Goal: Share content: Share content

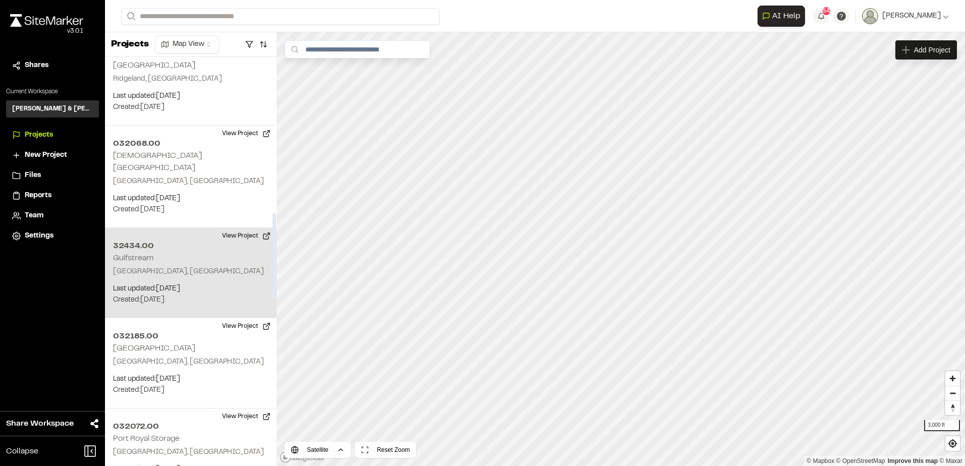
scroll to position [757, 0]
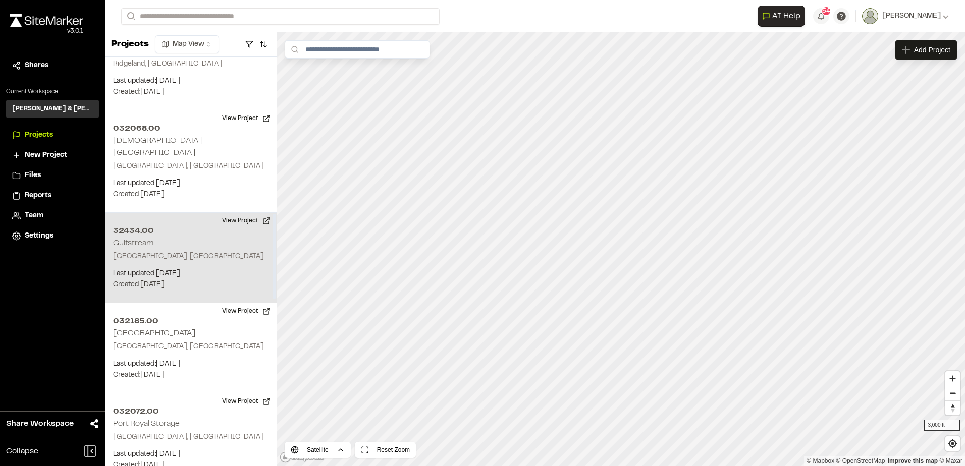
click at [213, 280] on p "Created: Sep 24, 2025" at bounding box center [190, 285] width 155 height 11
click at [621, 236] on div "32434.00 Gulfstream" at bounding box center [621, 232] width 76 height 11
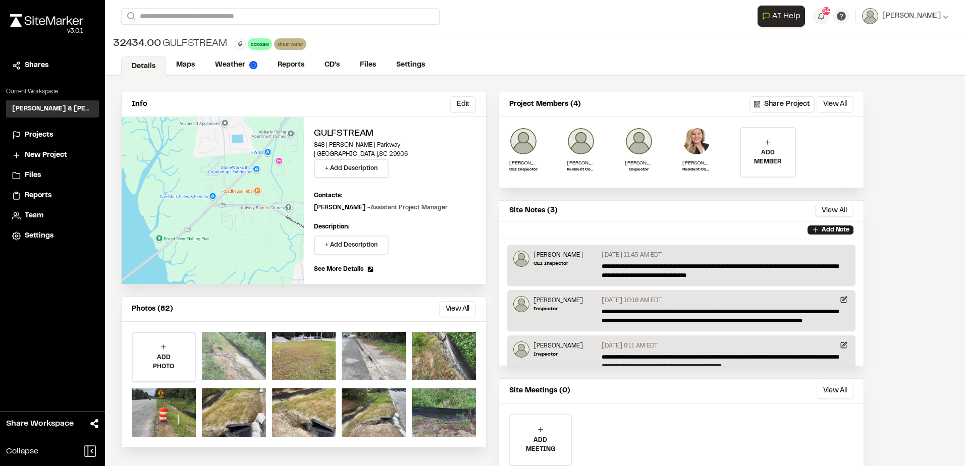
click at [227, 344] on div at bounding box center [234, 356] width 64 height 48
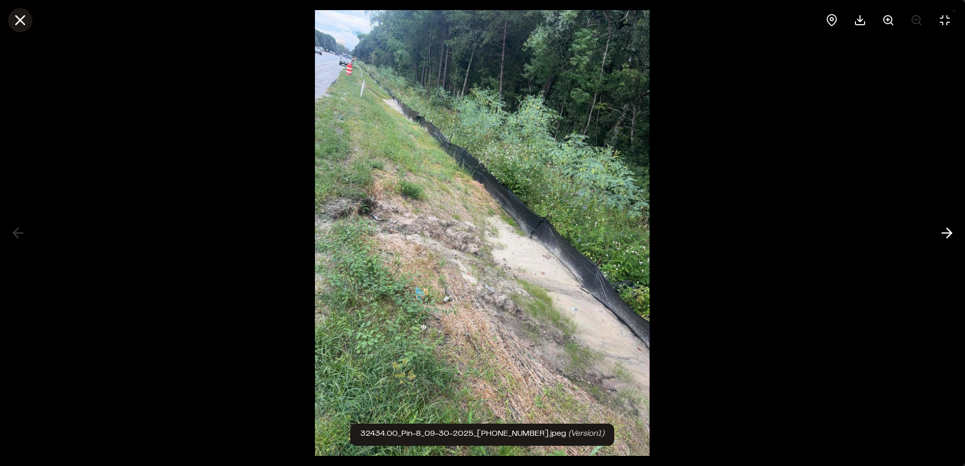
click at [19, 17] on icon at bounding box center [20, 20] width 17 height 17
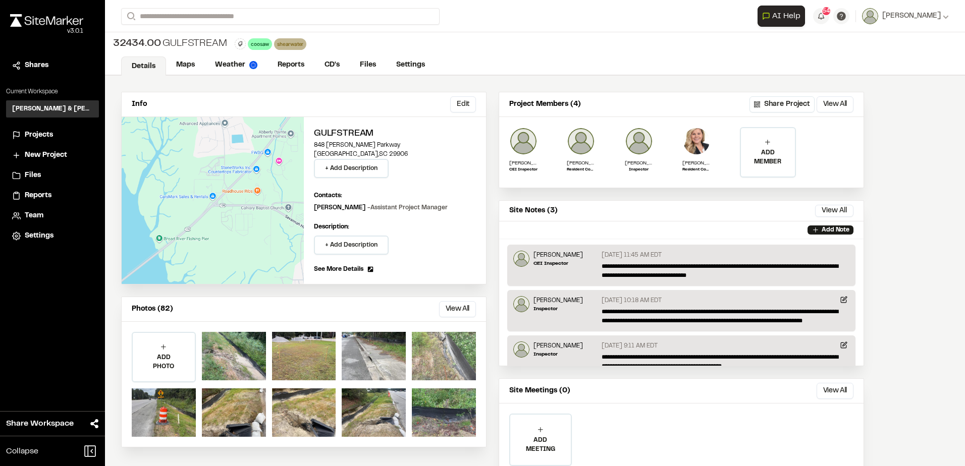
click at [458, 356] on div at bounding box center [444, 356] width 64 height 48
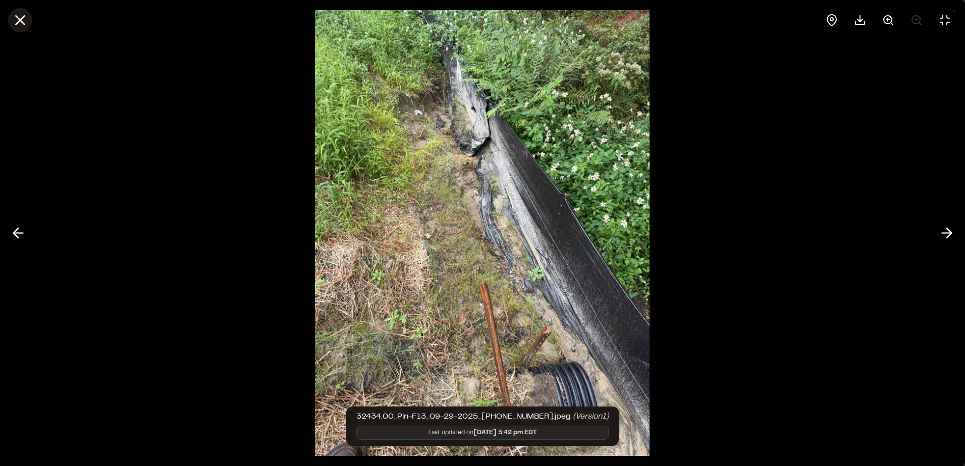
click at [16, 16] on line at bounding box center [20, 20] width 9 height 9
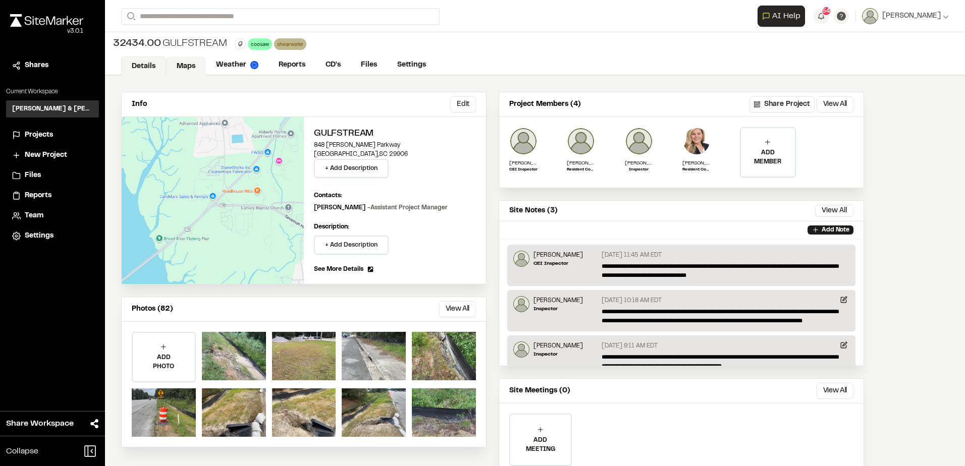
click at [166, 67] on link "Maps" at bounding box center [186, 66] width 40 height 19
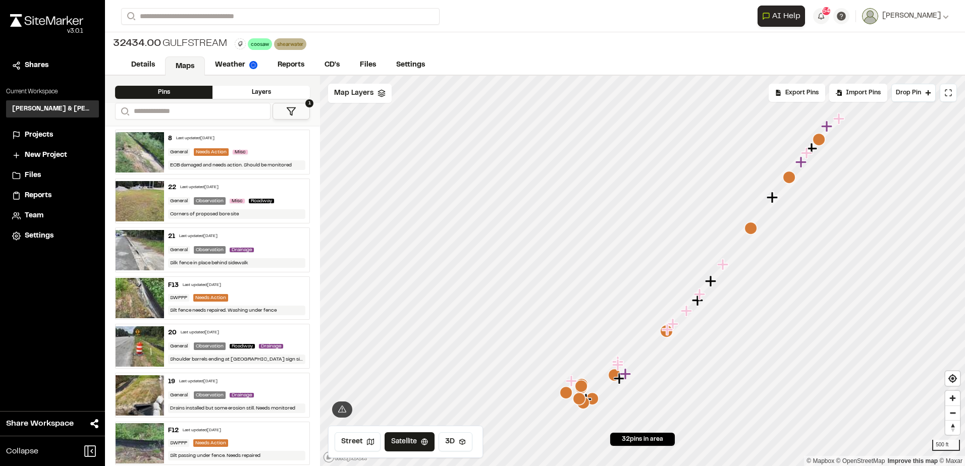
click at [256, 148] on div "General Needs Action Misc" at bounding box center [236, 151] width 137 height 9
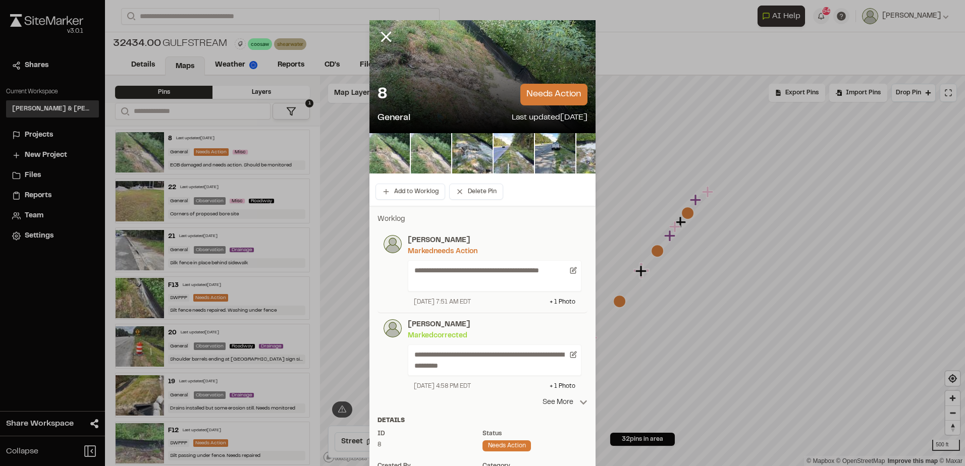
click at [579, 406] on icon at bounding box center [583, 403] width 8 height 8
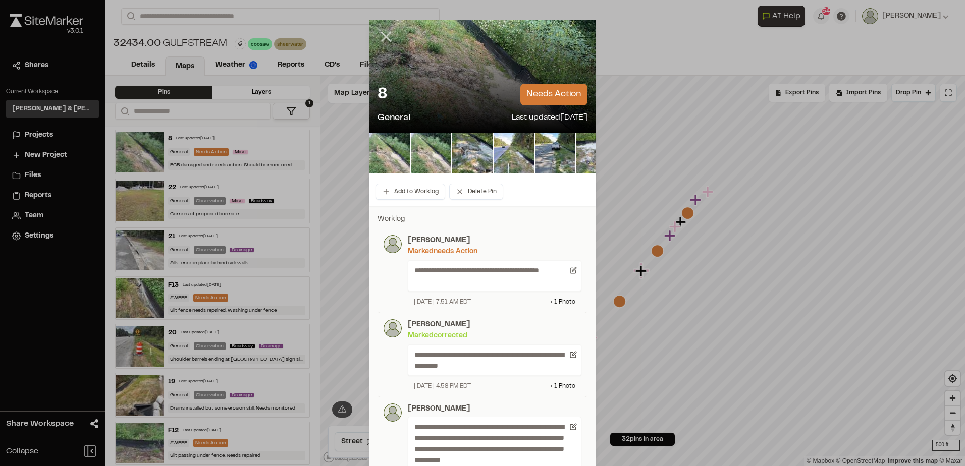
click at [377, 39] on icon at bounding box center [385, 36] width 17 height 17
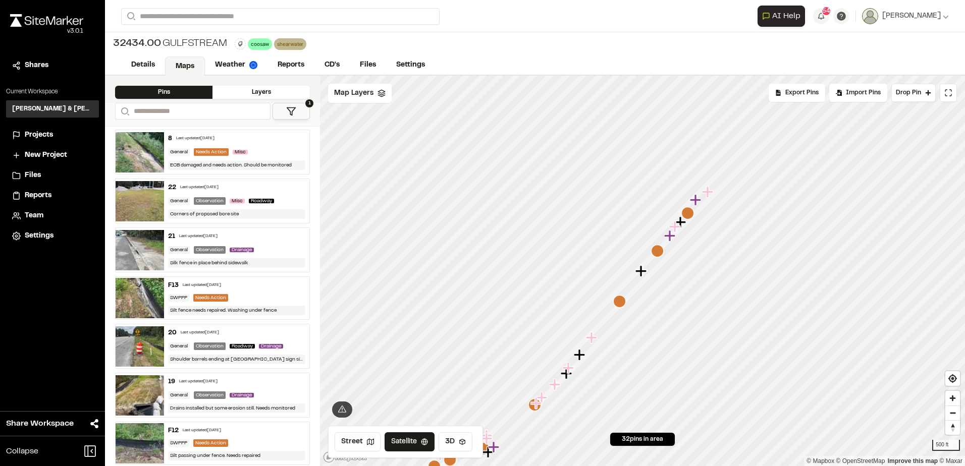
click at [34, 132] on span "Projects" at bounding box center [39, 135] width 28 height 11
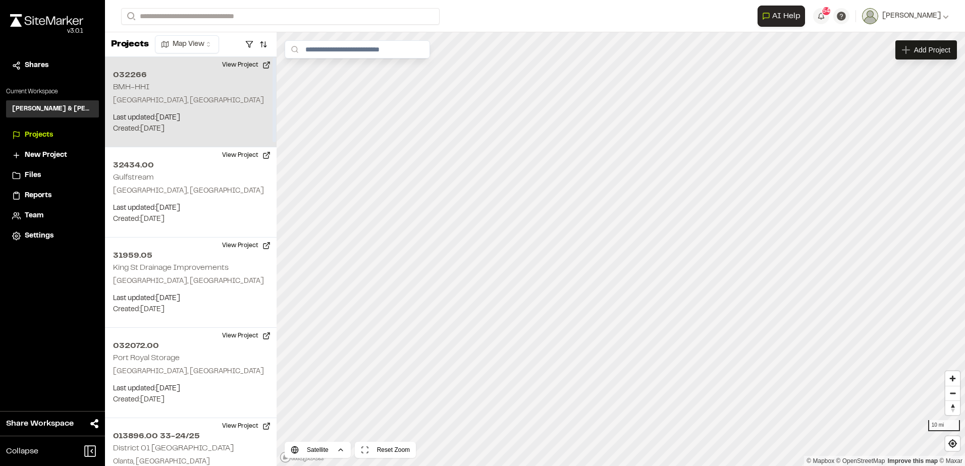
click at [231, 93] on div "032266 BMH-HHI Hilton Head Island, SC Last updated: Oct 1, 2025 Budget: $ Creat…" at bounding box center [191, 102] width 172 height 90
click at [612, 235] on div "032266 BMH-HHI" at bounding box center [619, 235] width 67 height 11
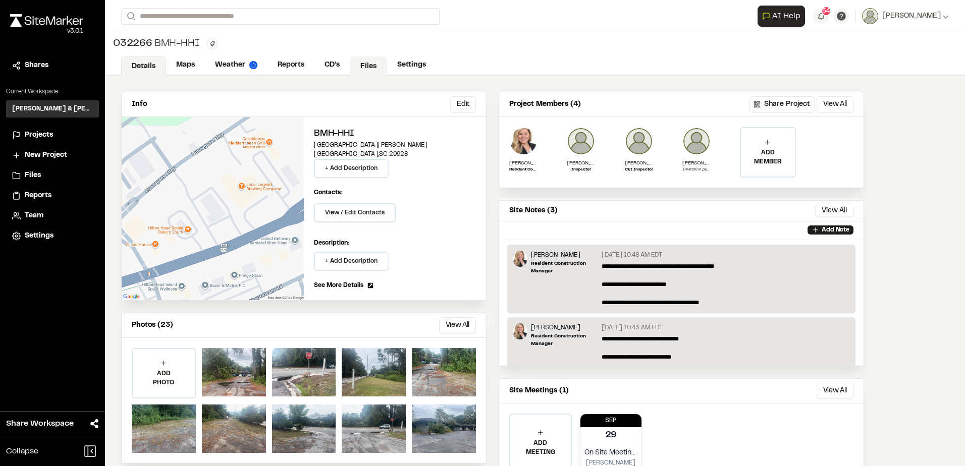
click at [360, 68] on link "Files" at bounding box center [368, 66] width 37 height 19
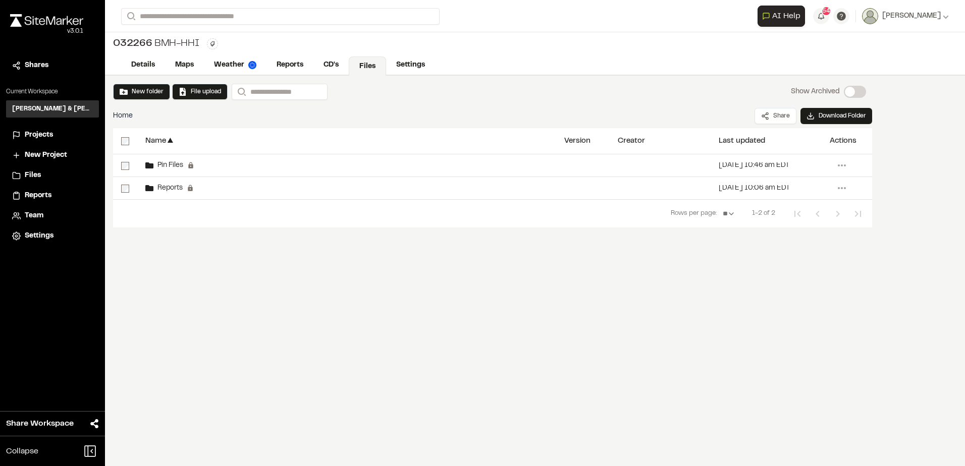
click at [31, 133] on span "Projects" at bounding box center [39, 135] width 28 height 11
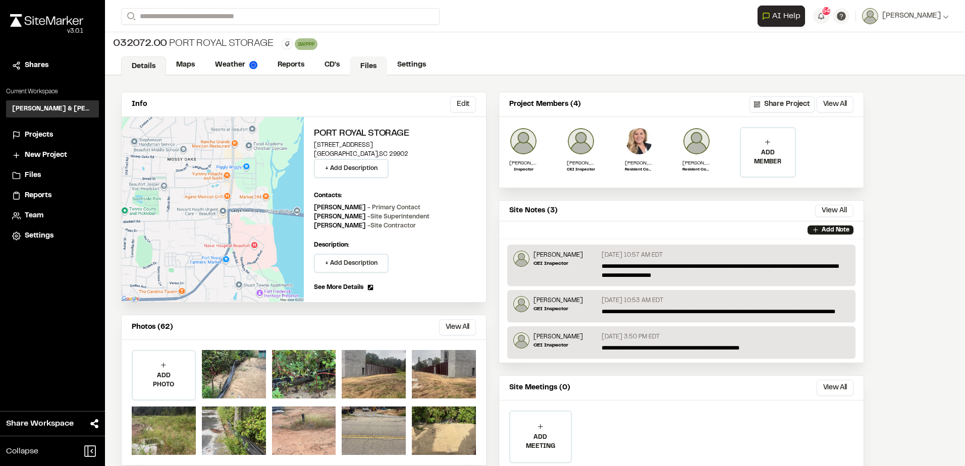
click at [361, 67] on link "Files" at bounding box center [368, 66] width 37 height 19
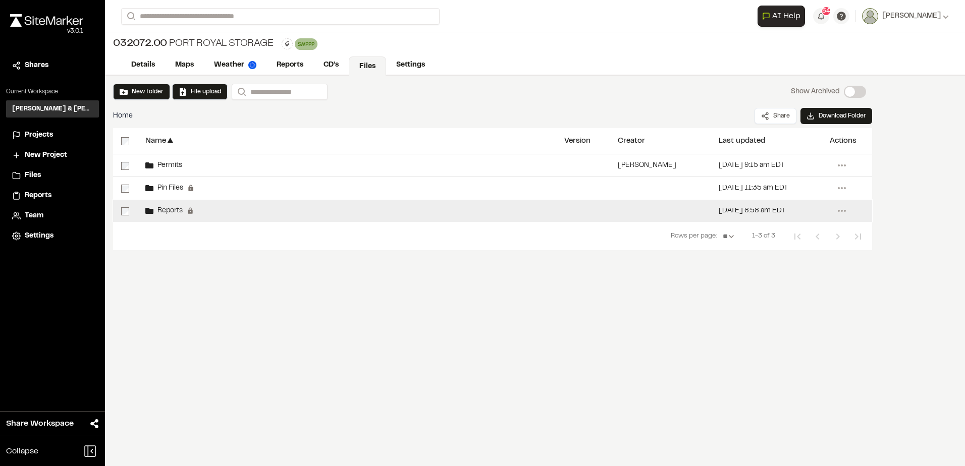
click at [219, 203] on div "Reports Permanent folders aren't editable. All reports will be automatically ad…" at bounding box center [346, 211] width 419 height 22
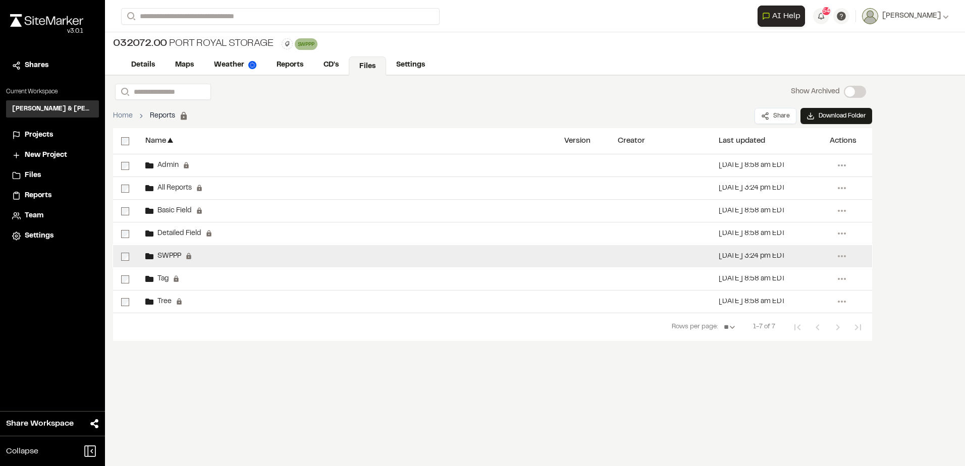
click at [215, 259] on div "SWPPP Permanent folders aren't editable. SWPPP reports will be automatically ad…" at bounding box center [346, 256] width 419 height 22
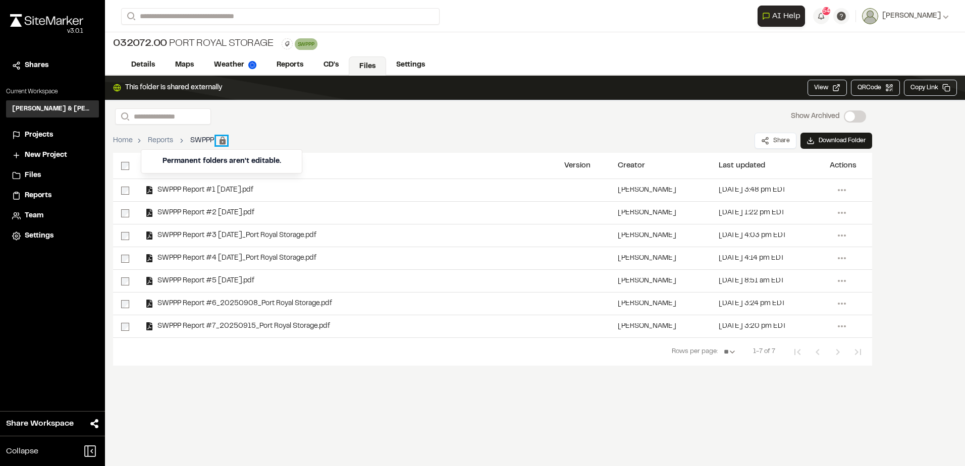
click at [216, 142] on button "breadcrumb" at bounding box center [221, 140] width 11 height 9
click at [276, 61] on link "Reports" at bounding box center [290, 66] width 48 height 19
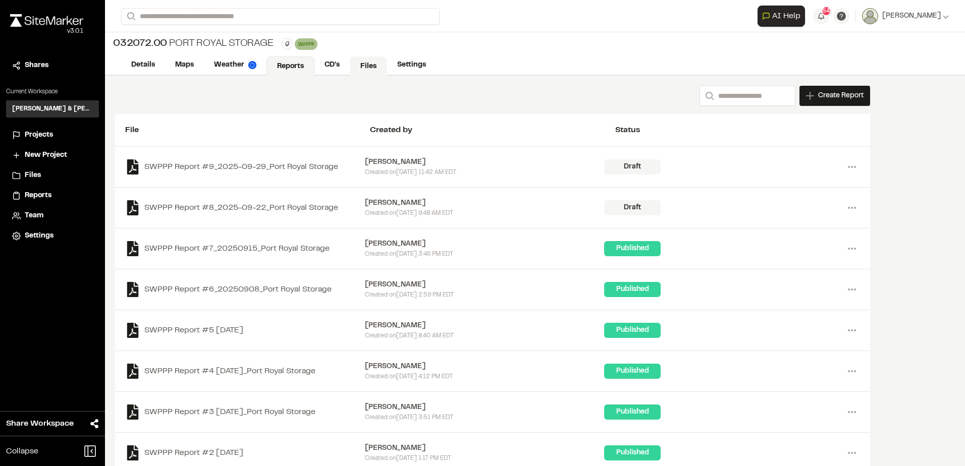
click at [353, 67] on link "Files" at bounding box center [368, 66] width 37 height 19
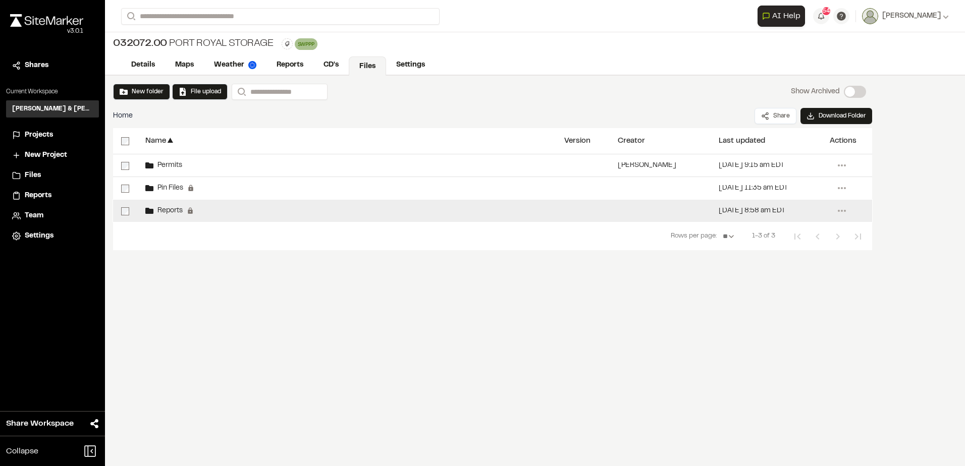
click at [214, 217] on div "Reports Permanent folders aren't editable. All reports will be automatically ad…" at bounding box center [346, 211] width 419 height 22
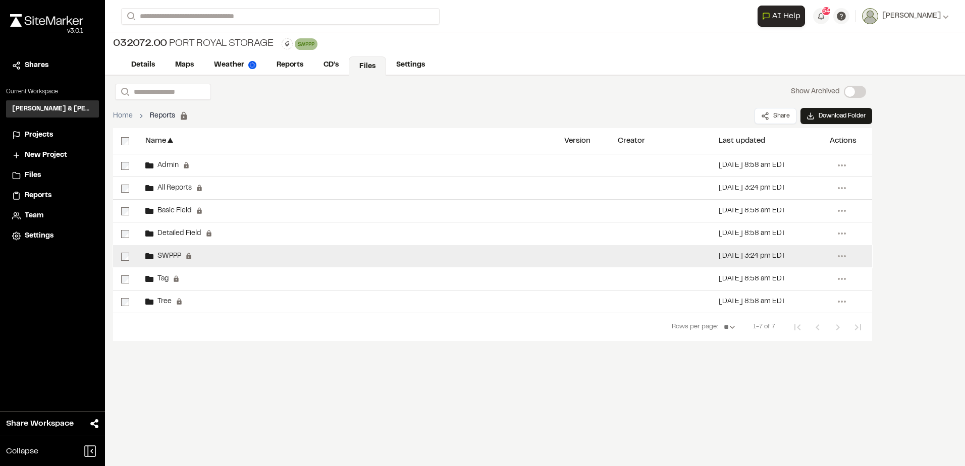
click at [263, 262] on div "SWPPP Permanent folders aren't editable. SWPPP reports will be automatically ad…" at bounding box center [346, 256] width 419 height 22
click at [262, 262] on div "SWPPP Permanent folders aren't editable. SWPPP reports will be automatically ad…" at bounding box center [346, 256] width 419 height 22
click at [262, 261] on div "SWPPP Permanent folders aren't editable. SWPPP reports will be automatically ad…" at bounding box center [346, 256] width 419 height 22
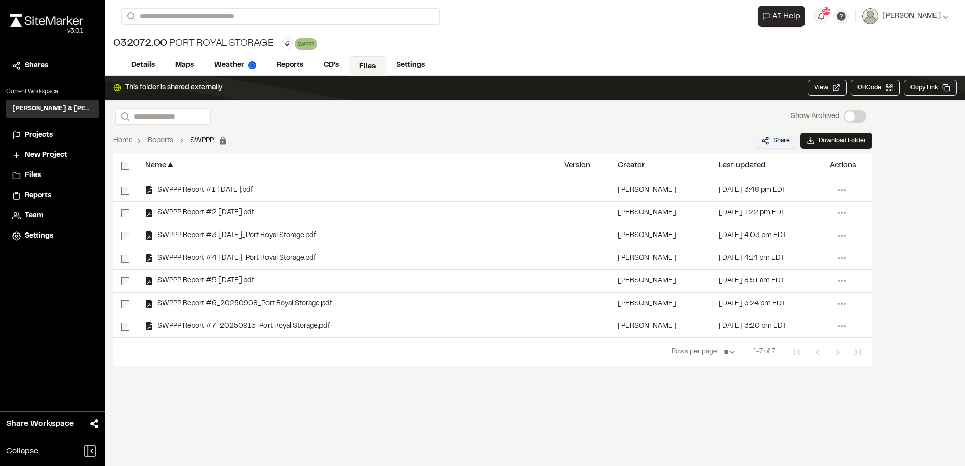
click at [777, 139] on button "Share" at bounding box center [775, 141] width 42 height 16
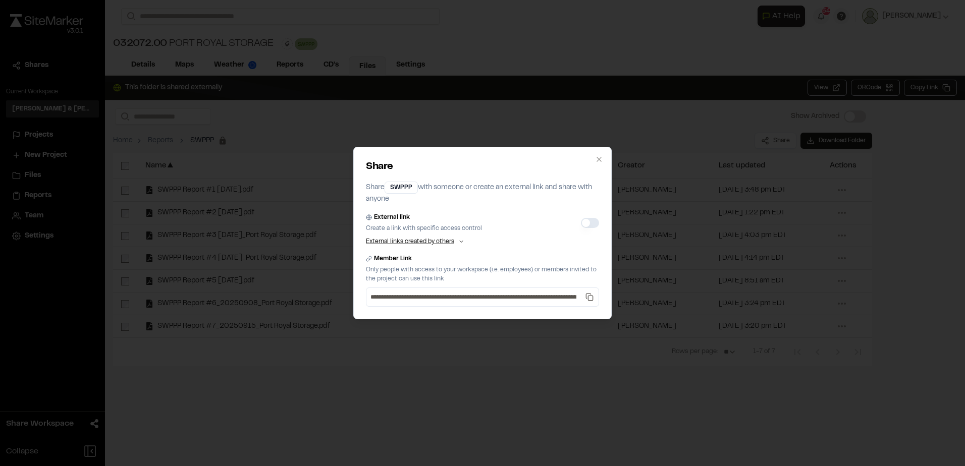
click at [587, 219] on button "External link" at bounding box center [590, 223] width 18 height 10
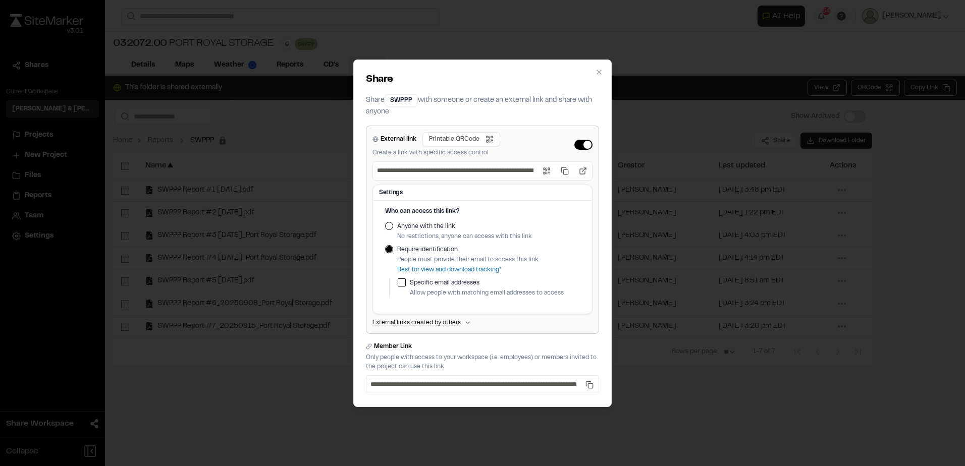
click at [386, 225] on button "Anyone with the link" at bounding box center [389, 226] width 8 height 8
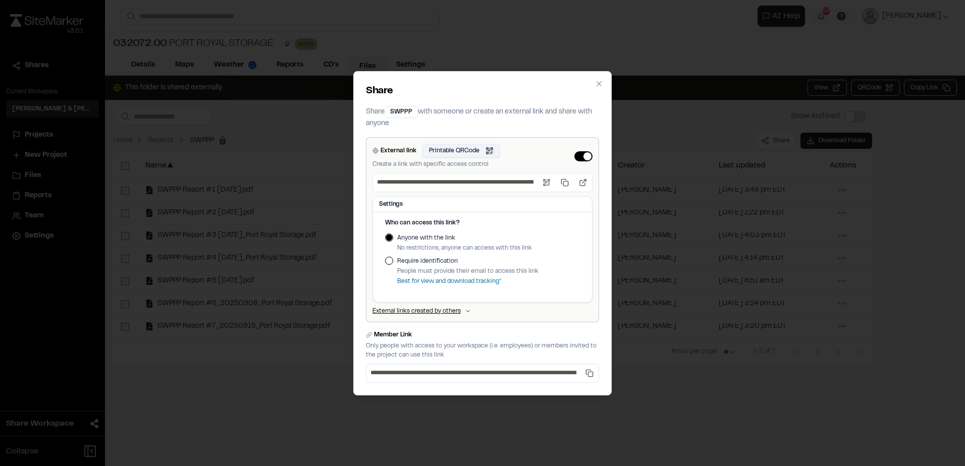
click at [484, 146] on button "Printable QRCode Open QR code" at bounding box center [461, 151] width 78 height 14
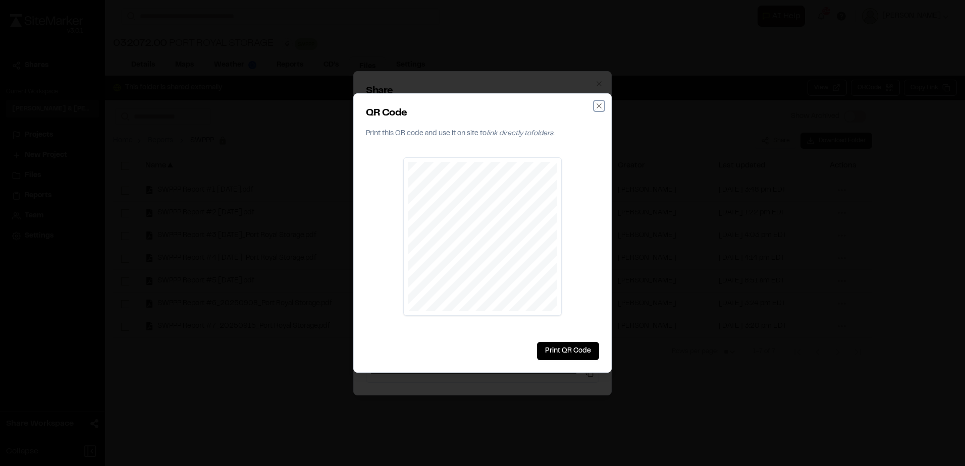
click at [597, 103] on icon "button" at bounding box center [599, 106] width 8 height 8
click at [590, 78] on div "**********" at bounding box center [482, 233] width 258 height 324
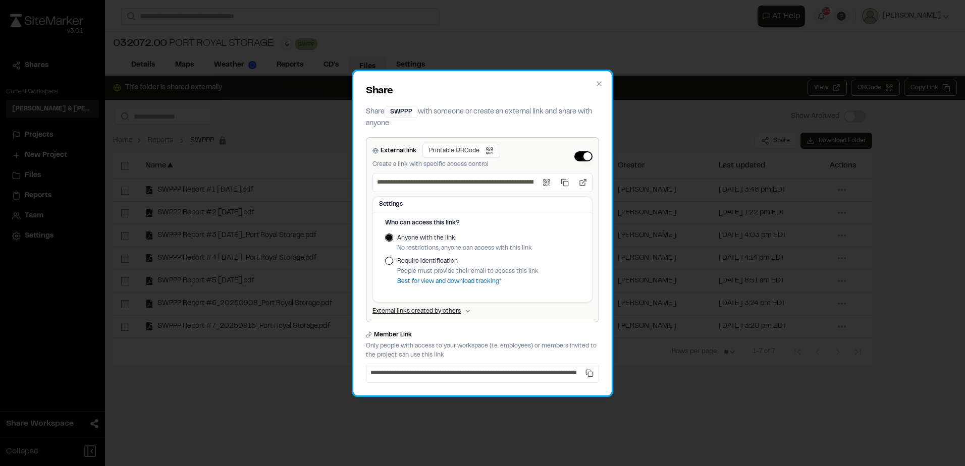
click at [594, 78] on div "**********" at bounding box center [482, 233] width 258 height 324
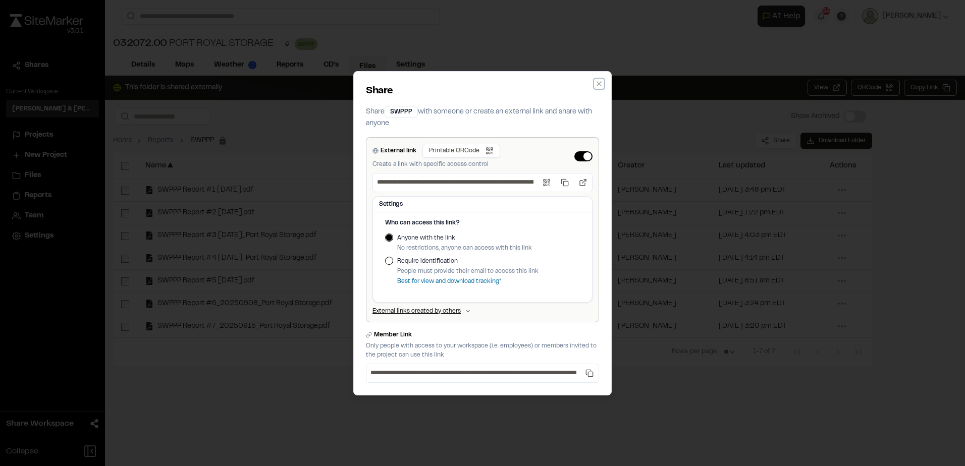
click at [597, 81] on icon "button" at bounding box center [599, 84] width 8 height 8
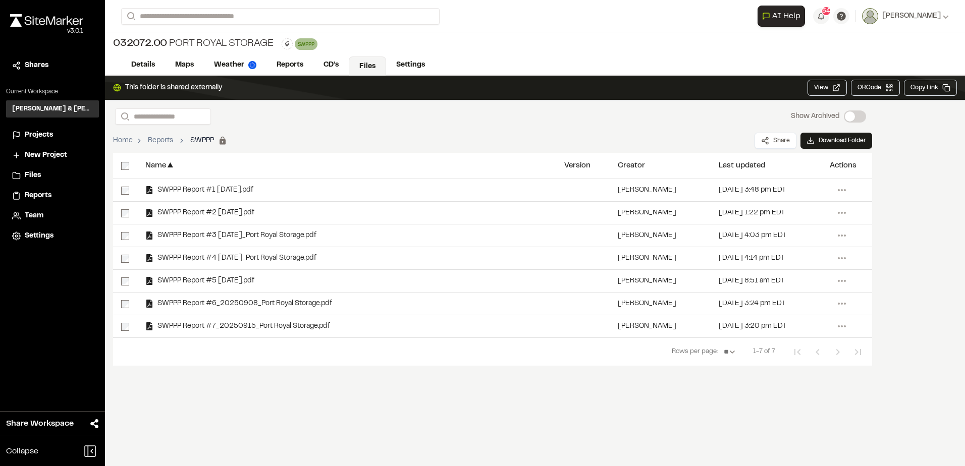
click at [45, 138] on span "Projects" at bounding box center [39, 135] width 28 height 11
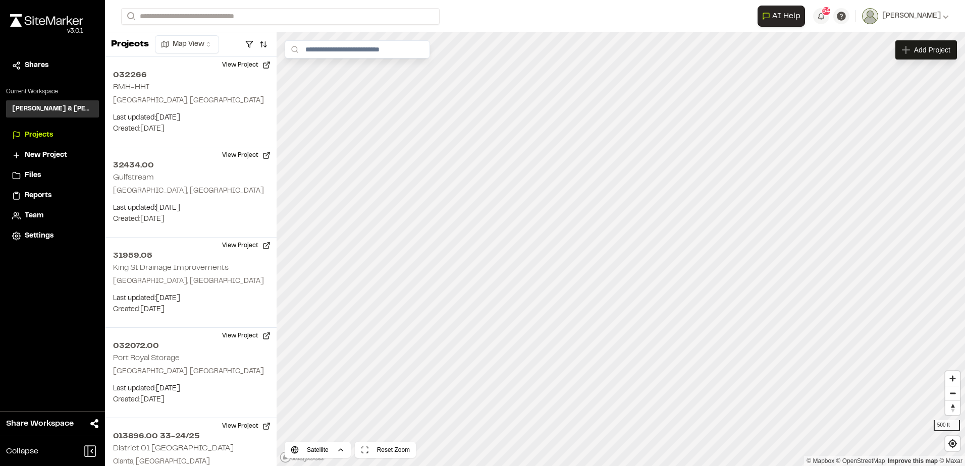
scroll to position [851, 0]
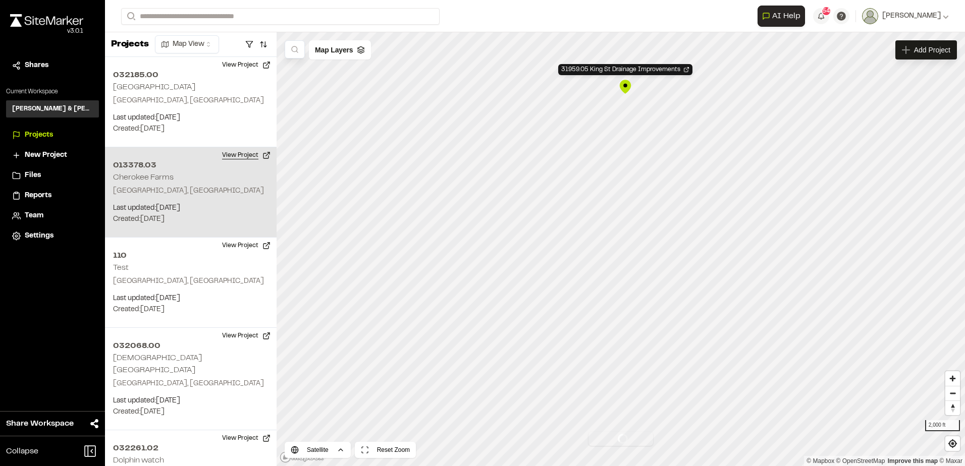
click at [627, 86] on div "31959.05 King St Drainage Improvements" at bounding box center [625, 86] width 15 height 15
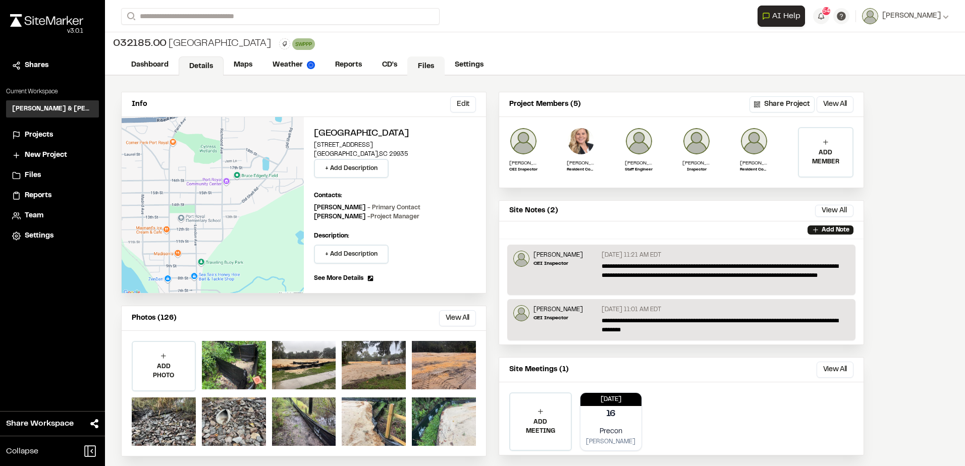
click at [433, 67] on link "Files" at bounding box center [425, 66] width 37 height 19
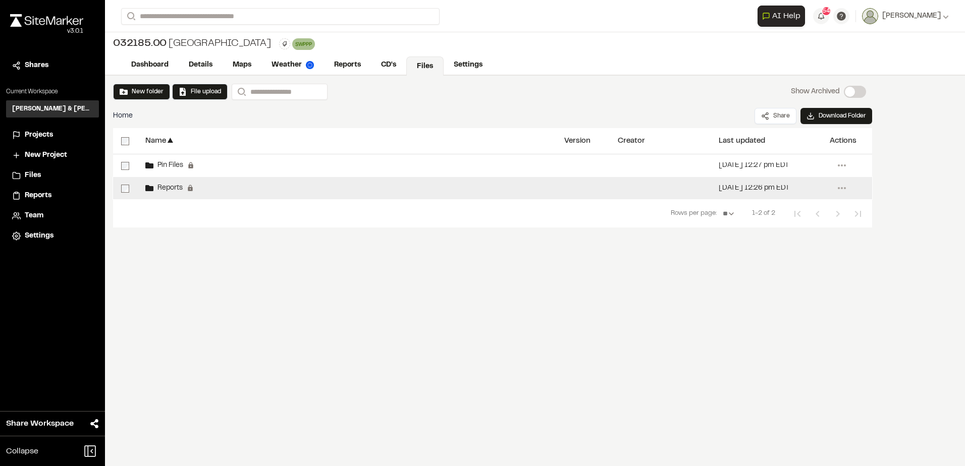
click at [239, 189] on div "Reports Permanent folders aren't editable. All reports will be automatically ad…" at bounding box center [346, 188] width 419 height 22
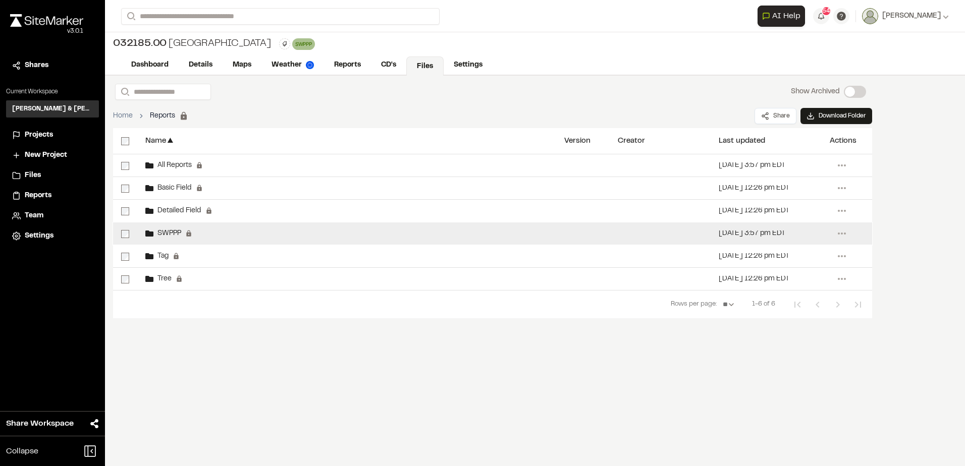
click at [233, 233] on div "SWPPP Permanent folders aren't editable. SWPPP reports will be automatically ad…" at bounding box center [346, 233] width 419 height 22
click at [232, 232] on div "SWPPP Permanent folders aren't editable. SWPPP reports will be automatically ad…" at bounding box center [346, 233] width 419 height 22
click at [232, 231] on div "SWPPP Permanent folders aren't editable. SWPPP reports will be automatically ad…" at bounding box center [346, 233] width 419 height 22
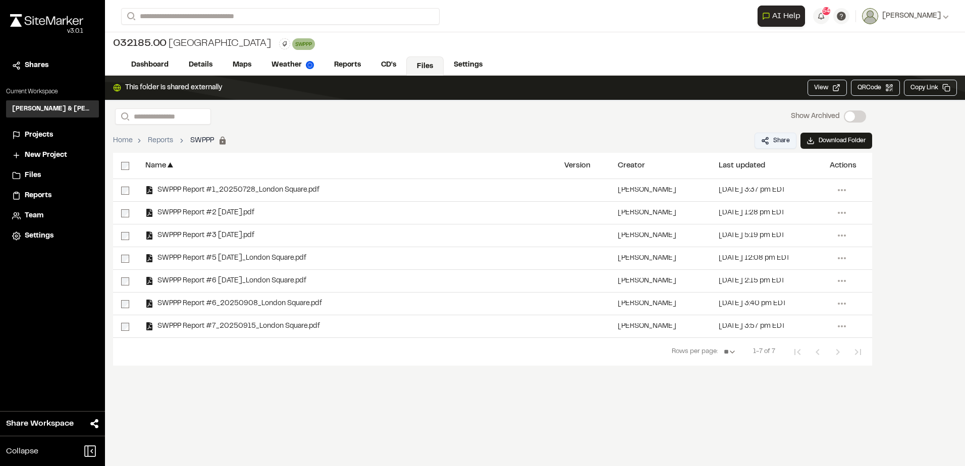
click at [774, 144] on button "Share" at bounding box center [775, 141] width 42 height 16
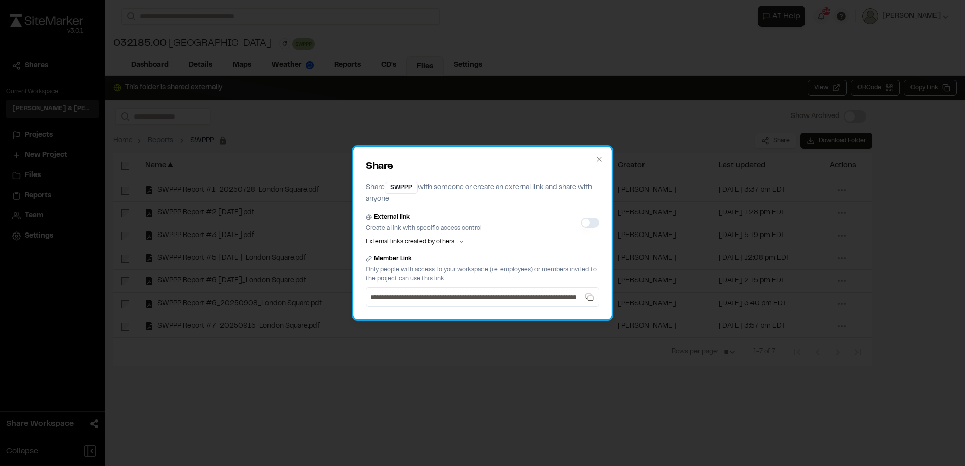
drag, startPoint x: 571, startPoint y: 220, endPoint x: 583, endPoint y: 218, distance: 12.9
click at [573, 220] on div "External link Create a link with specific access control" at bounding box center [482, 223] width 233 height 20
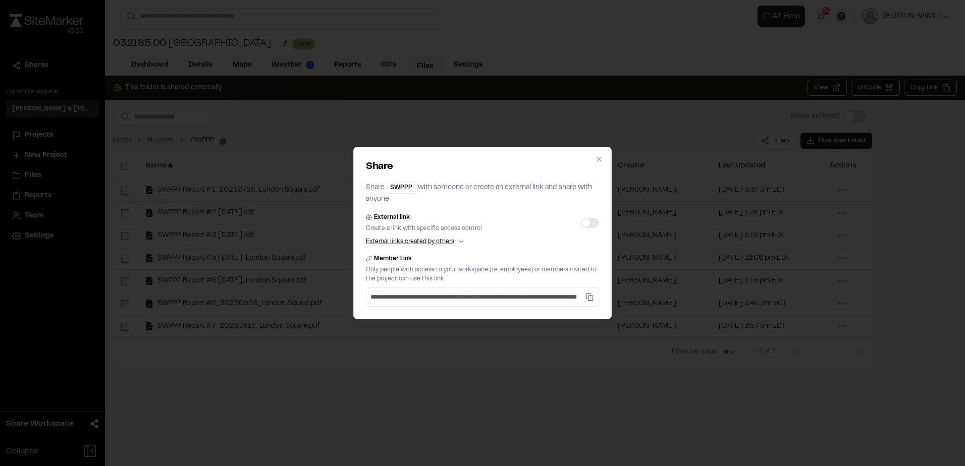
click at [583, 218] on button "External link" at bounding box center [590, 223] width 18 height 10
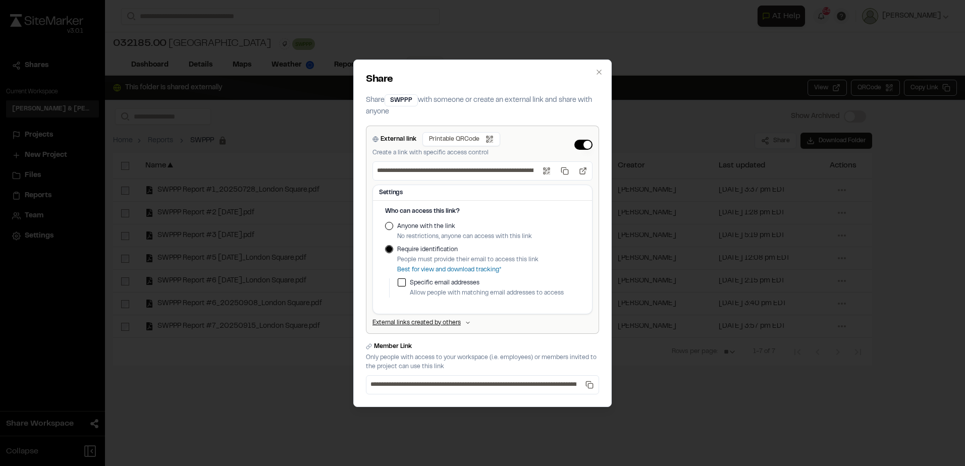
click at [391, 228] on button "Anyone with the link" at bounding box center [389, 226] width 8 height 8
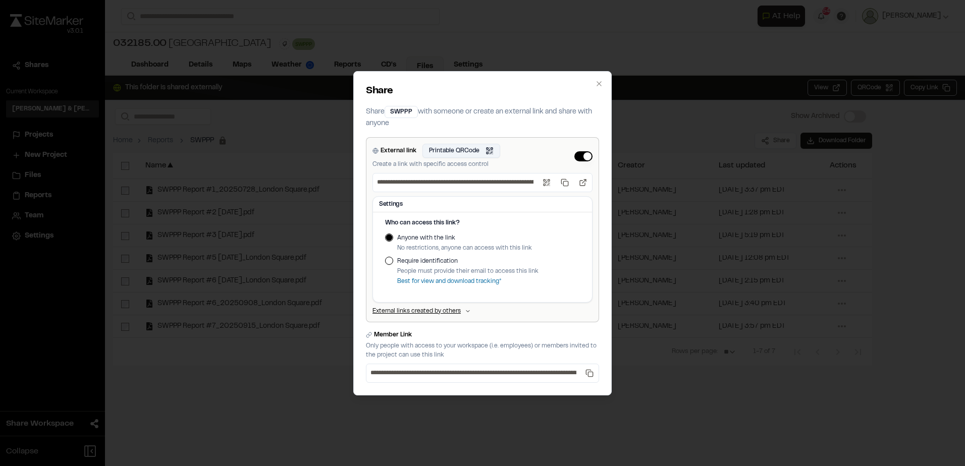
click at [469, 153] on button "Printable QRCode Open QR code" at bounding box center [461, 151] width 78 height 14
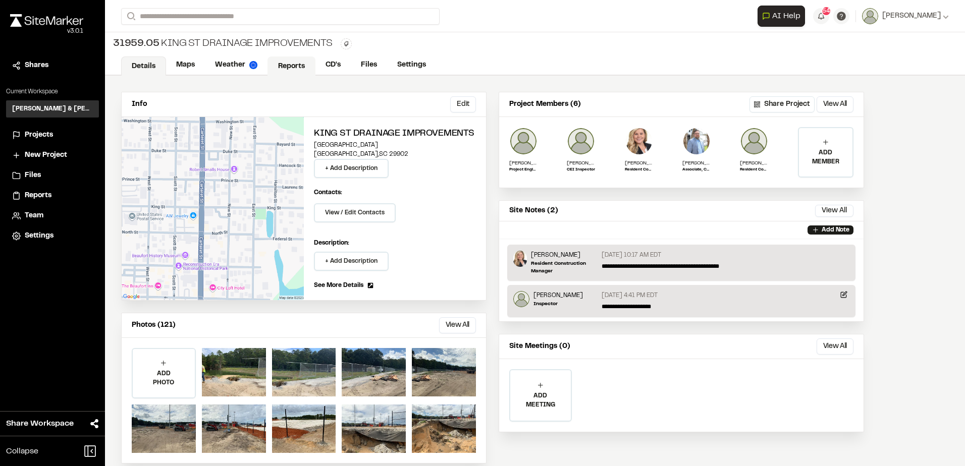
click at [302, 69] on link "Reports" at bounding box center [291, 66] width 48 height 19
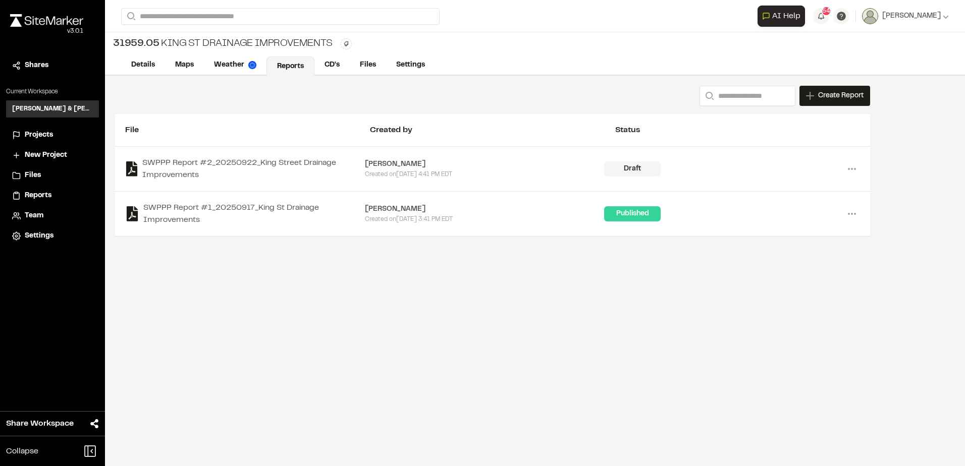
drag, startPoint x: 302, startPoint y: 69, endPoint x: 368, endPoint y: 100, distance: 72.7
click at [368, 100] on div "Search Create Report New Report | 31959.05 King St Drainage Improvements What t…" at bounding box center [492, 96] width 755 height 20
click at [59, 131] on div "Projects" at bounding box center [59, 135] width 68 height 11
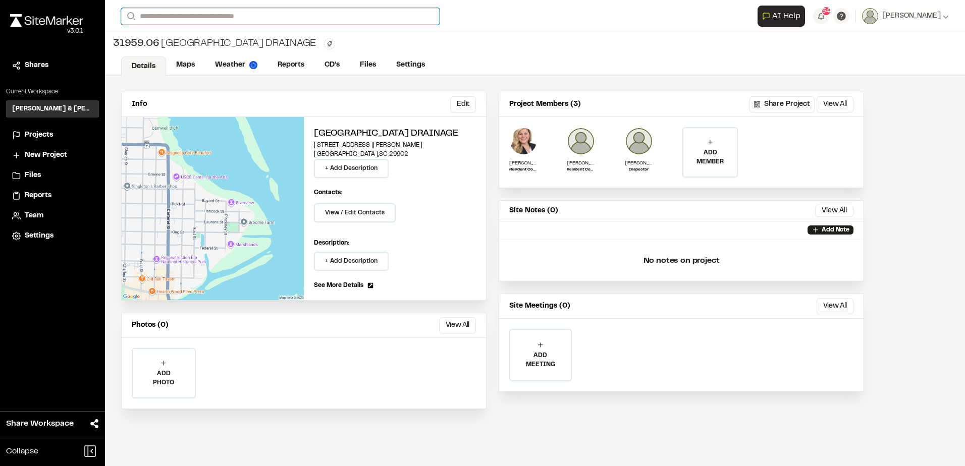
click at [195, 22] on input "Search" at bounding box center [280, 16] width 318 height 17
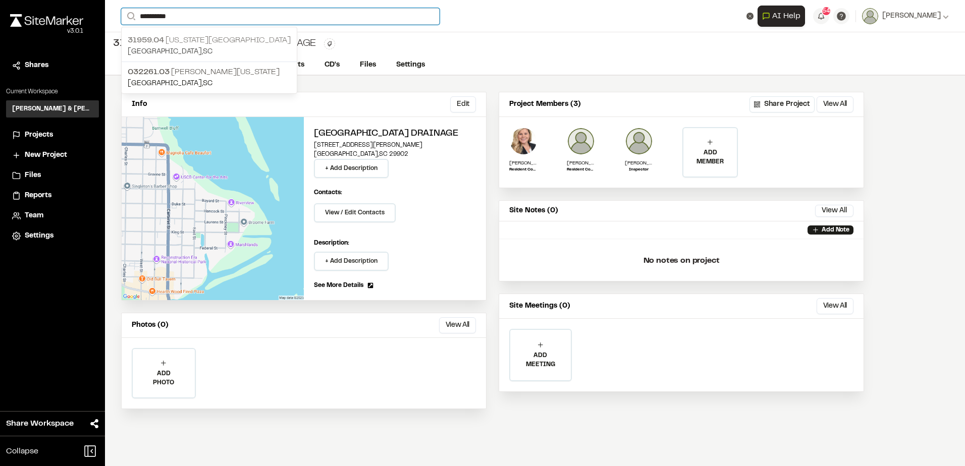
type input "**********"
click at [148, 49] on p "[GEOGRAPHIC_DATA] , [GEOGRAPHIC_DATA]" at bounding box center [209, 51] width 163 height 11
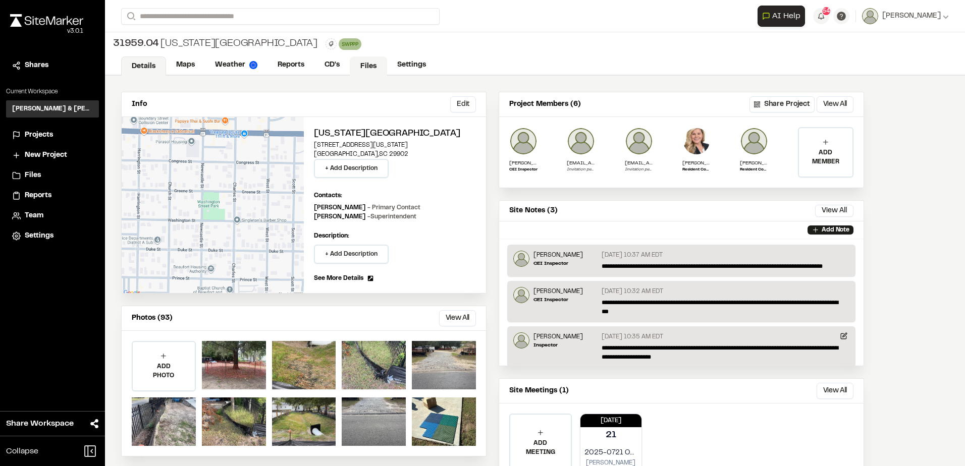
click at [375, 69] on link "Files" at bounding box center [368, 66] width 37 height 19
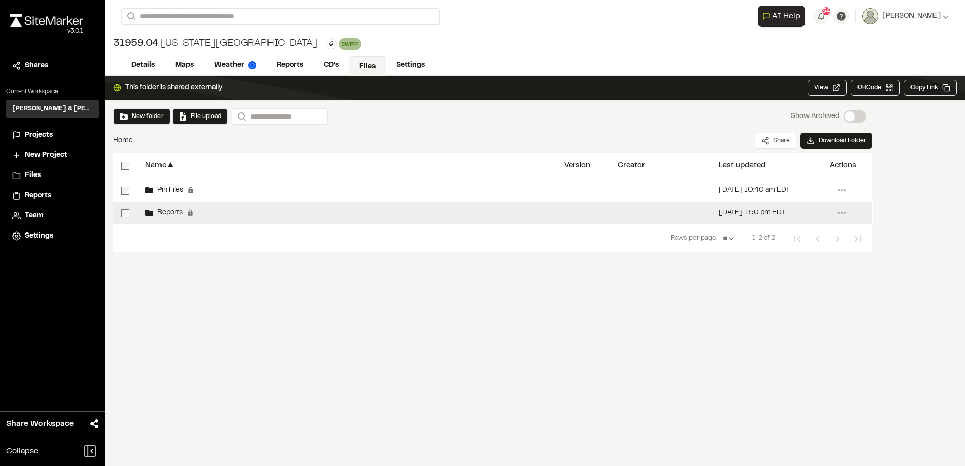
click at [256, 218] on div "Reports Permanent folders aren't editable. All reports will be automatically ad…" at bounding box center [346, 213] width 419 height 22
click at [256, 217] on div "Reports Permanent folders aren't editable. All reports will be automatically ad…" at bounding box center [346, 213] width 419 height 22
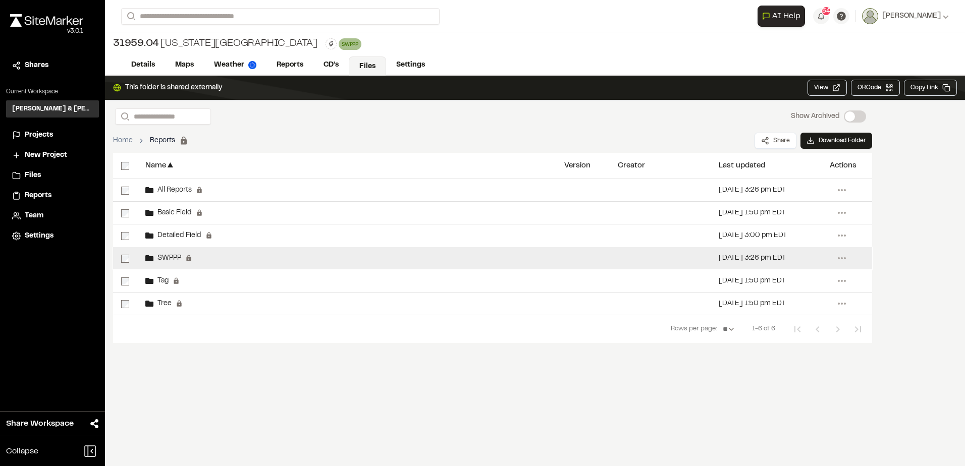
click at [229, 260] on div "SWPPP Permanent folders aren't editable. SWPPP reports will be automatically ad…" at bounding box center [346, 258] width 419 height 22
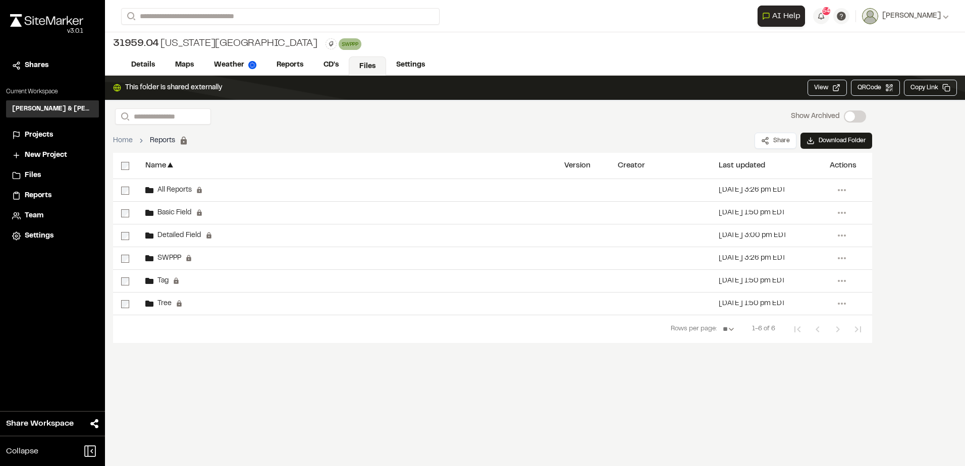
click at [228, 259] on div "SWPPP Permanent folders aren't editable. SWPPP reports will be automatically ad…" at bounding box center [346, 258] width 419 height 22
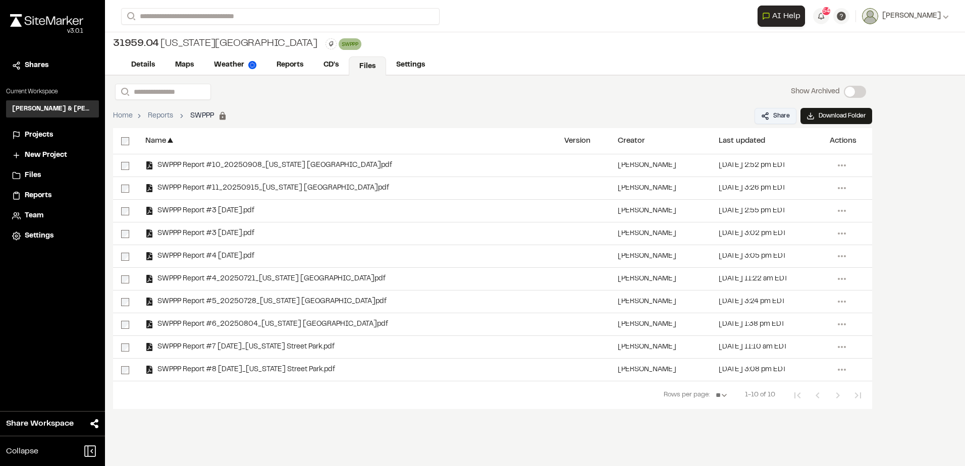
click at [770, 118] on button "Share" at bounding box center [775, 116] width 42 height 16
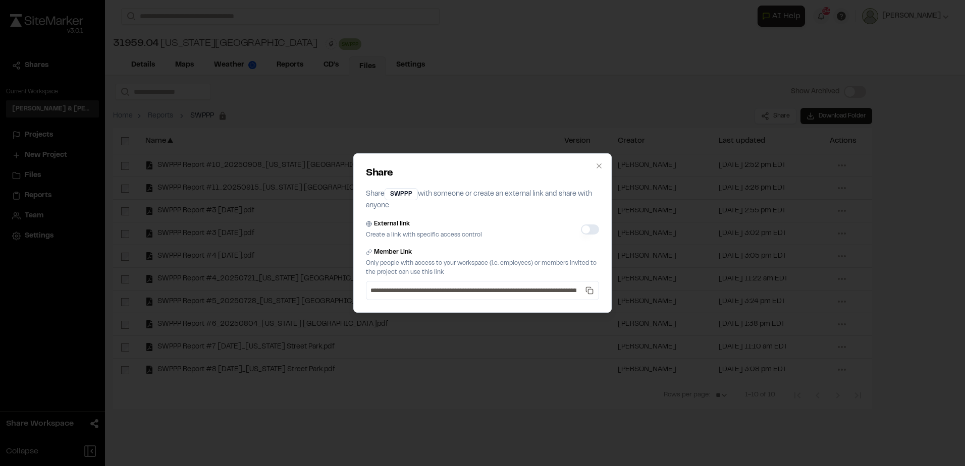
click at [591, 230] on button "External link" at bounding box center [590, 230] width 18 height 10
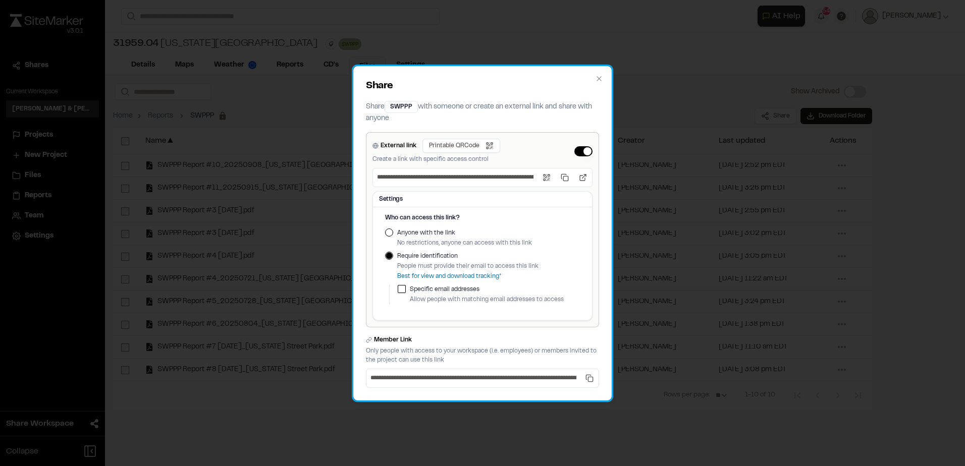
click at [384, 234] on div "Who can access this link? Anyone with the link No restrictions, anyone can acce…" at bounding box center [482, 266] width 219 height 107
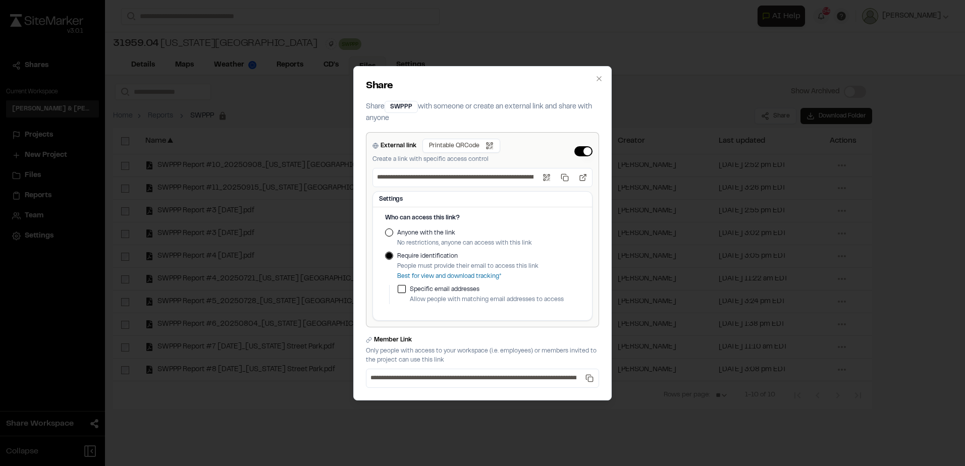
click at [386, 233] on button "Anyone with the link" at bounding box center [389, 233] width 8 height 8
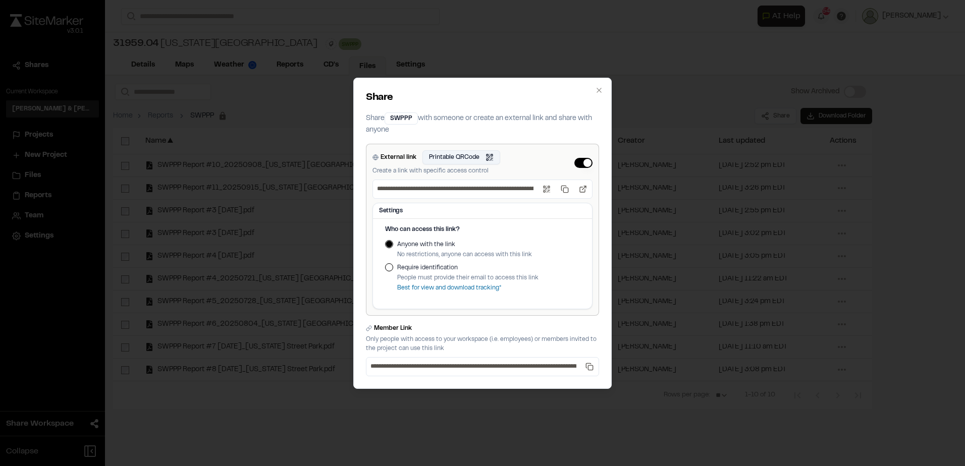
click at [461, 154] on button "Printable QRCode Open QR code" at bounding box center [461, 157] width 78 height 14
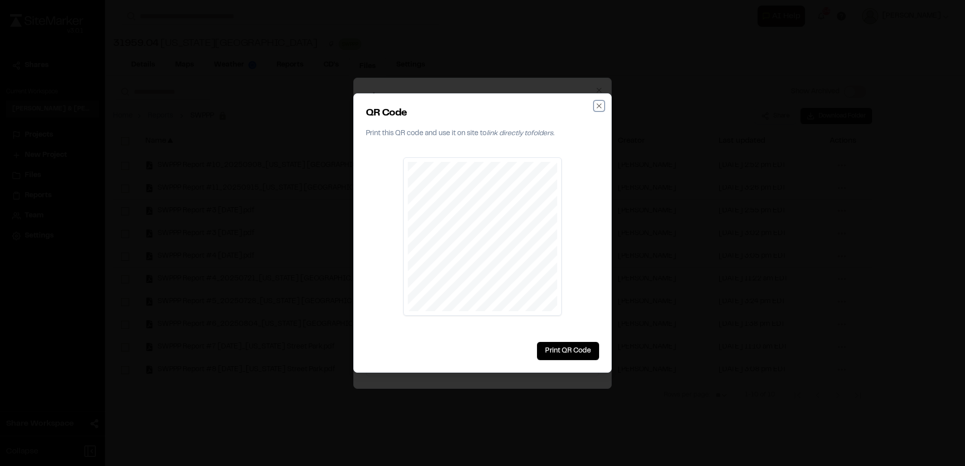
click at [599, 104] on icon "button" at bounding box center [599, 106] width 8 height 8
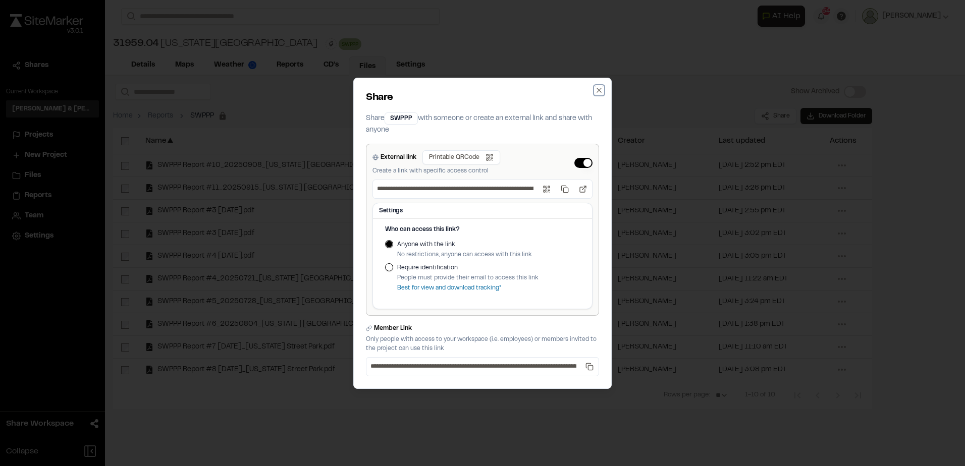
click at [600, 93] on icon "button" at bounding box center [599, 90] width 8 height 8
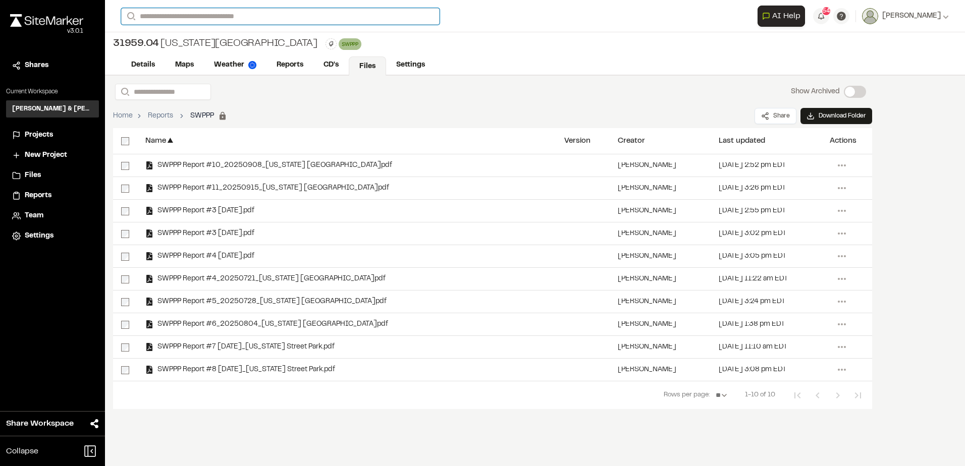
click at [245, 21] on input "Search" at bounding box center [280, 16] width 318 height 17
type input "**********"
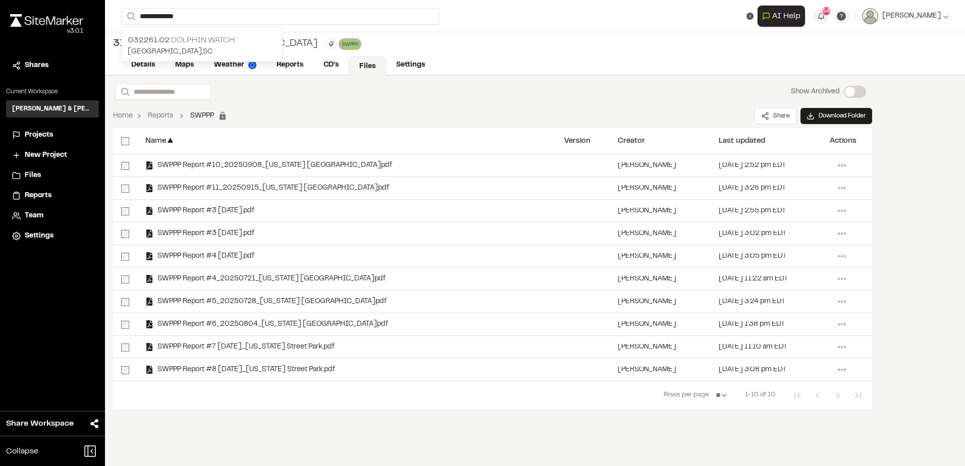
click at [240, 39] on p "032261.02 Dolphin watch" at bounding box center [202, 40] width 148 height 12
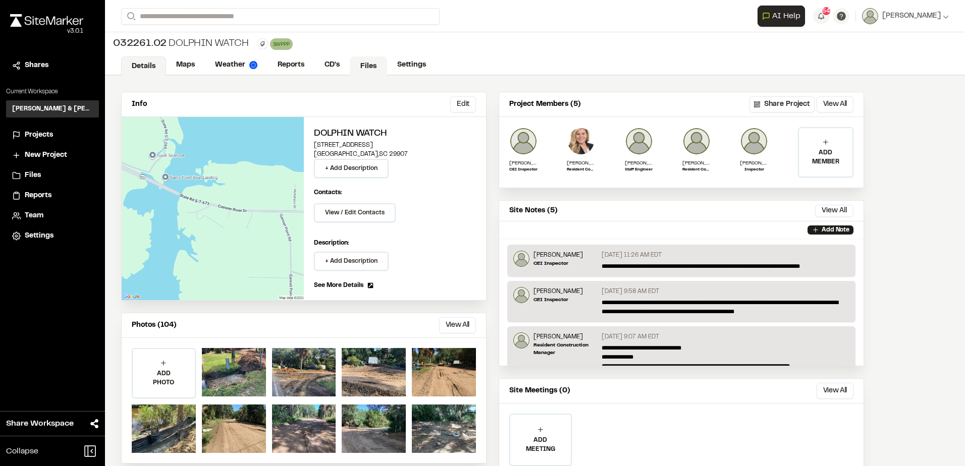
click at [350, 67] on link "Files" at bounding box center [368, 66] width 37 height 19
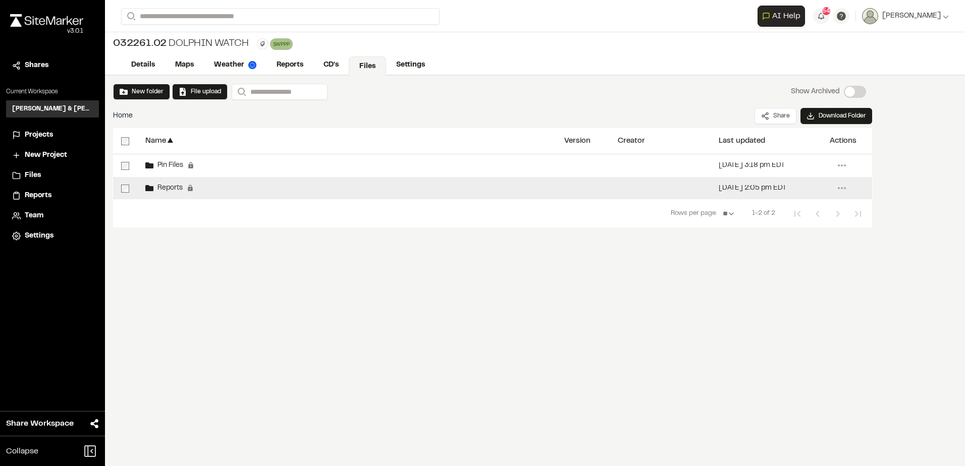
click at [216, 189] on div "Reports Permanent folders aren't editable. All reports will be automatically ad…" at bounding box center [346, 188] width 419 height 22
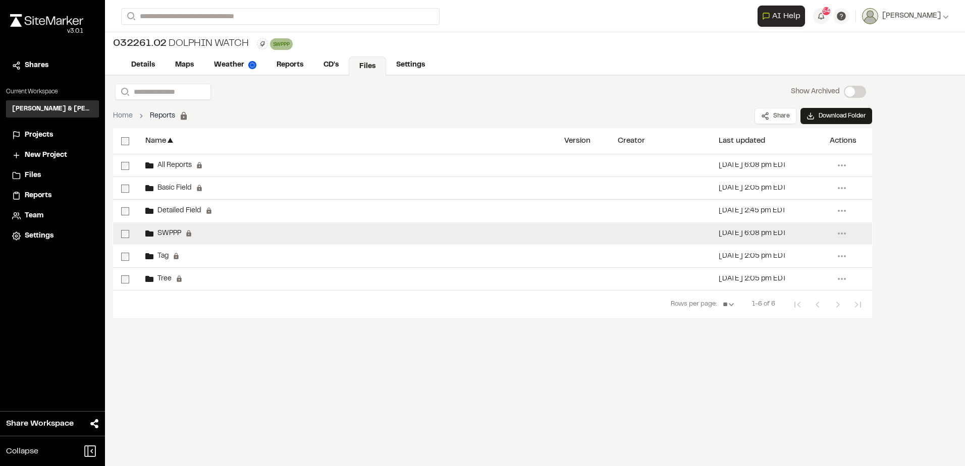
click at [217, 235] on div "SWPPP Permanent folders aren't editable. SWPPP reports will be automatically ad…" at bounding box center [346, 233] width 419 height 22
click at [218, 235] on div "SWPPP Permanent folders aren't editable. SWPPP reports will be automatically ad…" at bounding box center [346, 233] width 419 height 22
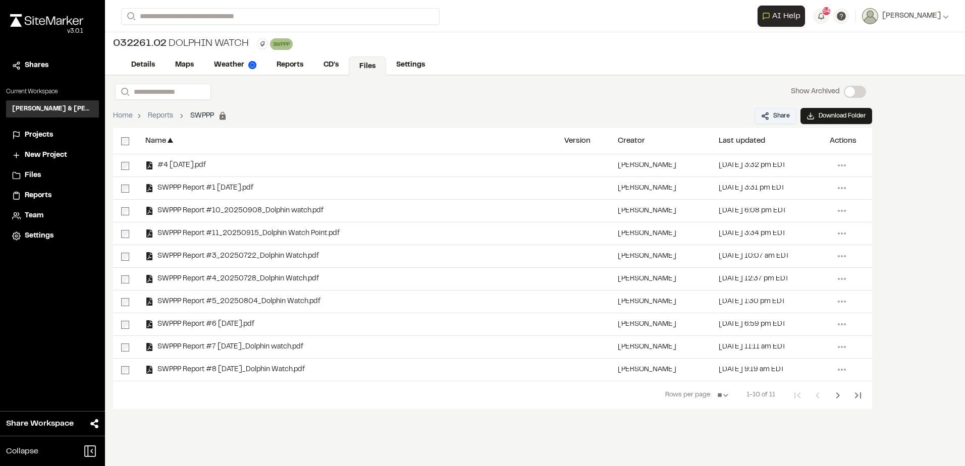
click at [783, 119] on button "Share" at bounding box center [775, 116] width 42 height 16
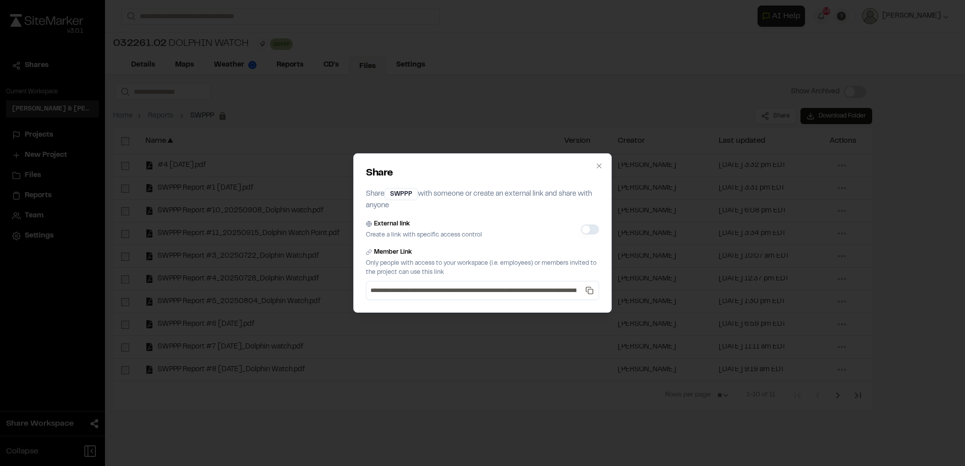
click at [595, 231] on button "External link" at bounding box center [590, 230] width 18 height 10
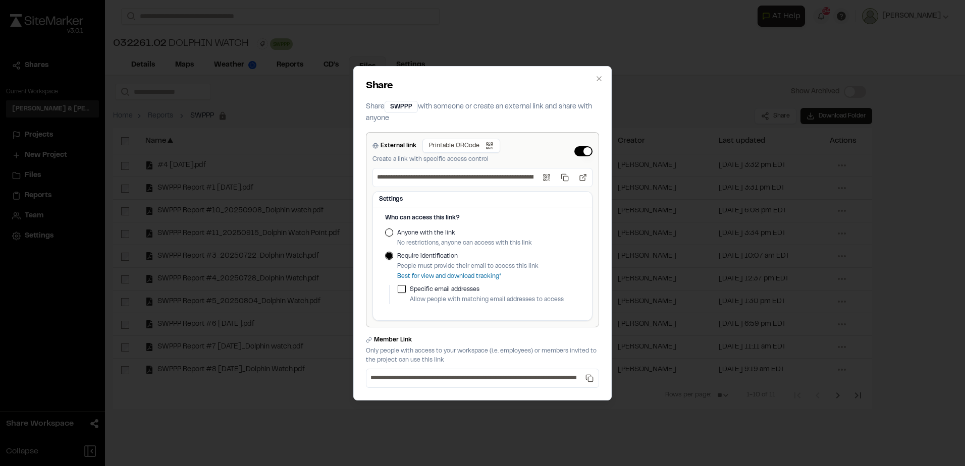
click at [389, 234] on button "Anyone with the link" at bounding box center [389, 233] width 8 height 8
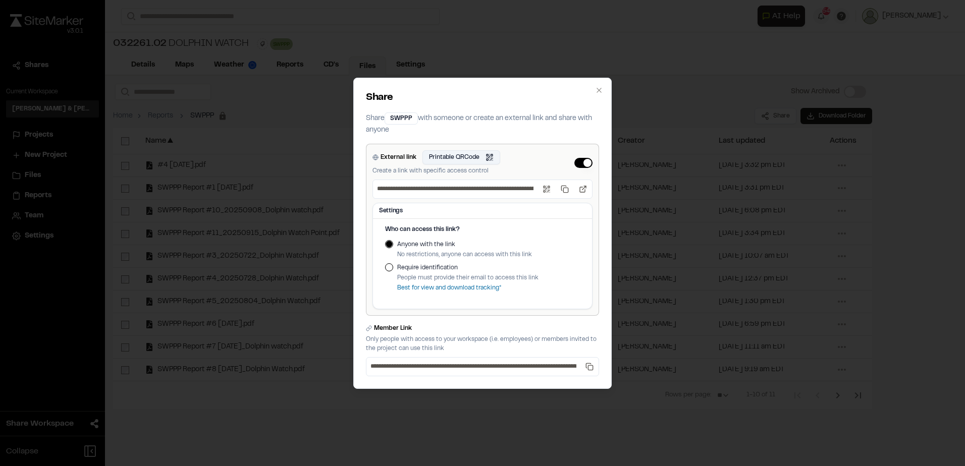
click at [474, 163] on button "Printable QRCode Open QR code" at bounding box center [461, 157] width 78 height 14
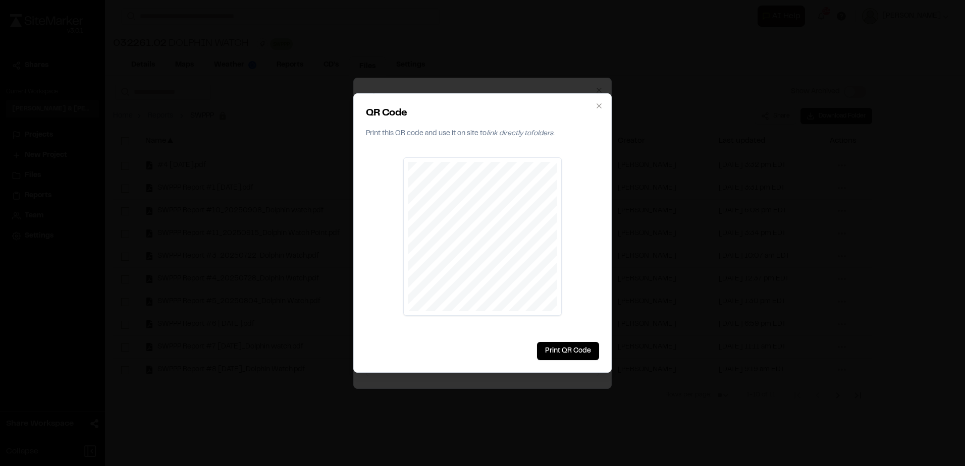
click at [575, 55] on div at bounding box center [482, 233] width 965 height 466
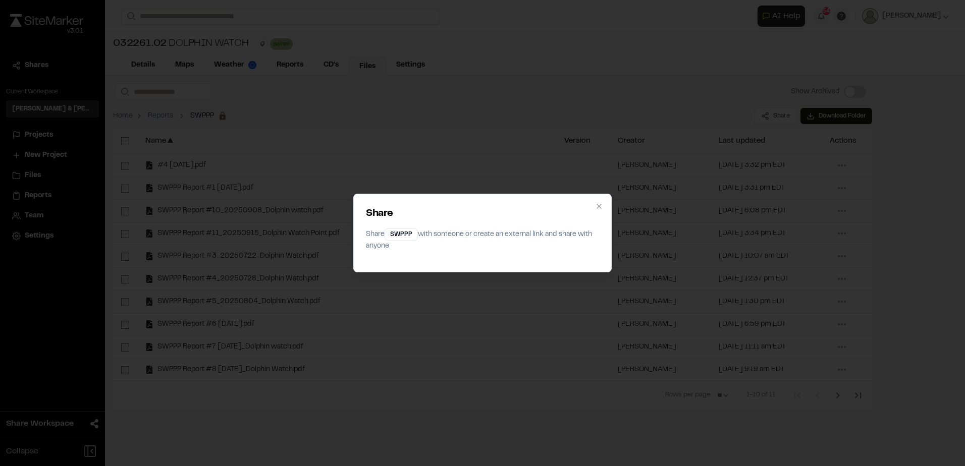
click at [579, 61] on div "Share Share SWPPP with someone or create an external link and share with anyone…" at bounding box center [482, 233] width 965 height 466
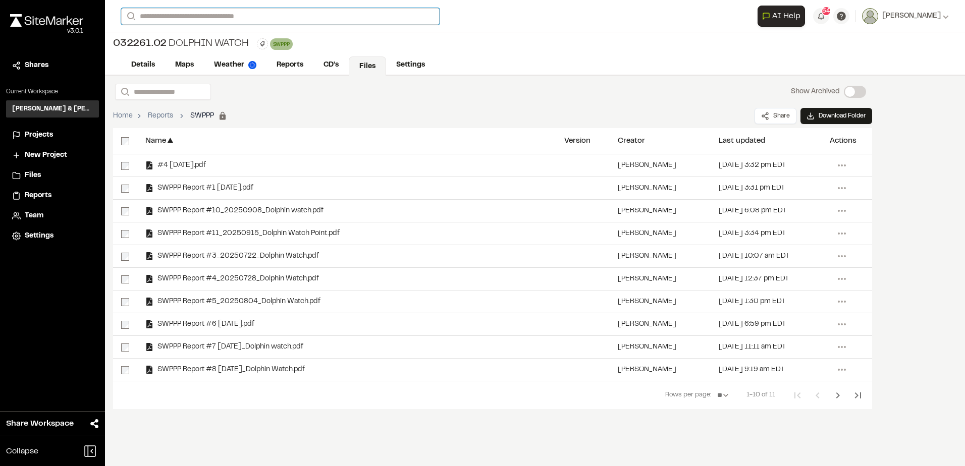
click at [245, 14] on input "Search" at bounding box center [280, 16] width 318 height 17
type input "**********"
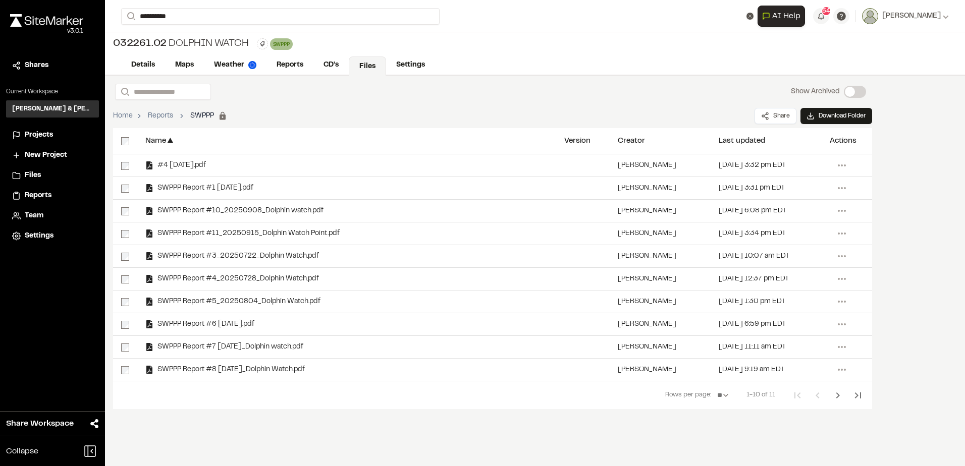
click at [238, 44] on p "032228 Mastercorp Beaufort" at bounding box center [202, 40] width 148 height 12
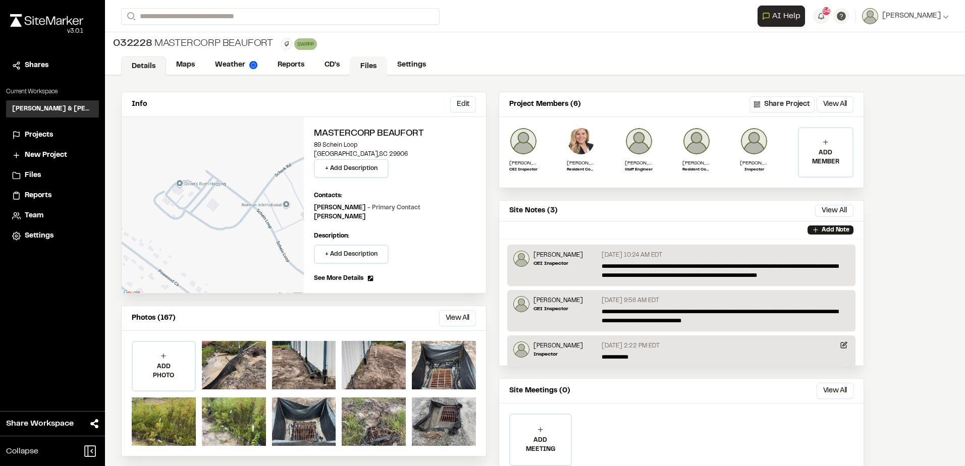
click at [360, 63] on link "Files" at bounding box center [368, 66] width 37 height 19
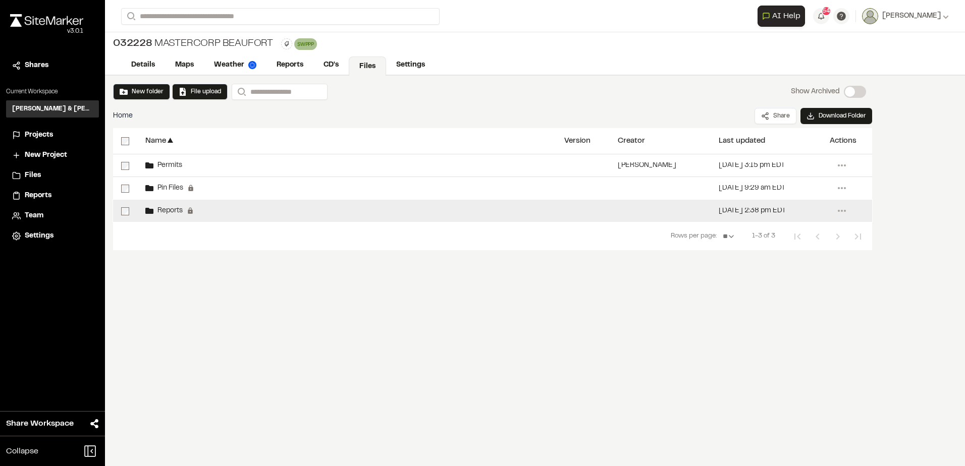
click at [289, 208] on div "Reports Permanent folders aren't editable. All reports will be automatically ad…" at bounding box center [346, 211] width 419 height 22
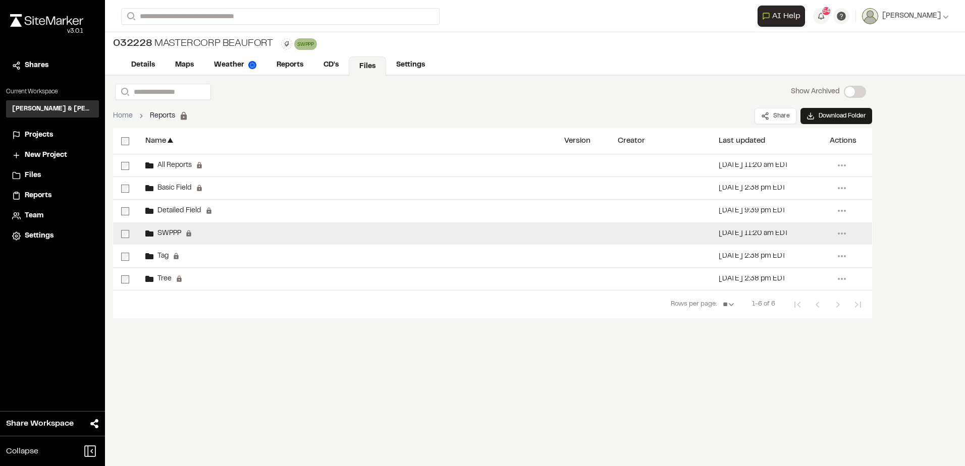
click at [291, 238] on div "SWPPP Permanent folders aren't editable. SWPPP reports will be automatically ad…" at bounding box center [346, 233] width 419 height 22
click at [291, 236] on div "SWPPP Permanent folders aren't editable. SWPPP reports will be automatically ad…" at bounding box center [346, 233] width 419 height 22
click at [315, 233] on div "SWPPP Permanent folders aren't editable. SWPPP reports will be automatically ad…" at bounding box center [346, 233] width 419 height 22
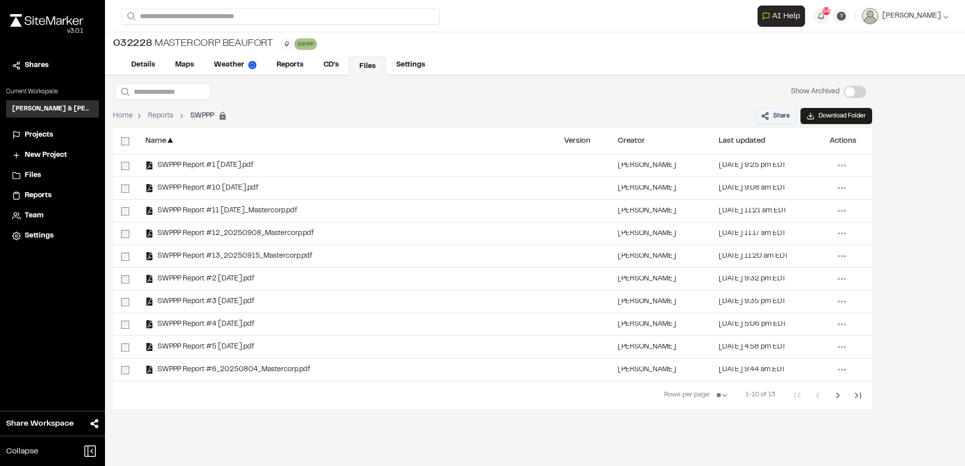
click at [771, 115] on button "Share" at bounding box center [775, 116] width 42 height 16
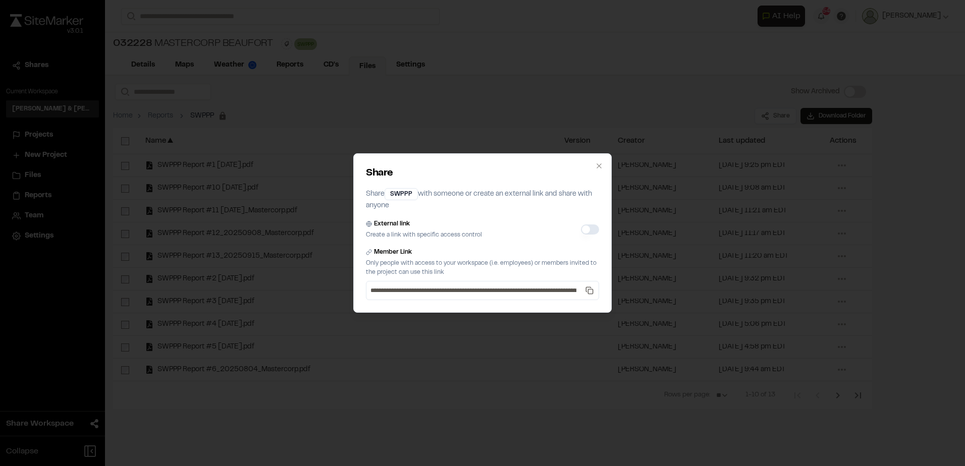
click at [595, 228] on button "External link" at bounding box center [590, 230] width 18 height 10
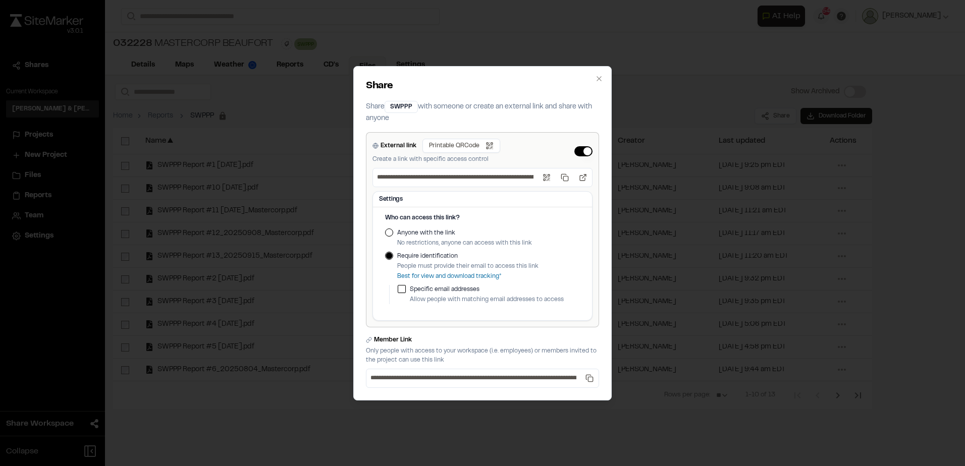
click at [450, 236] on label "Anyone with the link" at bounding box center [464, 233] width 135 height 9
click at [393, 236] on button "Anyone with the link" at bounding box center [389, 233] width 8 height 8
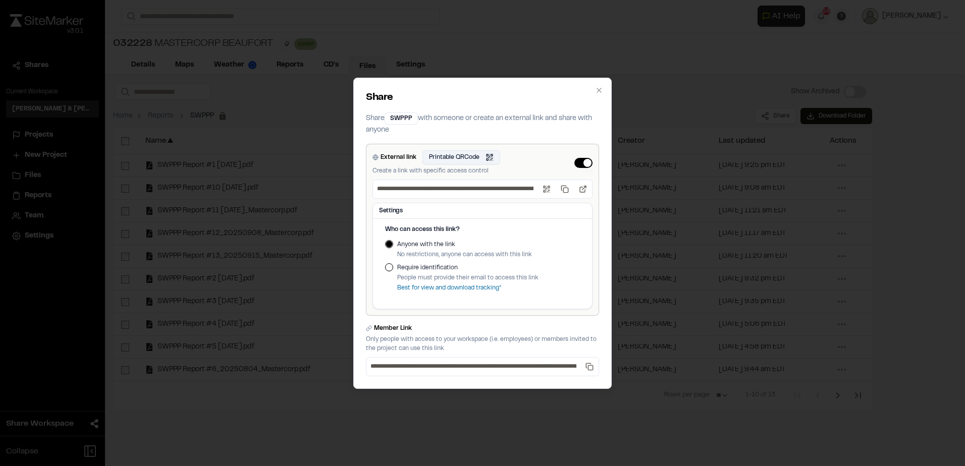
click at [473, 154] on button "Printable QRCode Open QR code" at bounding box center [461, 157] width 78 height 14
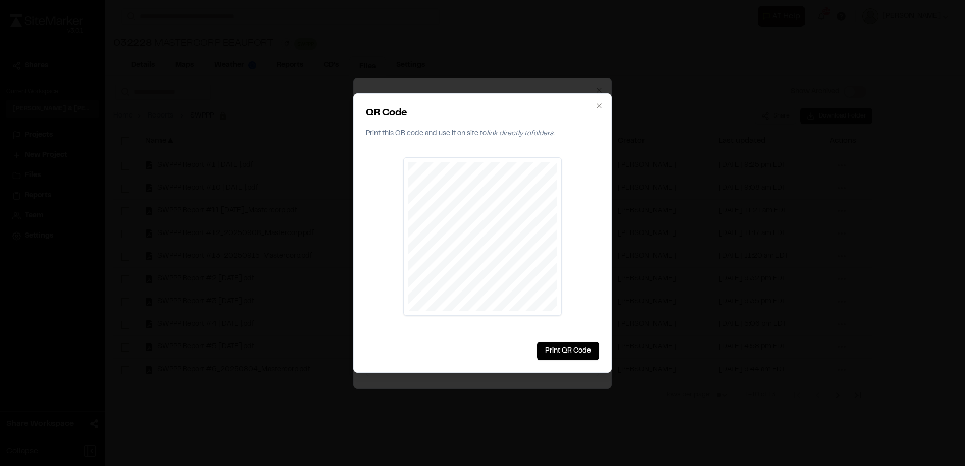
click at [280, 192] on div at bounding box center [482, 233] width 965 height 466
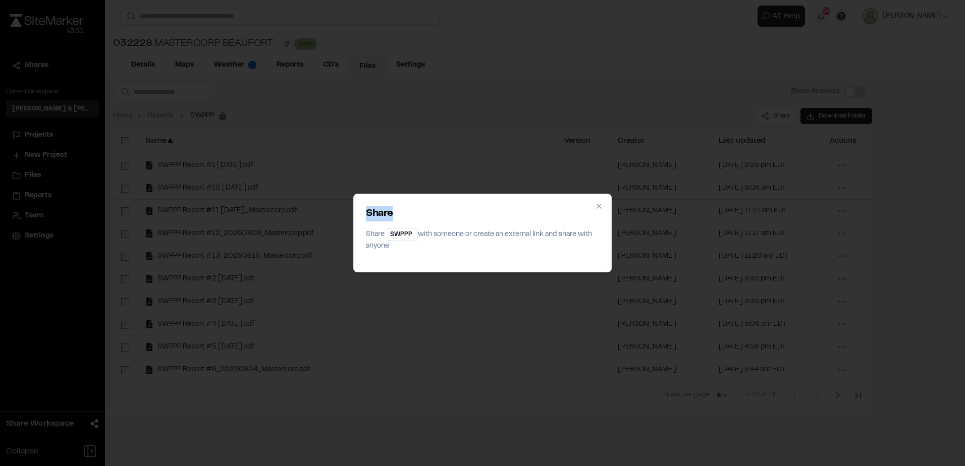
click at [280, 192] on div "Share Share SWPPP with someone or create an external link and share with anyone…" at bounding box center [482, 233] width 965 height 466
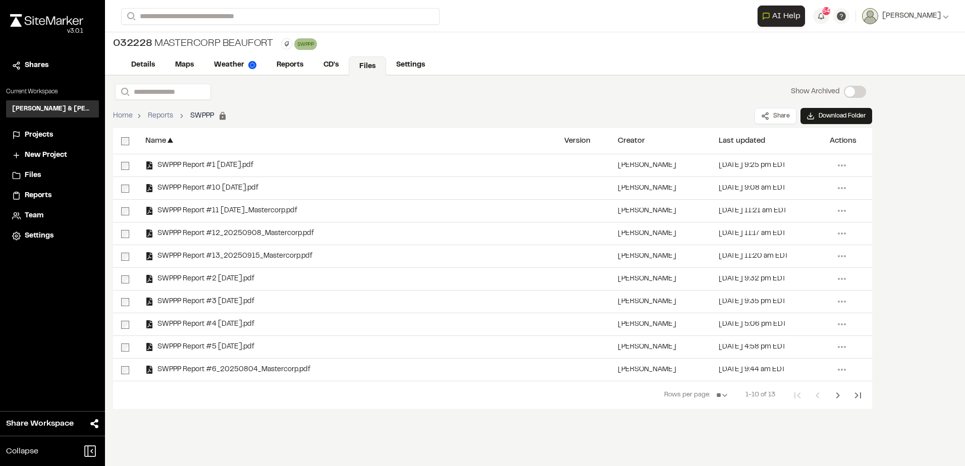
drag, startPoint x: 280, startPoint y: 192, endPoint x: 245, endPoint y: 30, distance: 166.0
click at [247, 11] on div "**********" at bounding box center [534, 16] width 827 height 32
click at [245, 30] on div "**********" at bounding box center [534, 16] width 827 height 32
click at [251, 22] on input "Search" at bounding box center [280, 16] width 318 height 17
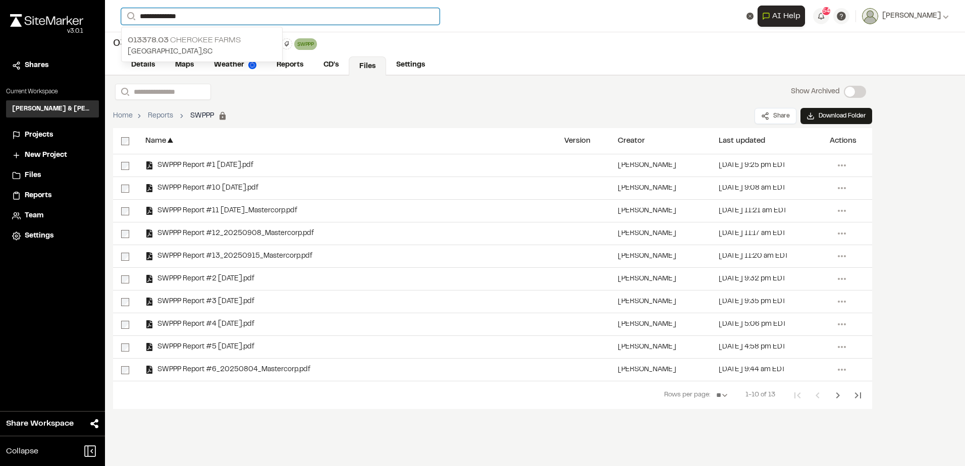
type input "**********"
drag, startPoint x: 201, startPoint y: 40, endPoint x: 206, endPoint y: 43, distance: 5.5
click at [201, 41] on p "013378.03 Cherokee Farms" at bounding box center [202, 40] width 148 height 12
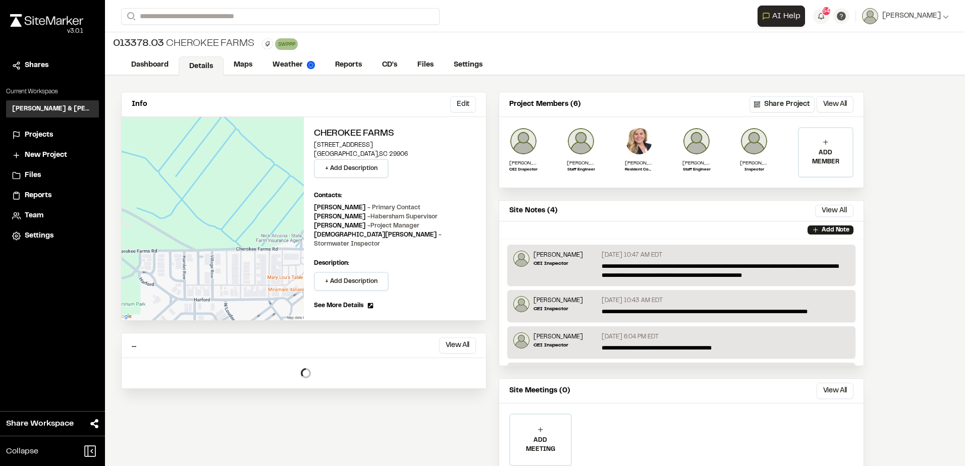
click at [371, 70] on link "Reports" at bounding box center [348, 64] width 47 height 19
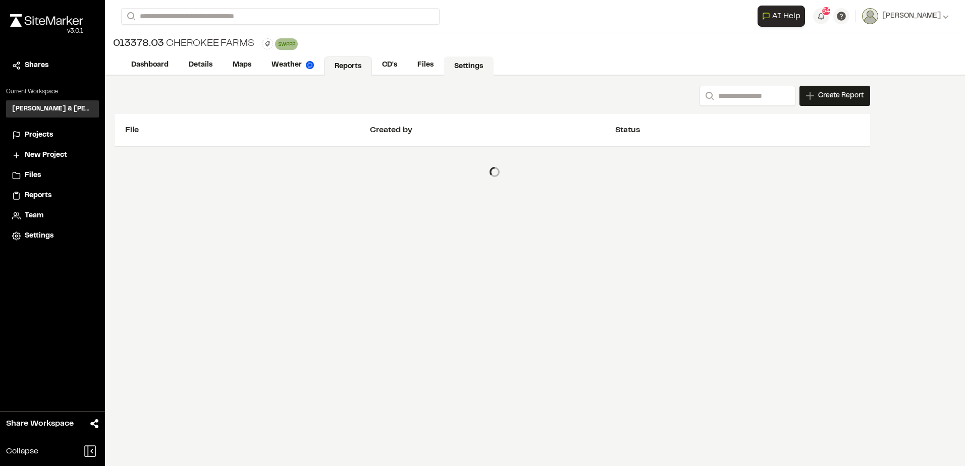
click at [446, 68] on link "Settings" at bounding box center [468, 66] width 50 height 19
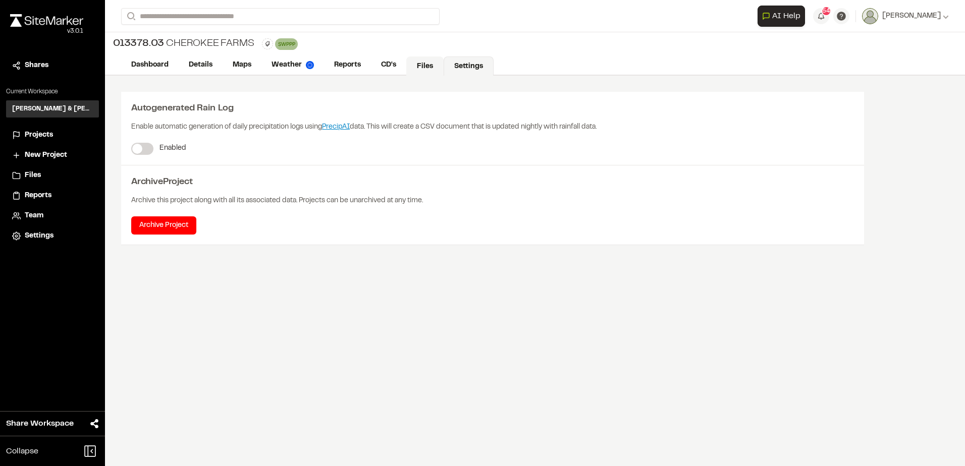
click at [431, 67] on link "Files" at bounding box center [424, 66] width 37 height 19
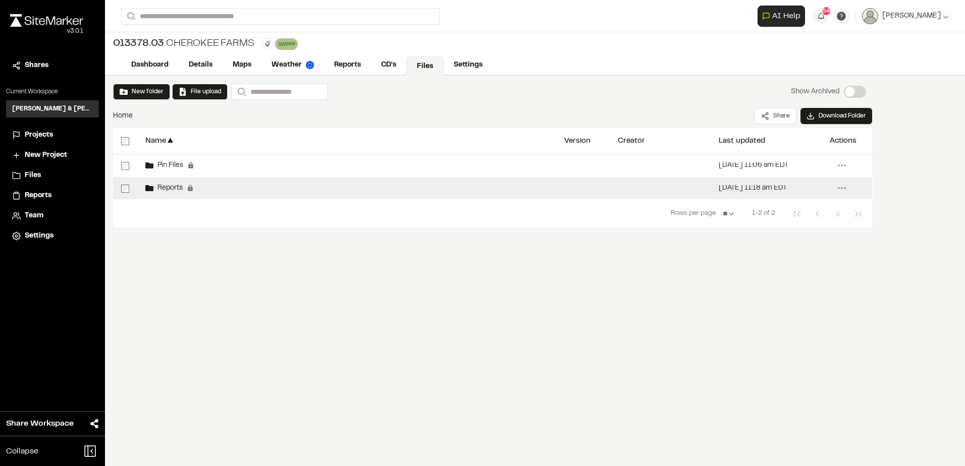
click at [258, 193] on div "Reports Permanent folders aren't editable. All reports will be automatically ad…" at bounding box center [346, 188] width 419 height 22
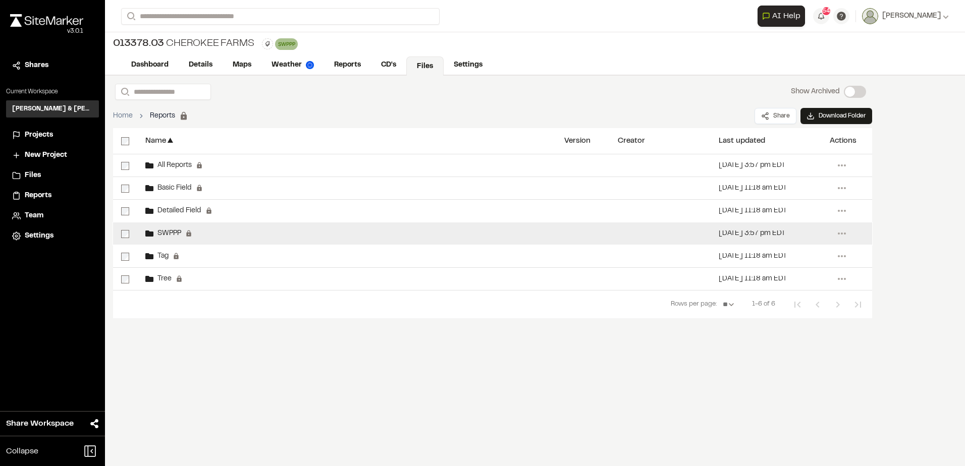
click at [243, 236] on div "SWPPP Permanent folders aren't editable. SWPPP reports will be automatically ad…" at bounding box center [346, 233] width 419 height 22
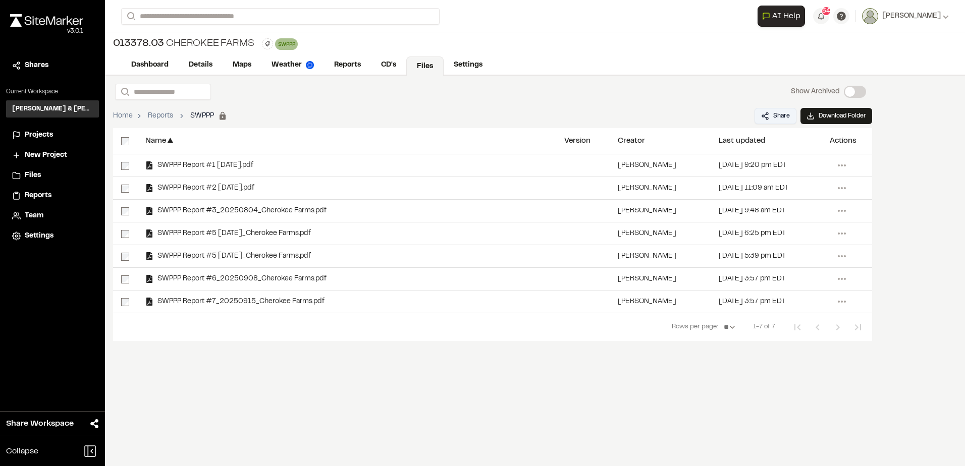
click at [759, 120] on button "Share" at bounding box center [775, 116] width 42 height 16
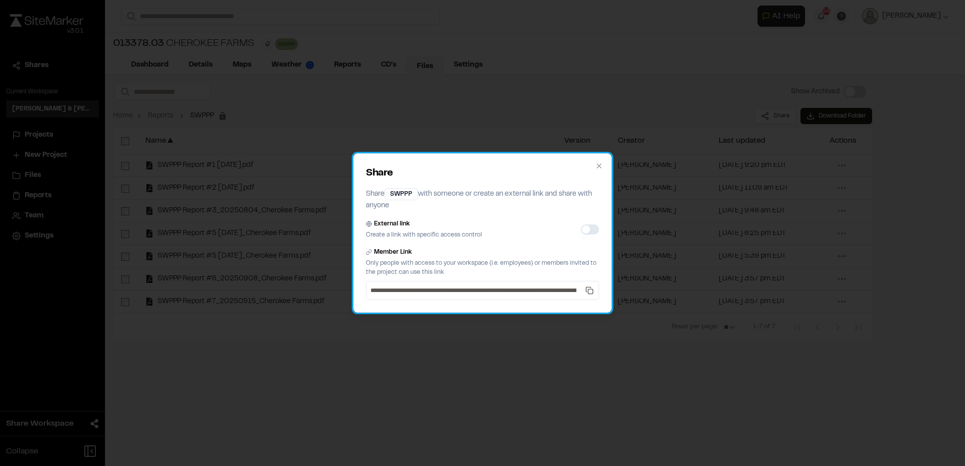
click at [597, 226] on div "External link Create a link with specific access control" at bounding box center [482, 229] width 233 height 20
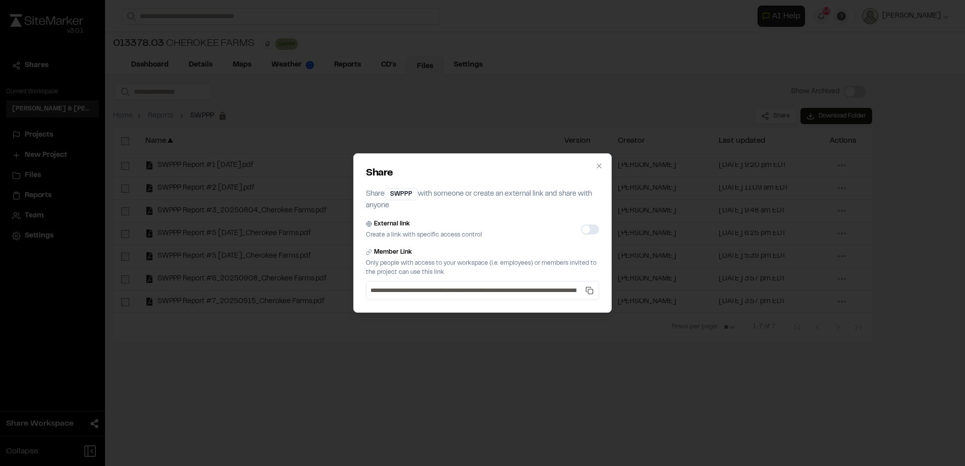
click at [595, 228] on button "External link" at bounding box center [590, 230] width 18 height 10
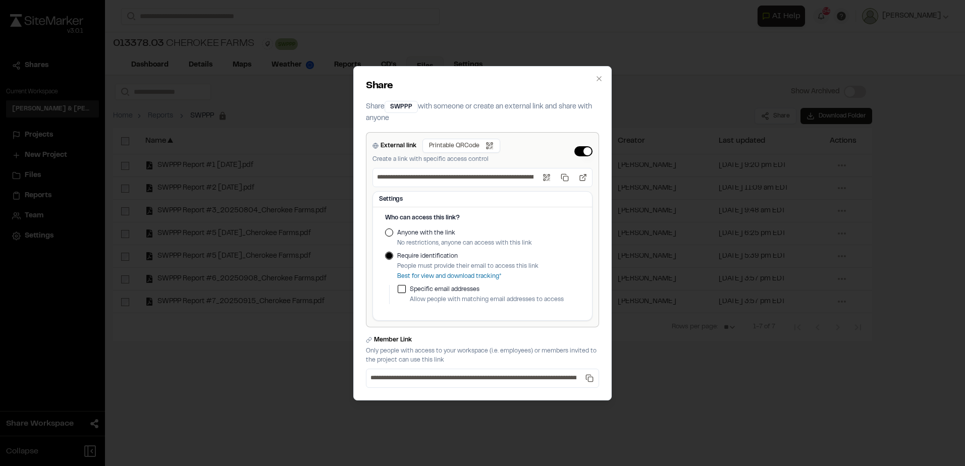
click at [409, 235] on label "Anyone with the link" at bounding box center [464, 233] width 135 height 9
click at [393, 235] on button "Anyone with the link" at bounding box center [389, 233] width 8 height 8
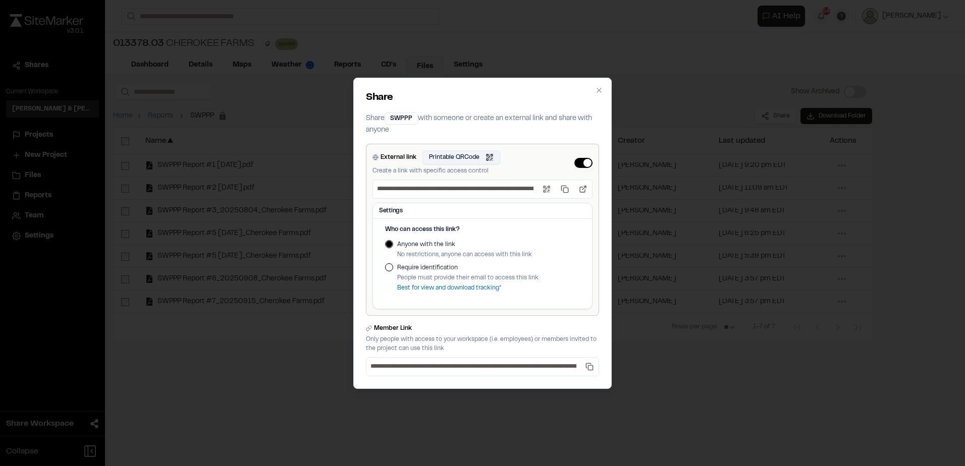
click at [473, 163] on button "Printable QRCode Open QR code" at bounding box center [461, 157] width 78 height 14
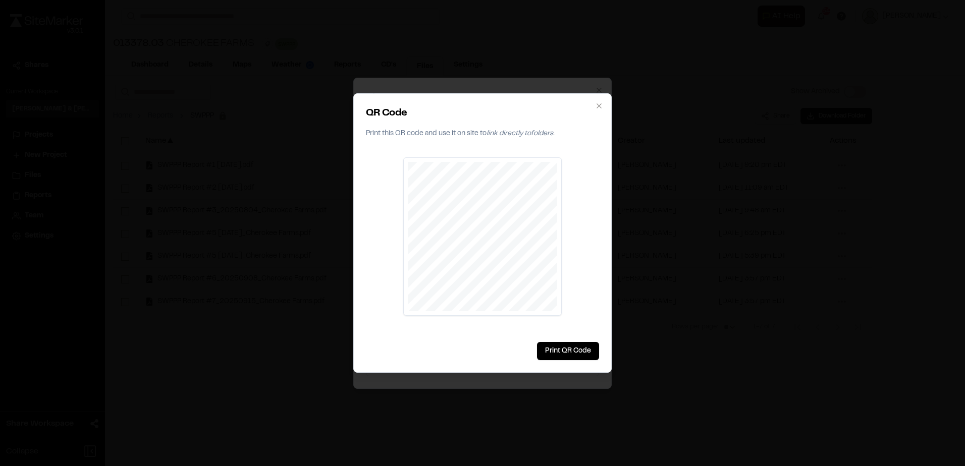
click at [511, 46] on div at bounding box center [482, 233] width 965 height 466
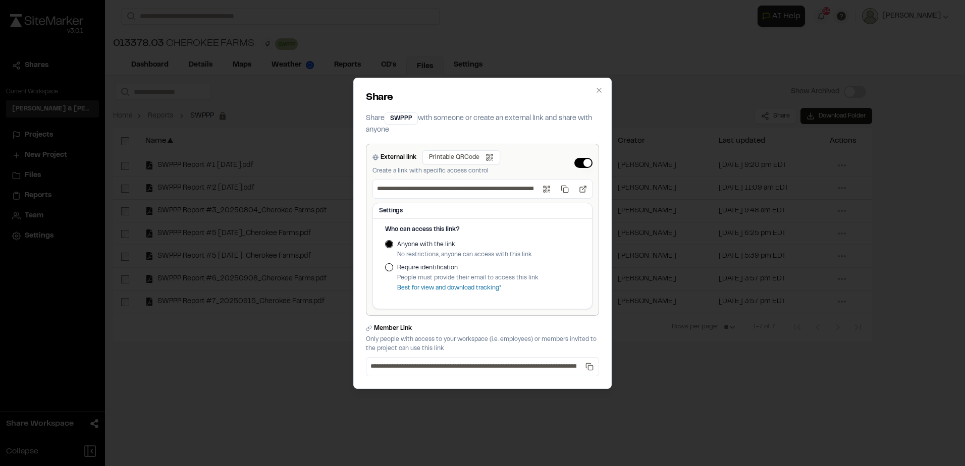
click at [351, 39] on div "**********" at bounding box center [482, 233] width 965 height 466
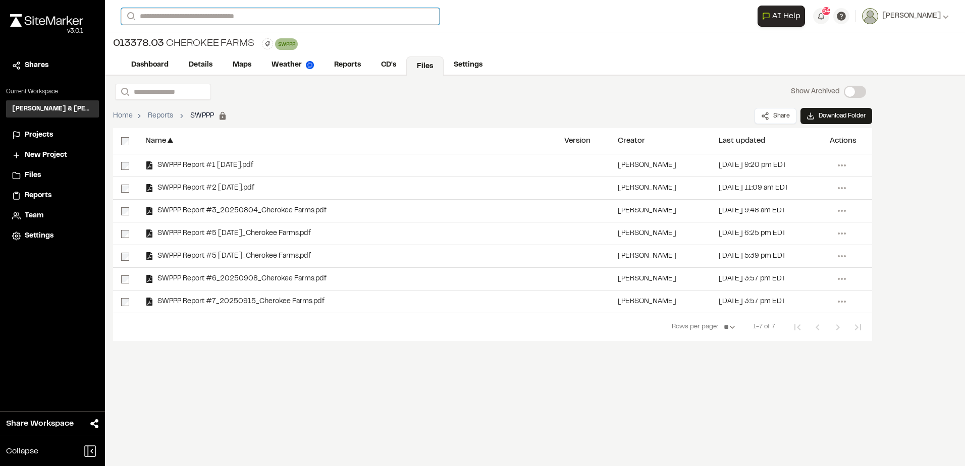
click at [317, 17] on input "Search" at bounding box center [280, 16] width 318 height 17
type input "**********"
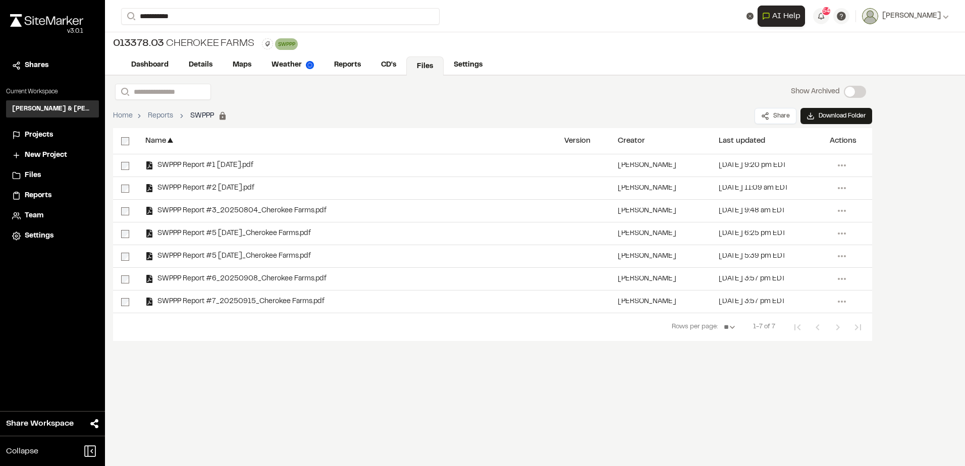
click at [290, 44] on p "31959.05 King St Drainage Improvements" at bounding box center [216, 40] width 176 height 12
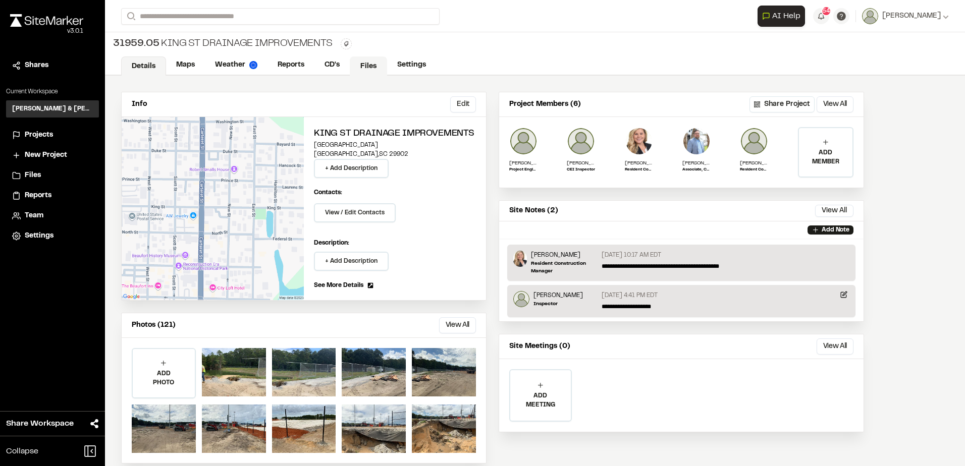
click at [384, 59] on link "Files" at bounding box center [368, 66] width 37 height 19
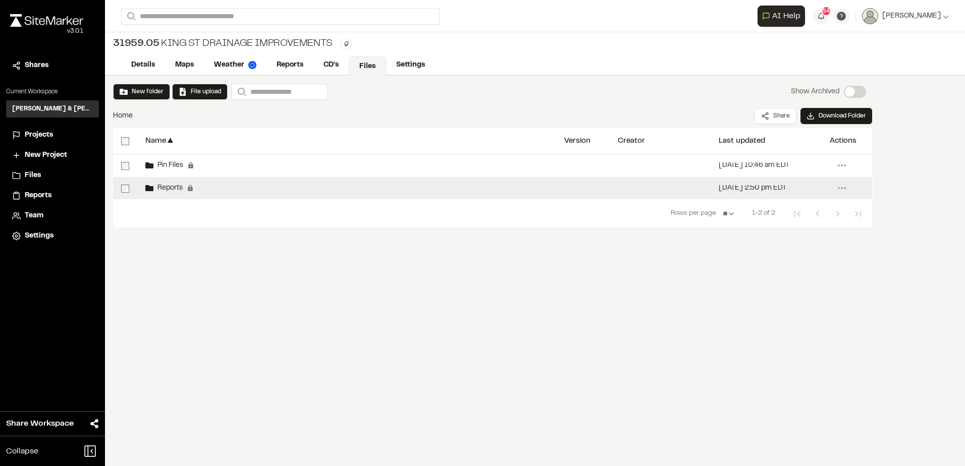
click at [300, 189] on div "Reports Permanent folders aren't editable. All reports will be automatically ad…" at bounding box center [346, 188] width 419 height 22
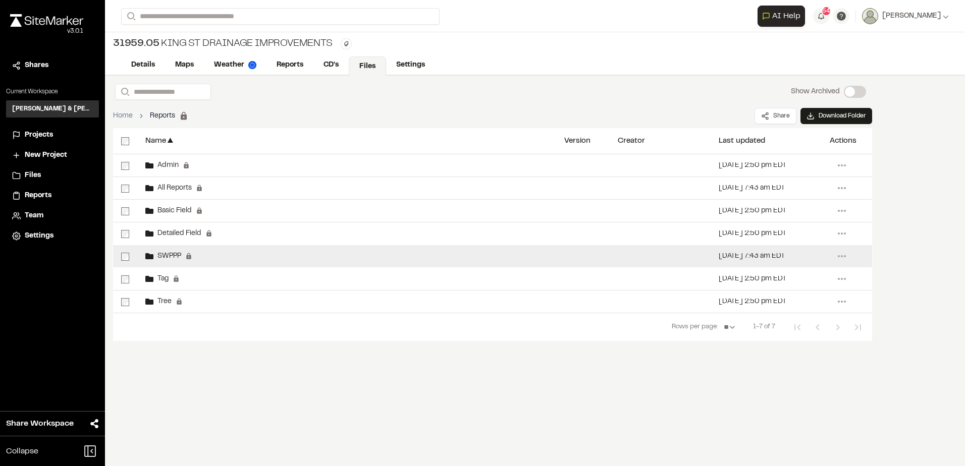
click at [252, 261] on div "SWPPP Permanent folders aren't editable. SWPPP reports will be automatically ad…" at bounding box center [346, 256] width 419 height 22
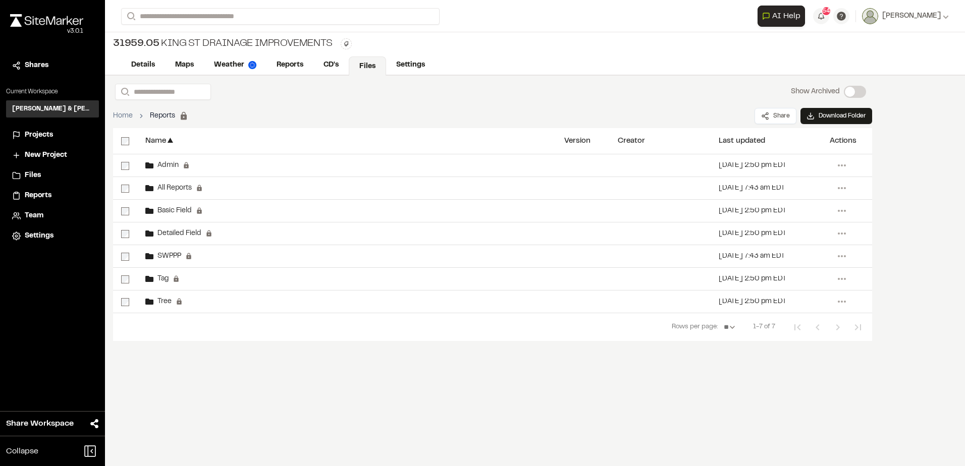
click at [251, 260] on div "SWPPP Permanent folders aren't editable. SWPPP reports will be automatically ad…" at bounding box center [346, 256] width 419 height 22
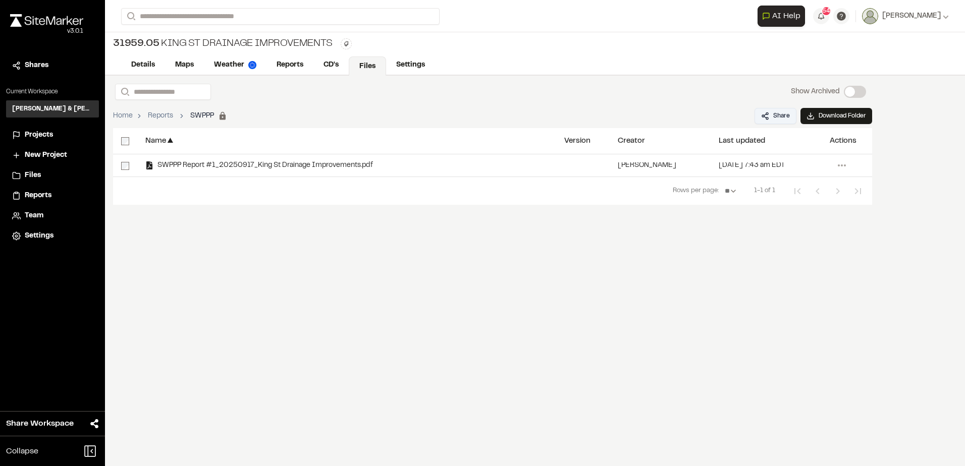
click at [760, 117] on button "Share" at bounding box center [775, 116] width 42 height 16
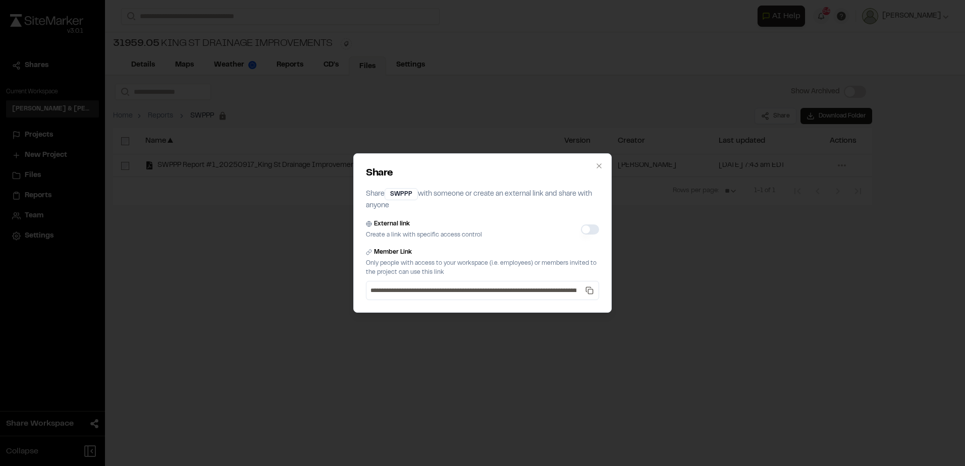
click at [588, 232] on button "External link" at bounding box center [590, 230] width 18 height 10
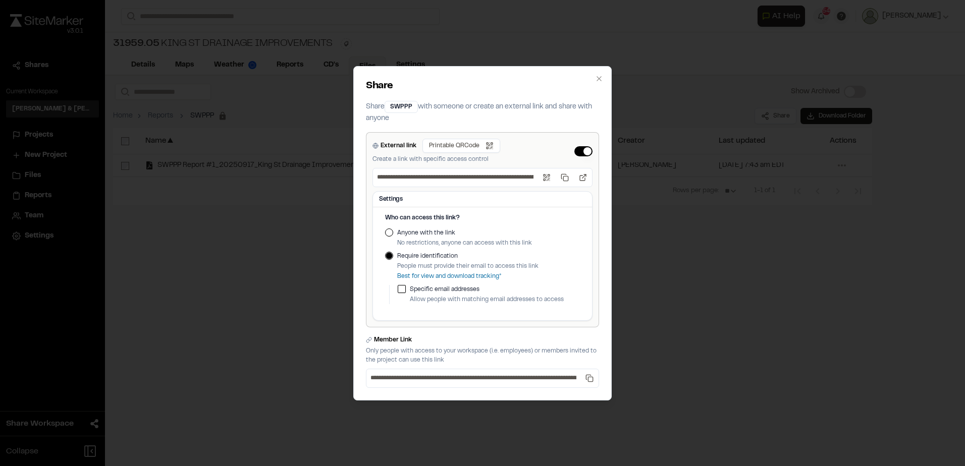
click at [414, 236] on label "Anyone with the link" at bounding box center [464, 233] width 135 height 9
click at [393, 236] on button "Anyone with the link" at bounding box center [389, 233] width 8 height 8
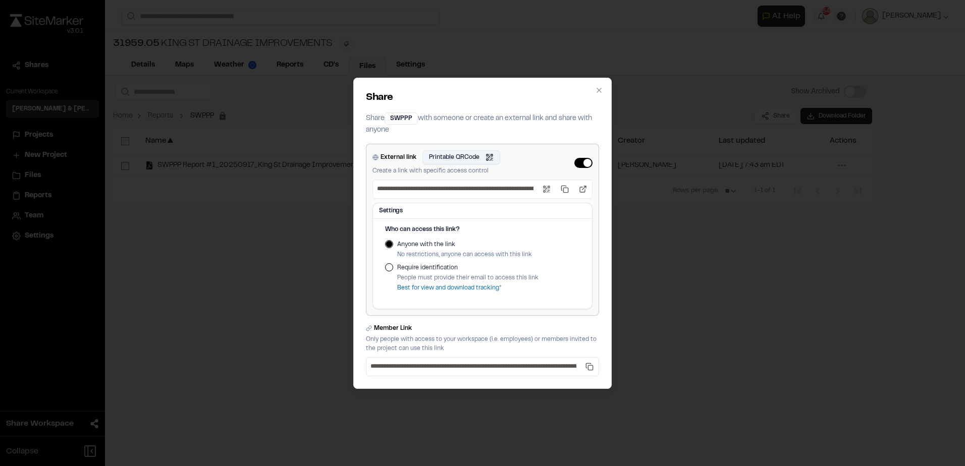
click at [465, 159] on button "Printable QRCode Open QR code" at bounding box center [461, 157] width 78 height 14
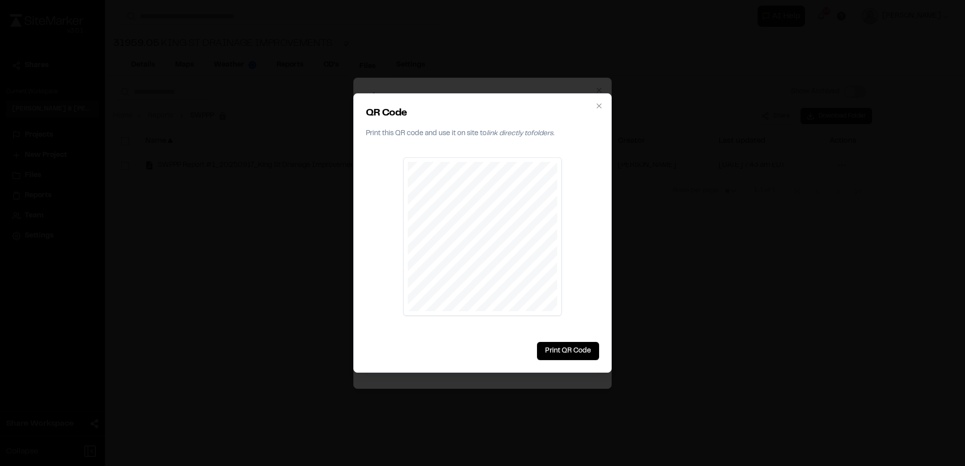
click at [263, 215] on div at bounding box center [482, 233] width 965 height 466
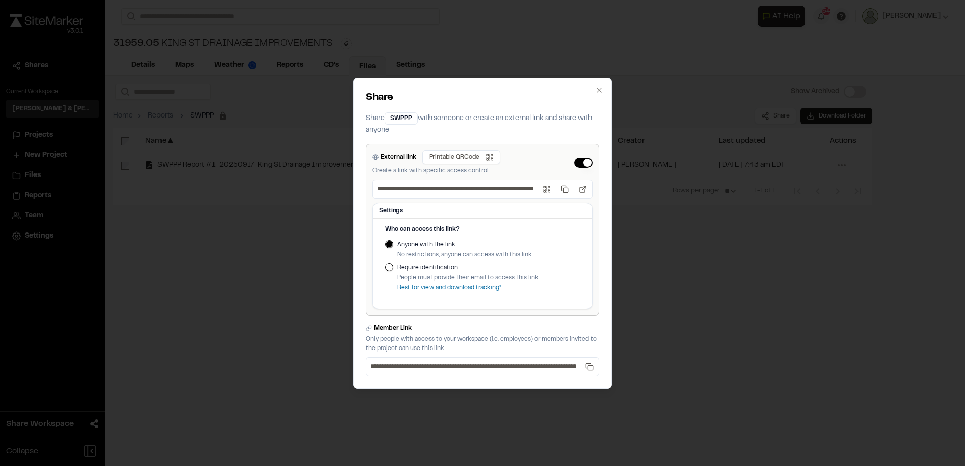
click at [210, 153] on div "**********" at bounding box center [482, 233] width 965 height 466
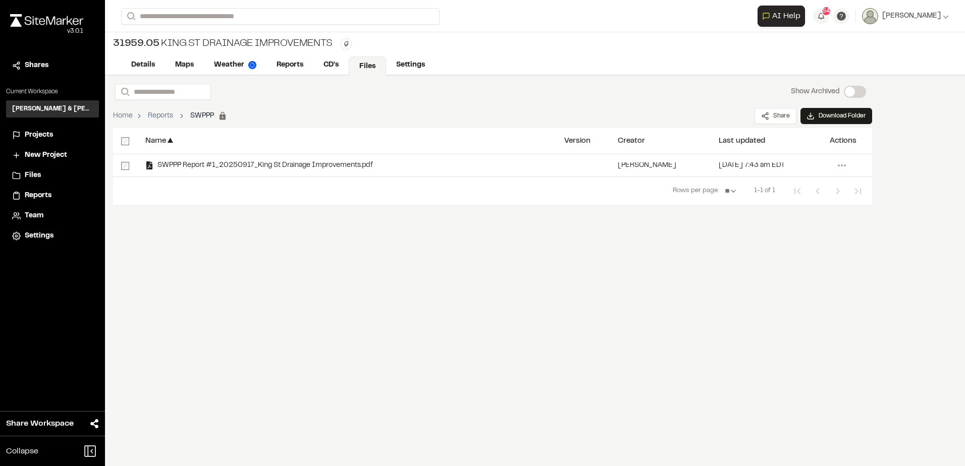
click at [241, 24] on div "**********" at bounding box center [534, 16] width 827 height 32
click at [486, 118] on div "Home Reports SWPPP Permanent folders aren't editable. Share Download Folder" at bounding box center [492, 116] width 759 height 24
click at [378, 8] on input "Search" at bounding box center [280, 16] width 318 height 17
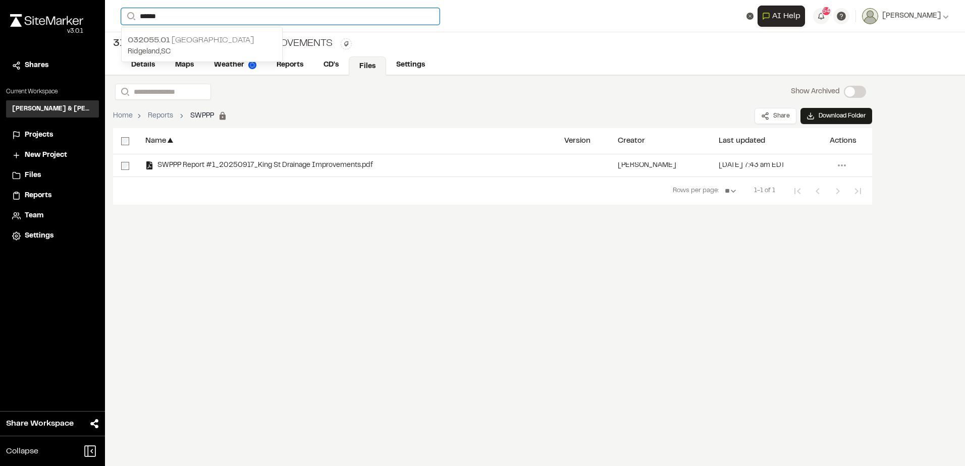
type input "******"
click at [183, 49] on p "Ridgeland , [GEOGRAPHIC_DATA]" at bounding box center [202, 51] width 148 height 11
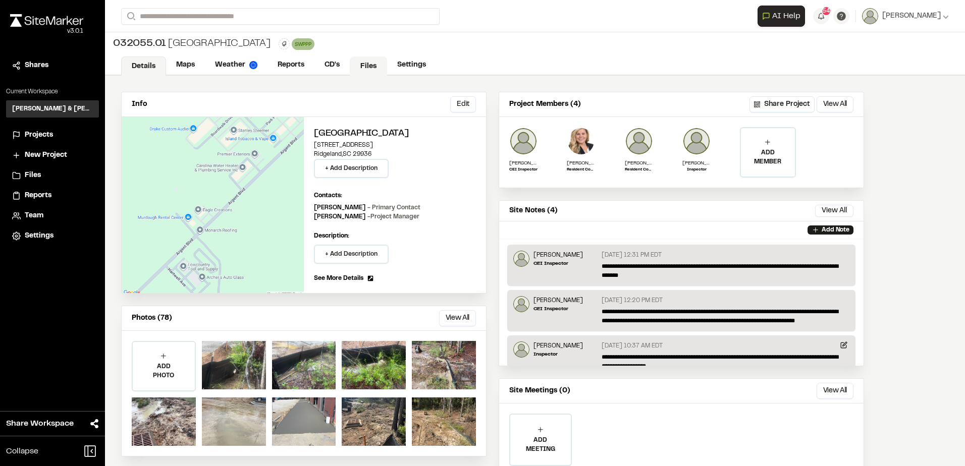
click at [361, 61] on link "Files" at bounding box center [368, 66] width 37 height 19
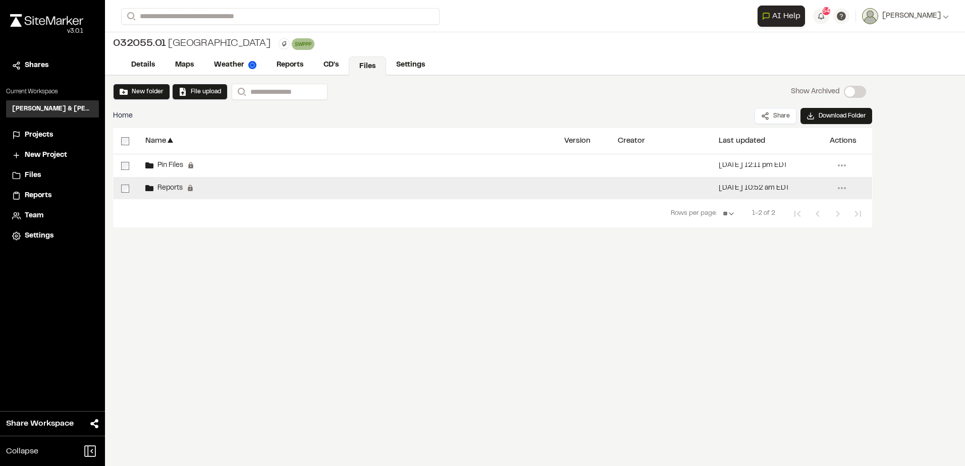
click at [275, 187] on div "Reports Permanent folders aren't editable. All reports will be automatically ad…" at bounding box center [346, 188] width 419 height 22
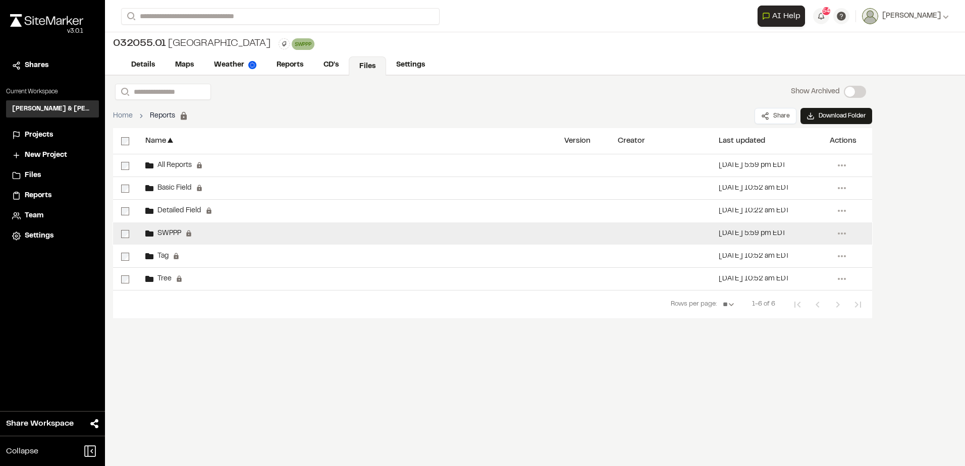
click at [244, 227] on div "SWPPP Permanent folders aren't editable. SWPPP reports will be automatically ad…" at bounding box center [346, 233] width 419 height 22
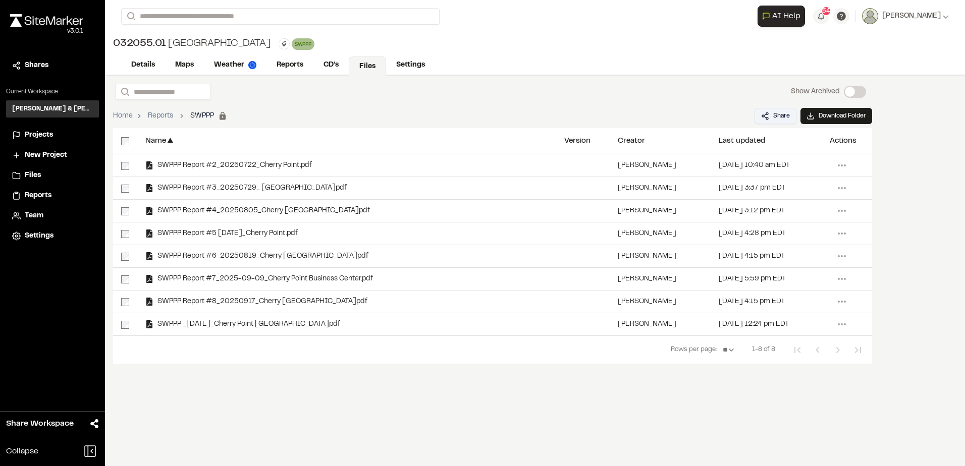
click at [765, 114] on button "Share" at bounding box center [775, 116] width 42 height 16
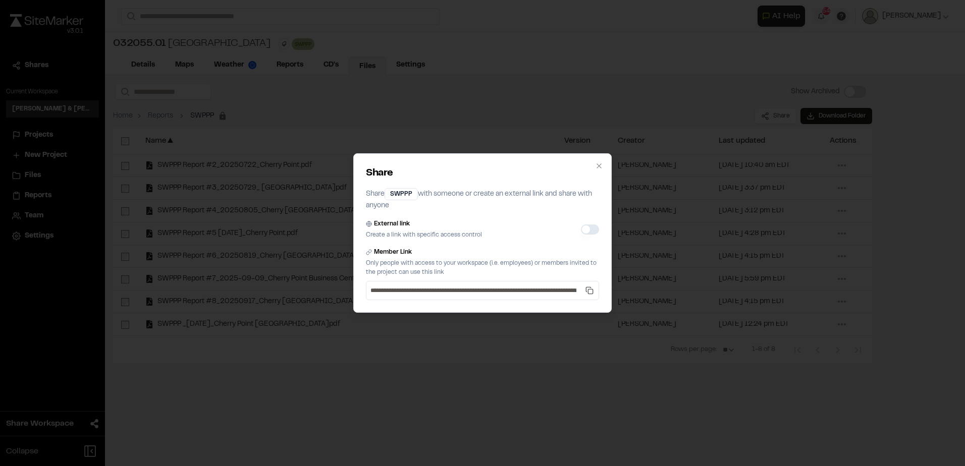
click at [592, 231] on button "External link" at bounding box center [590, 230] width 18 height 10
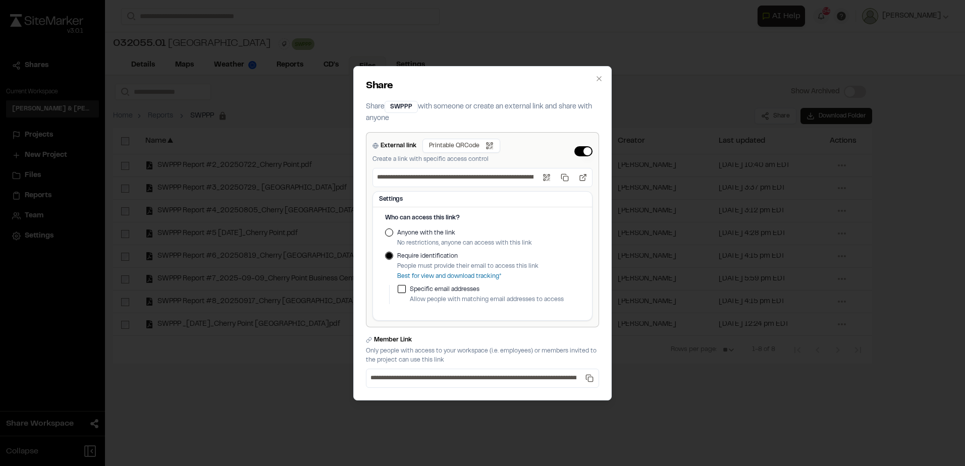
click at [442, 231] on label "Anyone with the link" at bounding box center [464, 233] width 135 height 9
click at [393, 231] on button "Anyone with the link" at bounding box center [389, 233] width 8 height 8
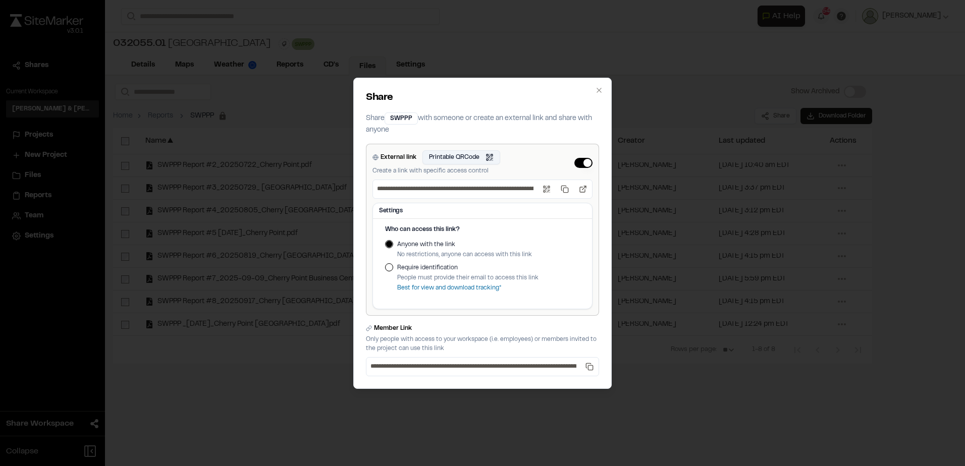
click at [468, 154] on button "Printable QRCode Open QR code" at bounding box center [461, 157] width 78 height 14
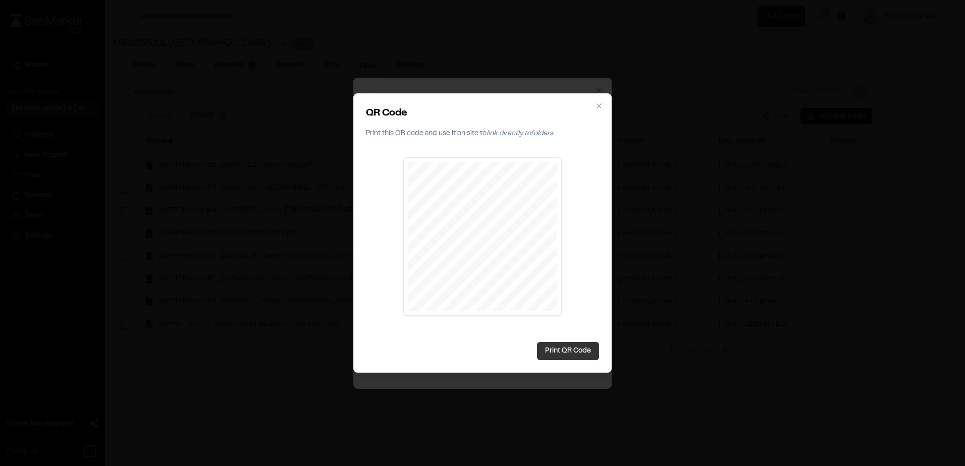
click at [578, 348] on button "Print QR Code" at bounding box center [568, 351] width 62 height 18
click at [664, 288] on div at bounding box center [482, 233] width 965 height 466
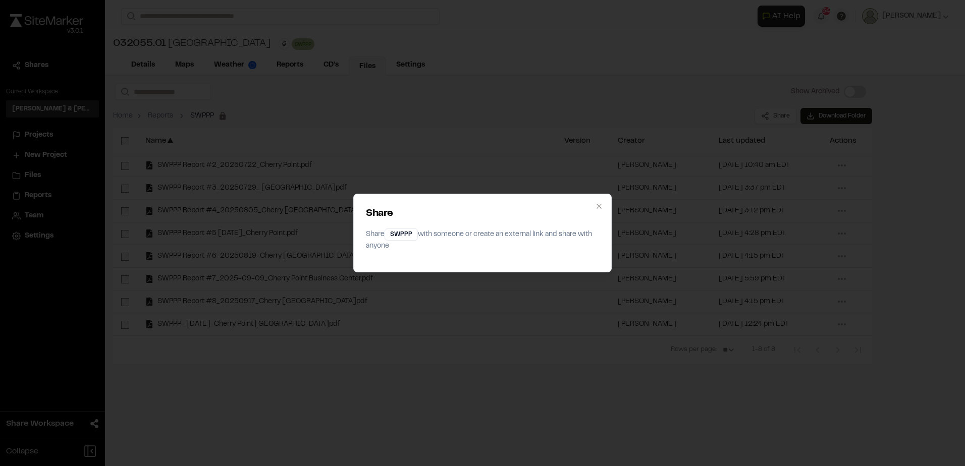
click at [664, 288] on div "Share Share SWPPP with someone or create an external link and share with anyone…" at bounding box center [482, 233] width 965 height 466
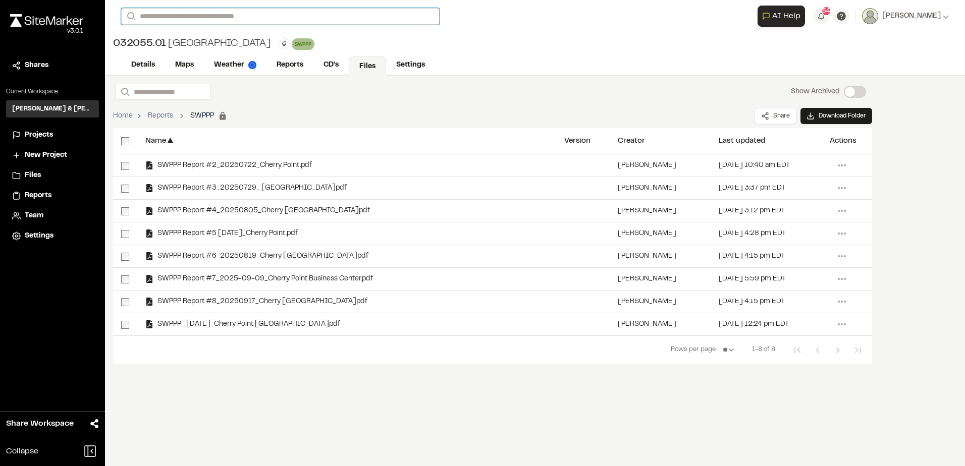
click at [324, 21] on input "Search" at bounding box center [280, 16] width 318 height 17
type input "***"
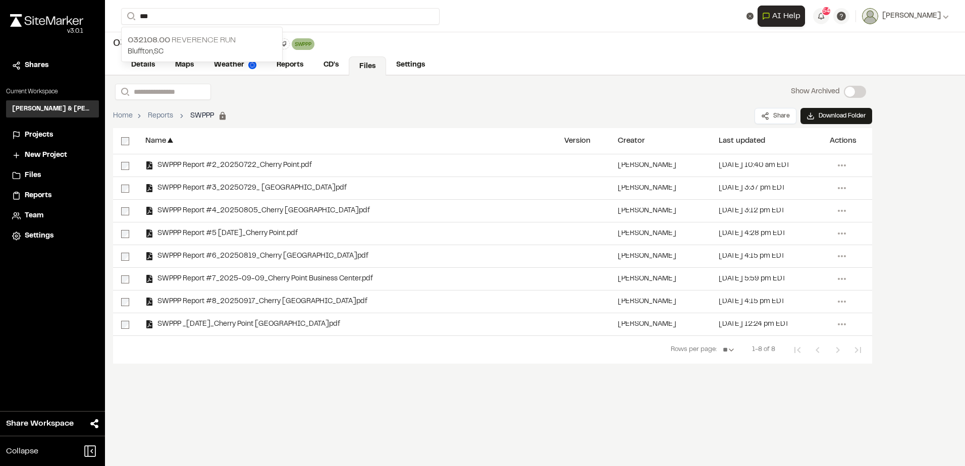
drag, startPoint x: 202, startPoint y: 42, endPoint x: 210, endPoint y: 47, distance: 9.1
click at [202, 42] on p "032108.00 Reverence Run" at bounding box center [202, 40] width 148 height 12
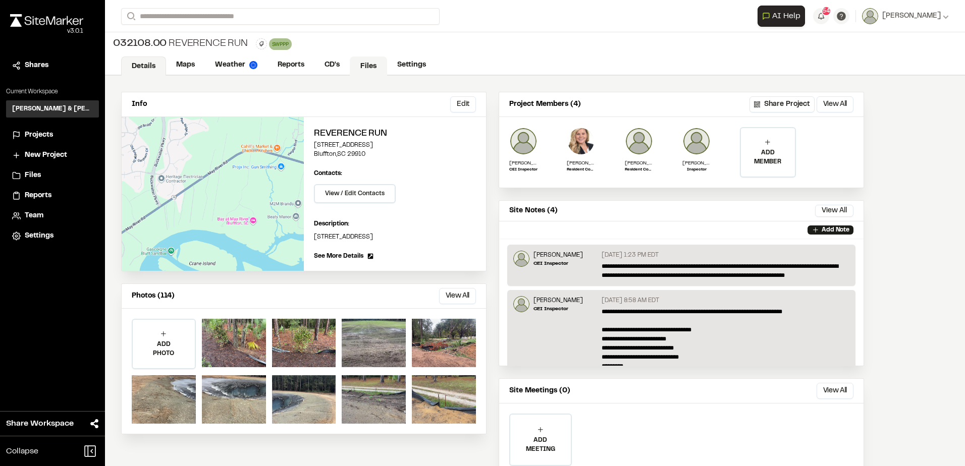
click at [373, 67] on link "Files" at bounding box center [368, 66] width 37 height 19
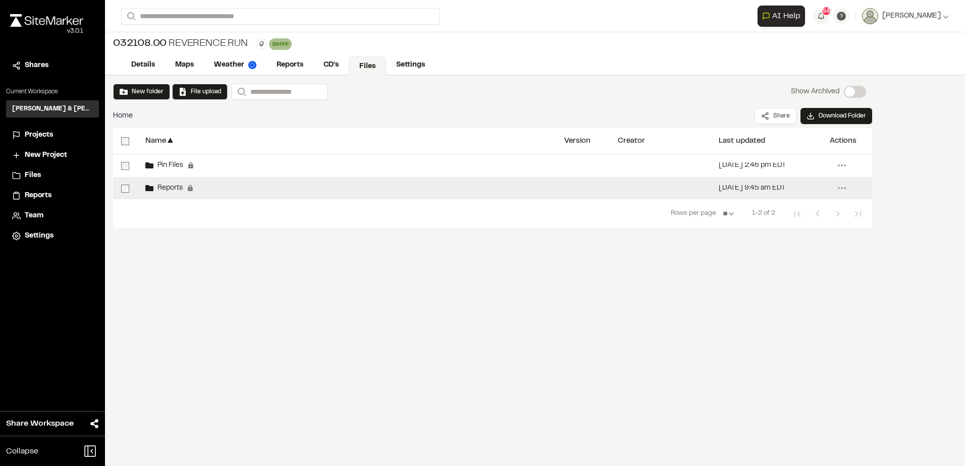
click at [333, 186] on div "Reports Permanent folders aren't editable. All reports will be automatically ad…" at bounding box center [346, 188] width 419 height 22
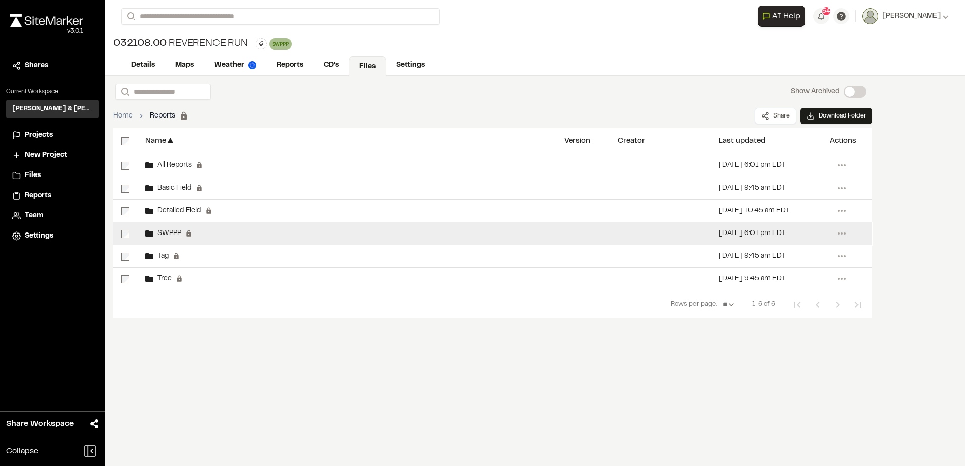
click at [239, 230] on div "SWPPP Permanent folders aren't editable. SWPPP reports will be automatically ad…" at bounding box center [346, 233] width 419 height 22
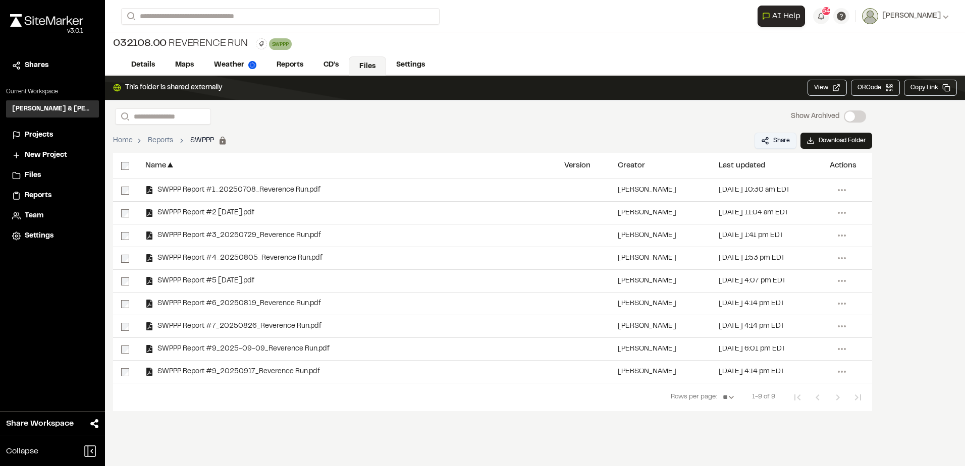
click at [757, 143] on button "Share" at bounding box center [775, 141] width 42 height 16
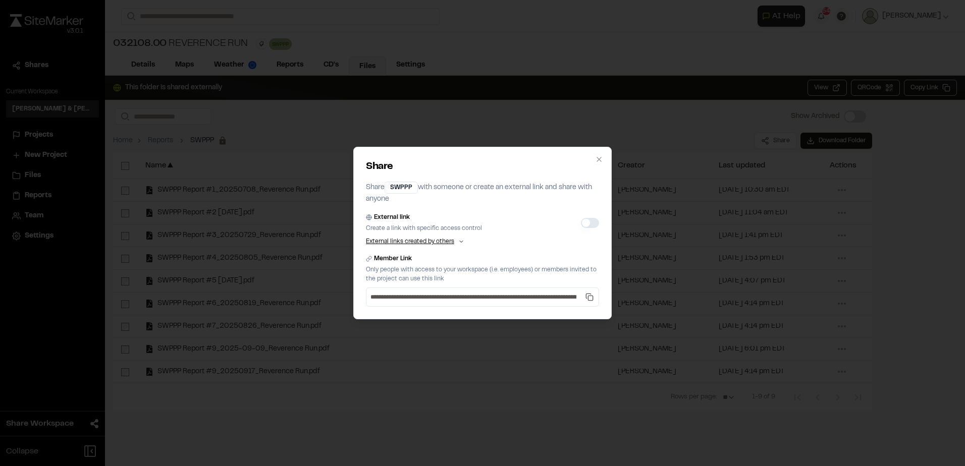
click at [590, 226] on button "External link" at bounding box center [590, 223] width 18 height 10
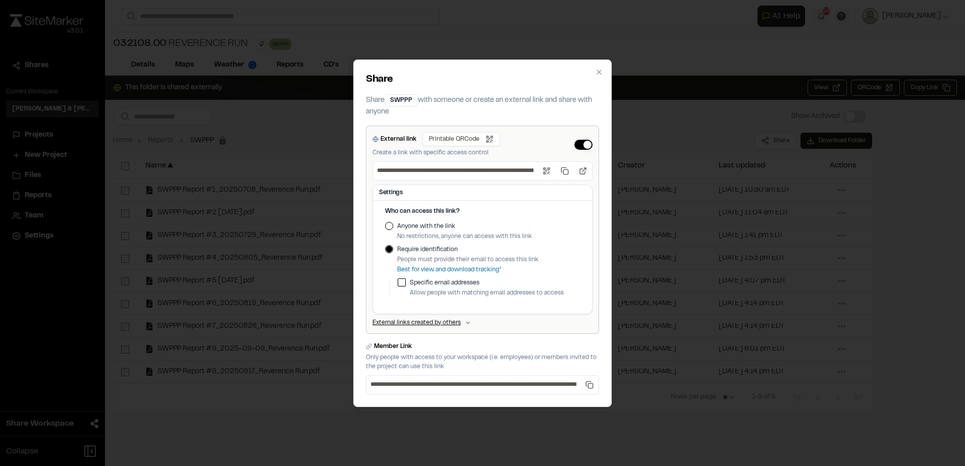
click at [421, 227] on label "Anyone with the link" at bounding box center [464, 226] width 135 height 9
click at [393, 227] on button "Anyone with the link" at bounding box center [389, 226] width 8 height 8
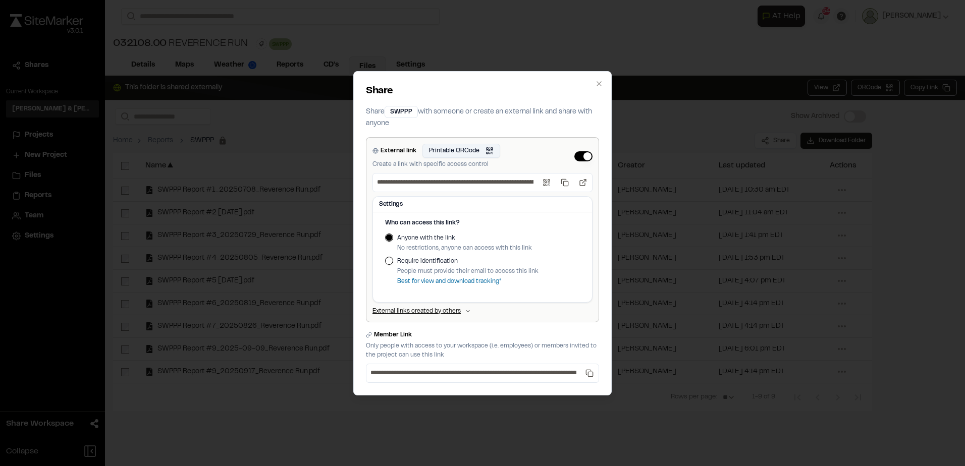
click at [459, 144] on button "Printable QRCode Open QR code" at bounding box center [461, 151] width 78 height 14
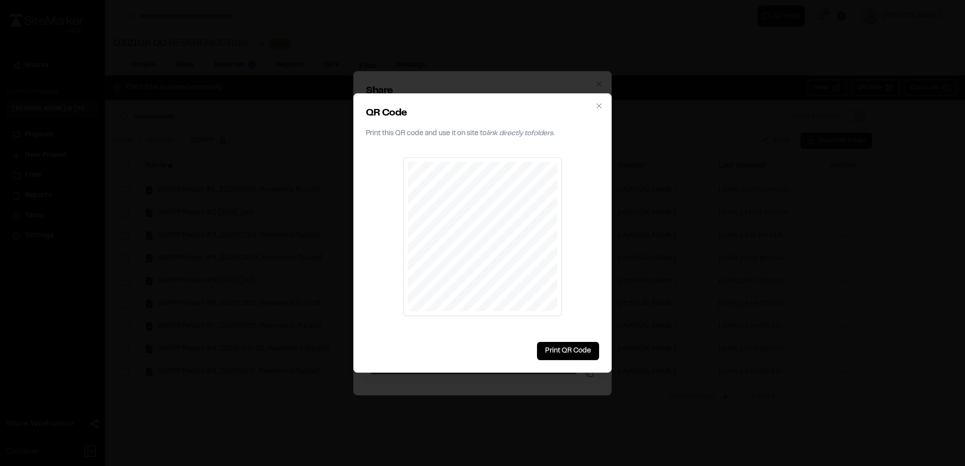
click at [680, 117] on div at bounding box center [482, 233] width 965 height 466
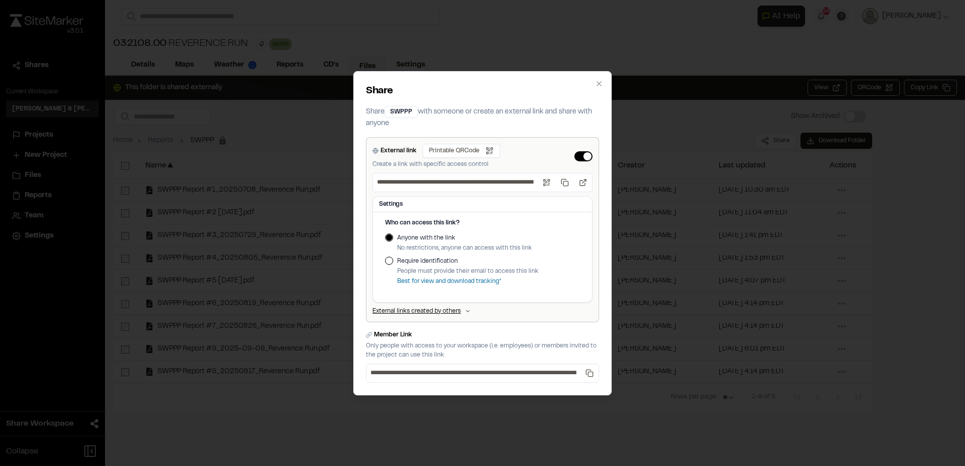
click at [678, 117] on div "**********" at bounding box center [482, 233] width 965 height 466
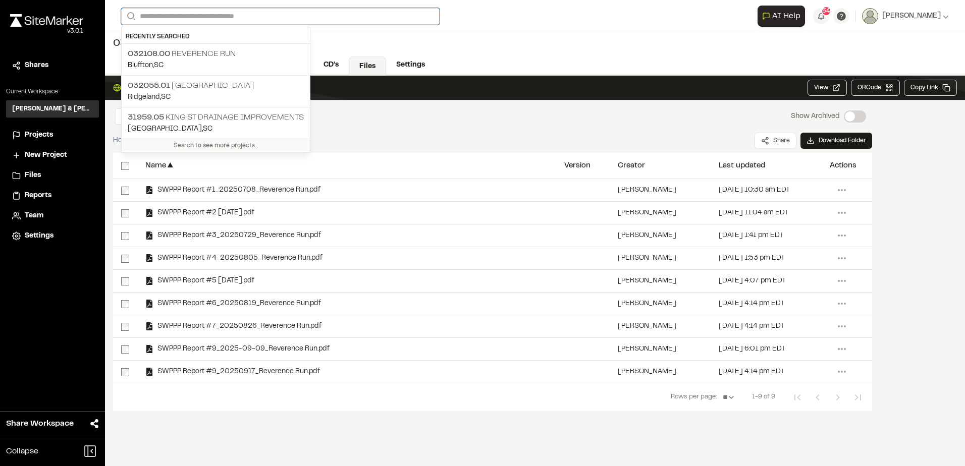
click at [399, 19] on input "Search" at bounding box center [280, 16] width 318 height 17
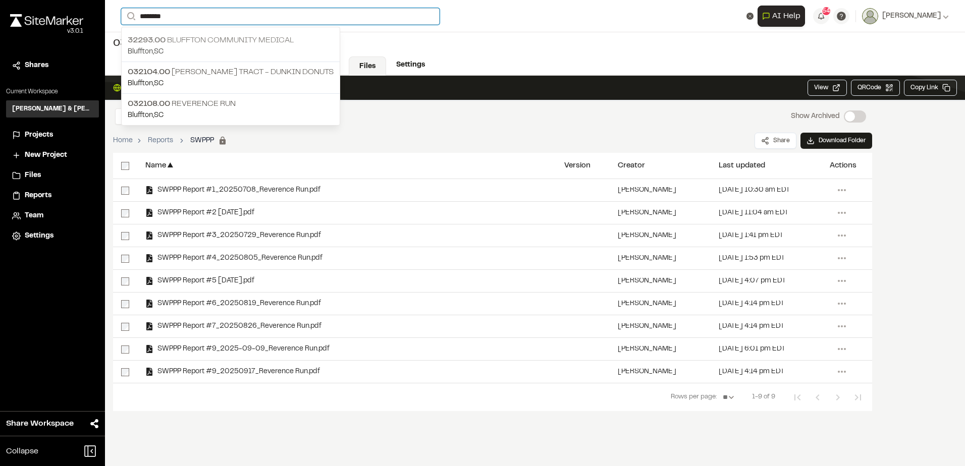
type input "********"
click at [293, 38] on p "32293.00 [GEOGRAPHIC_DATA]" at bounding box center [231, 40] width 206 height 12
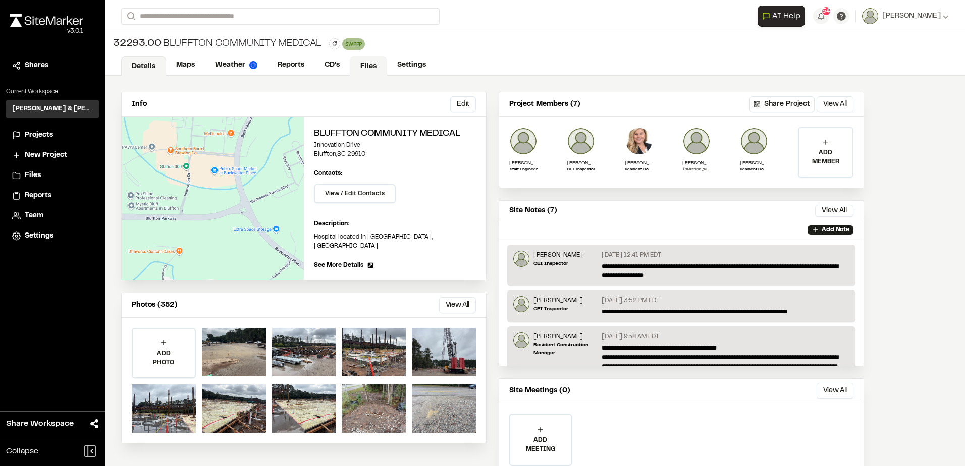
click at [383, 60] on link "Files" at bounding box center [368, 66] width 37 height 19
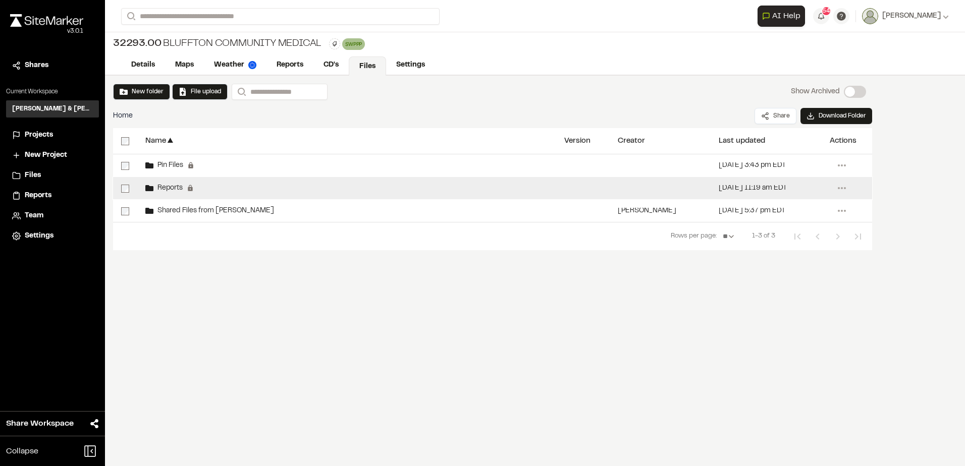
click at [316, 192] on div "Reports Permanent folders aren't editable. All reports will be automatically ad…" at bounding box center [346, 188] width 419 height 22
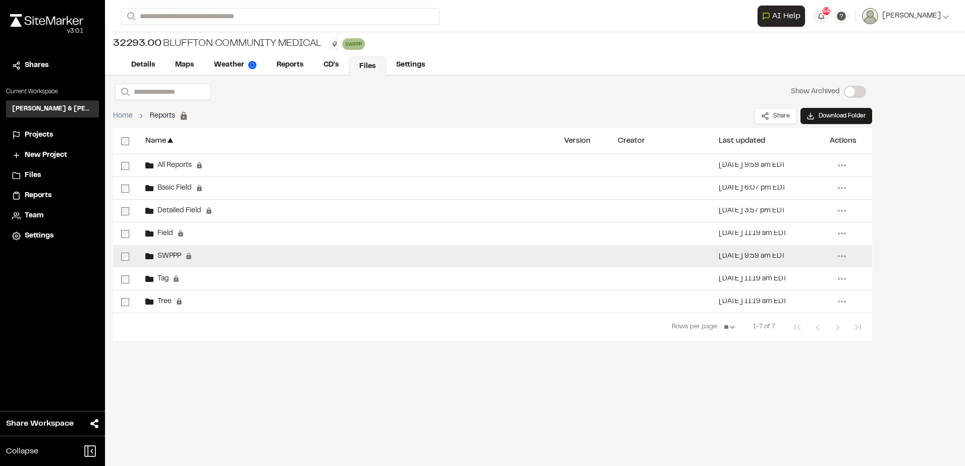
click at [370, 261] on div "SWPPP Permanent folders aren't editable. SWPPP reports will be automatically ad…" at bounding box center [346, 256] width 419 height 22
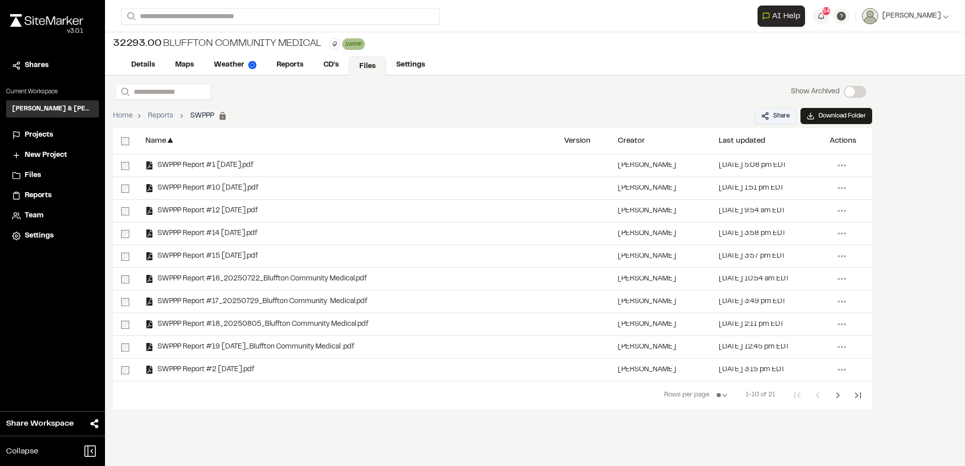
click at [777, 117] on button "Share" at bounding box center [775, 116] width 42 height 16
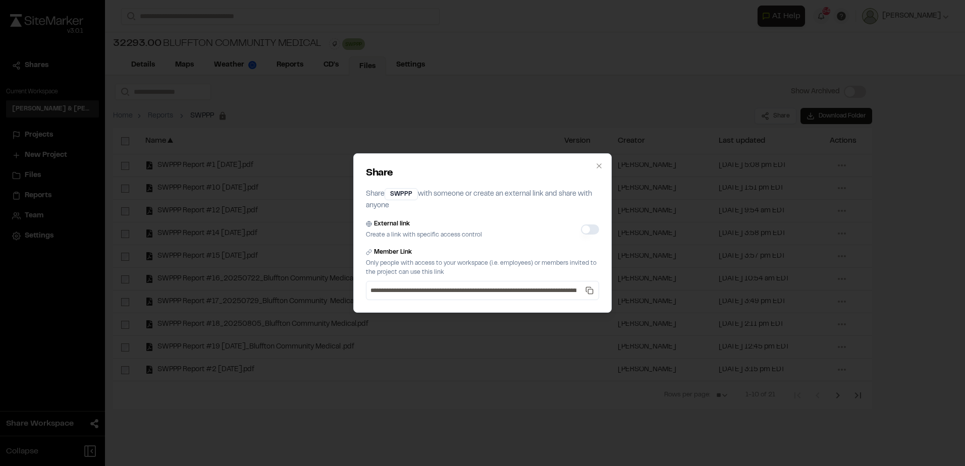
click at [593, 231] on button "External link" at bounding box center [590, 230] width 18 height 10
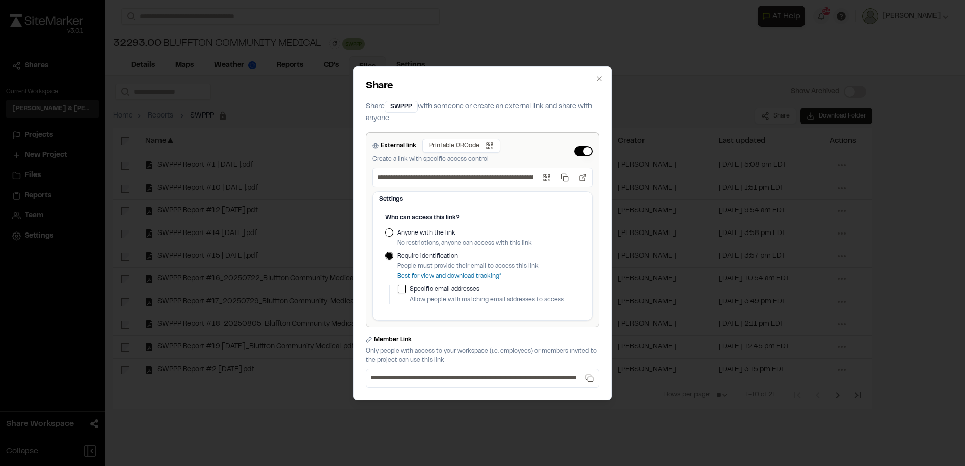
click at [464, 242] on p "No restrictions, anyone can access with this link" at bounding box center [464, 243] width 135 height 9
click at [411, 233] on label "Anyone with the link" at bounding box center [464, 233] width 135 height 9
click at [393, 233] on button "Anyone with the link" at bounding box center [389, 233] width 8 height 8
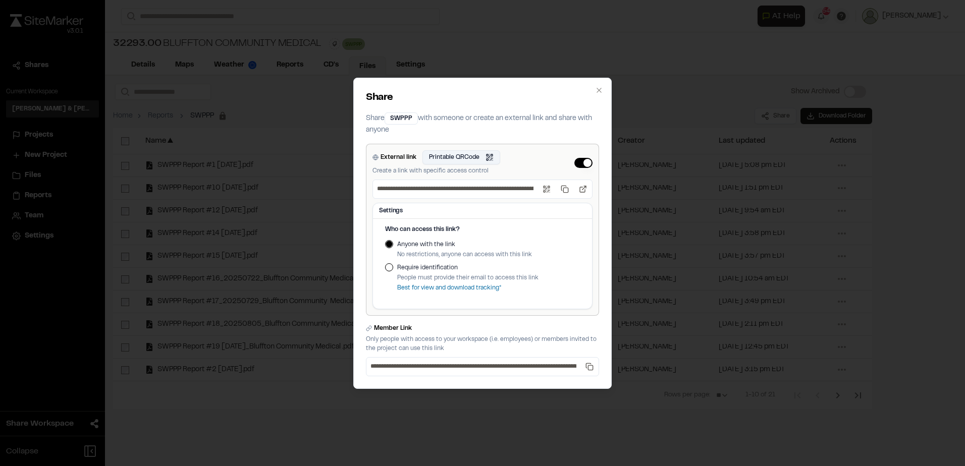
click at [455, 158] on button "Printable QRCode Open QR code" at bounding box center [461, 157] width 78 height 14
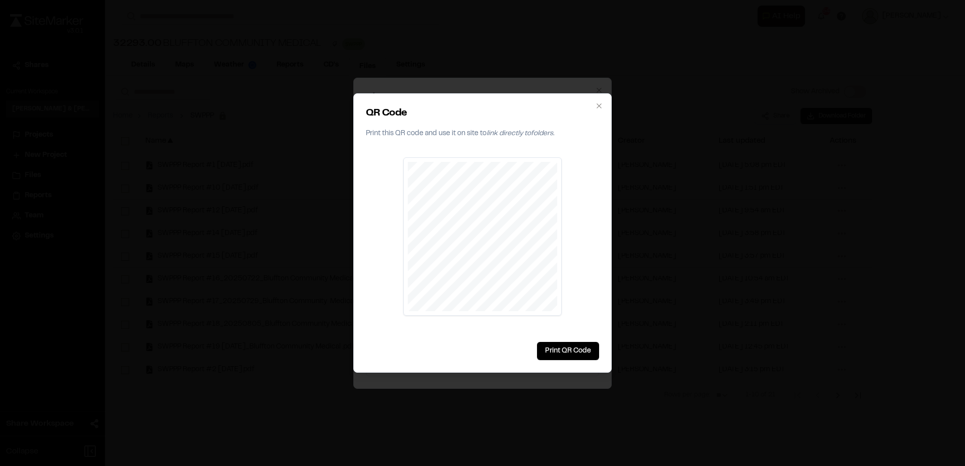
click at [271, 276] on div at bounding box center [482, 233] width 965 height 466
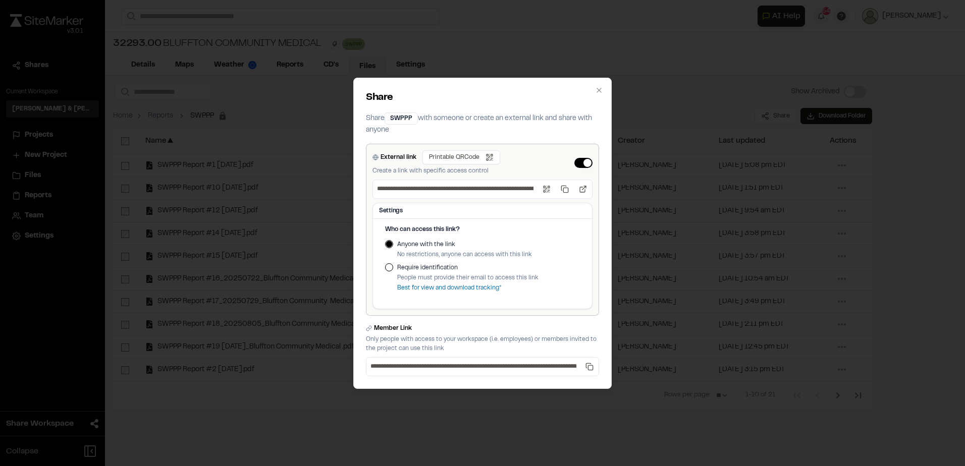
click at [262, 269] on div "**********" at bounding box center [482, 233] width 965 height 466
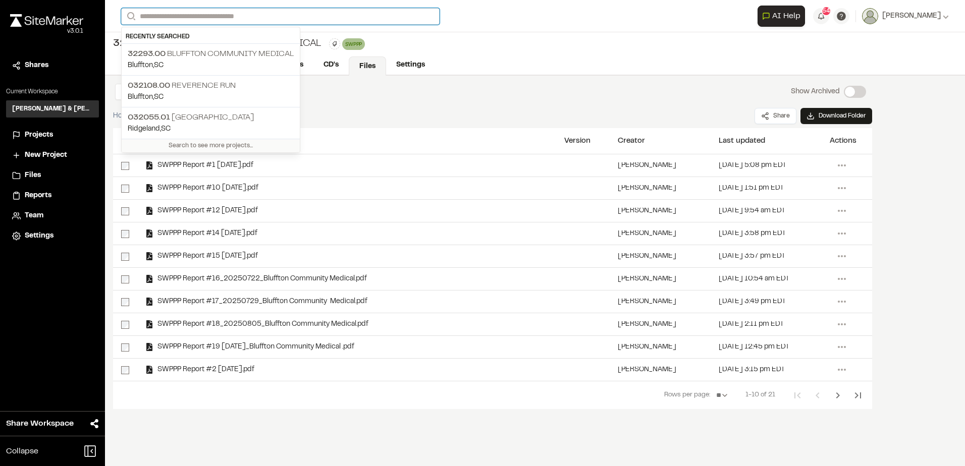
click at [255, 10] on input "Search" at bounding box center [280, 16] width 318 height 17
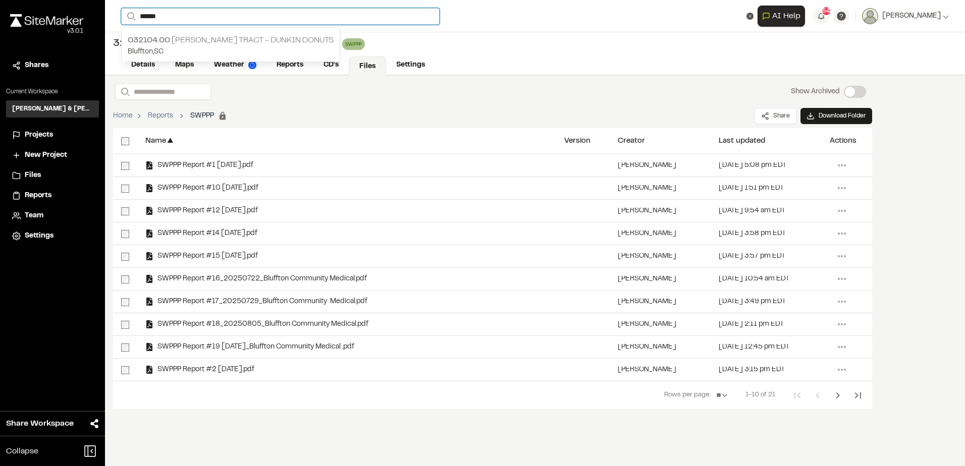
type input "******"
click at [297, 45] on p "032104.00 [PERSON_NAME] Tract - Dunkin Donuts" at bounding box center [231, 40] width 206 height 12
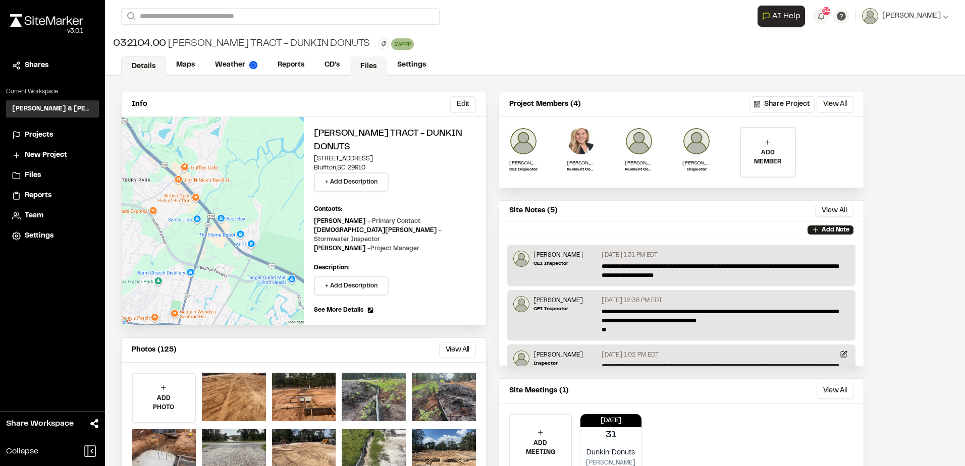
click at [357, 68] on link "Files" at bounding box center [368, 66] width 37 height 19
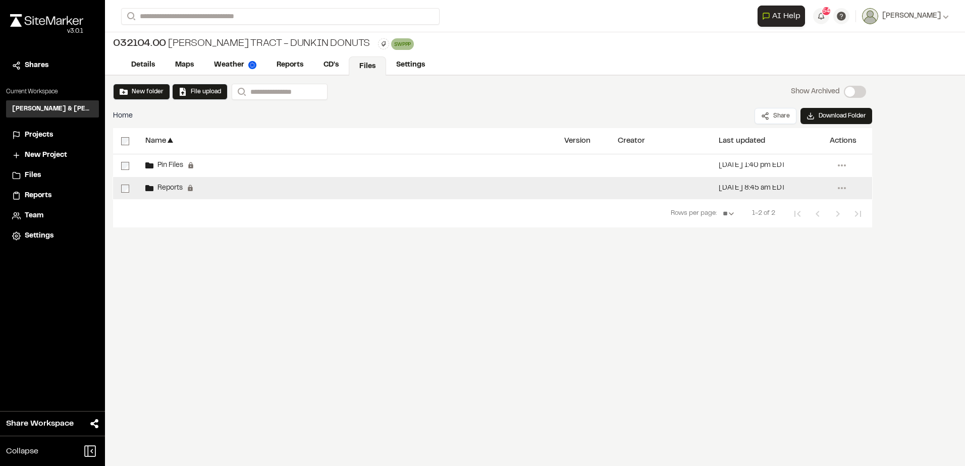
click at [444, 195] on div "Reports Permanent folders aren't editable. All reports will be automatically ad…" at bounding box center [346, 188] width 419 height 22
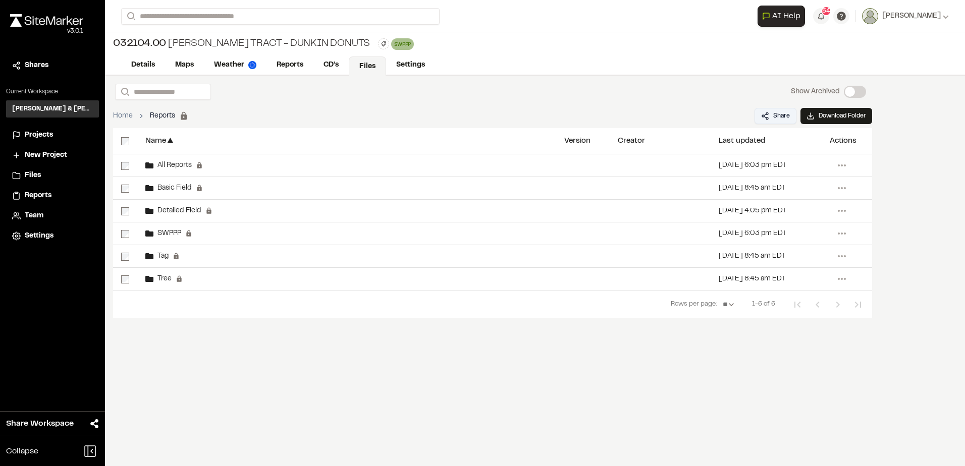
click at [761, 114] on button "Share" at bounding box center [775, 116] width 42 height 16
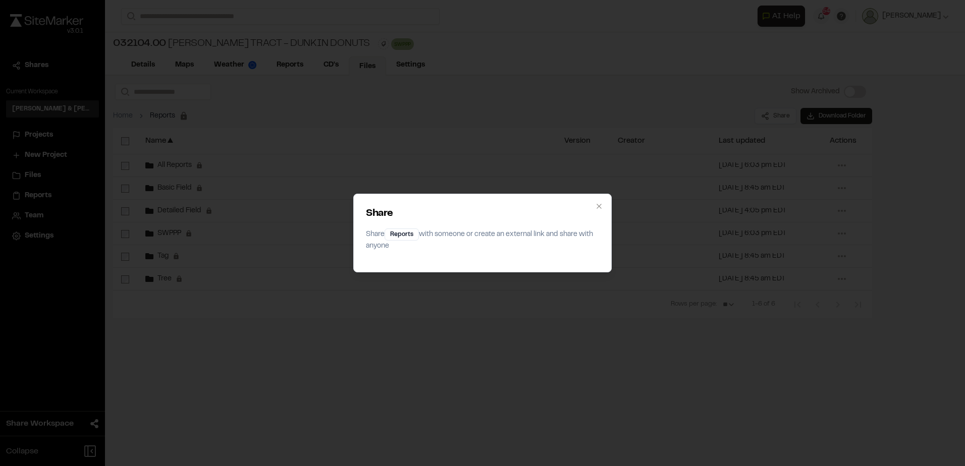
click at [461, 78] on div "Share Share Reports with someone or create an external link and share with anyo…" at bounding box center [482, 233] width 965 height 466
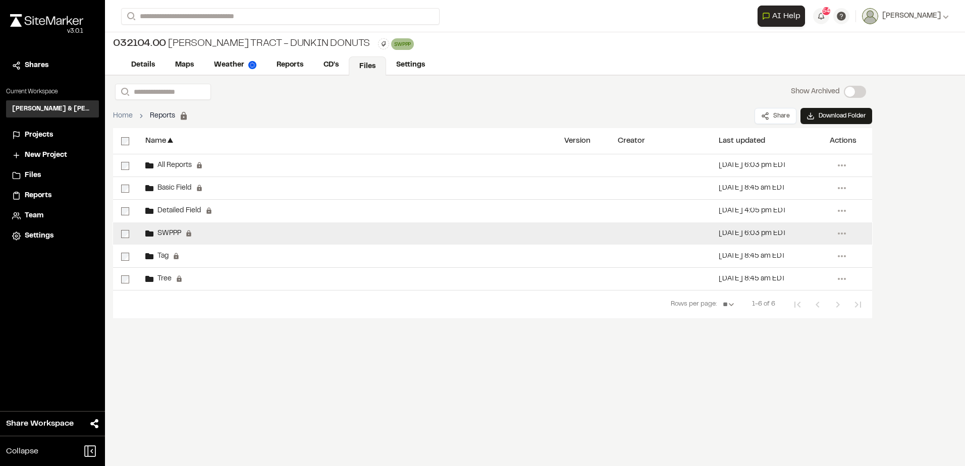
click at [388, 242] on div "SWPPP Permanent folders aren't editable. SWPPP reports will be automatically ad…" at bounding box center [346, 233] width 419 height 22
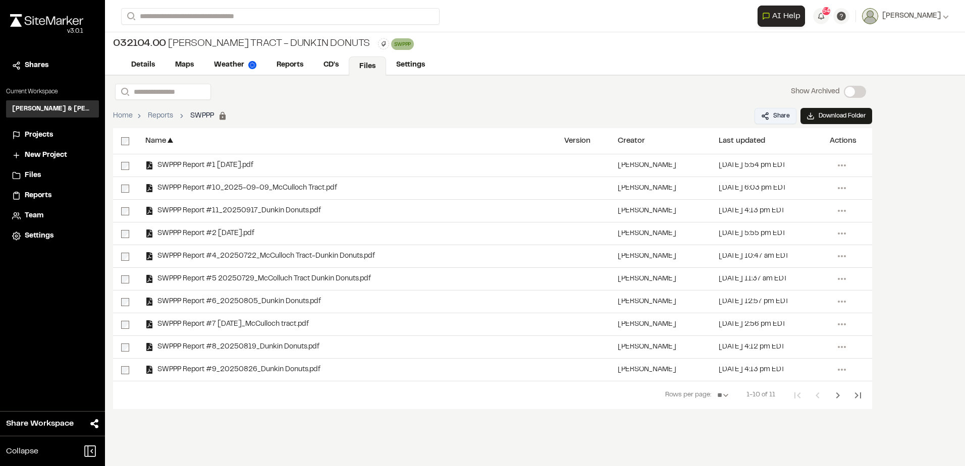
click at [763, 122] on button "Share" at bounding box center [775, 116] width 42 height 16
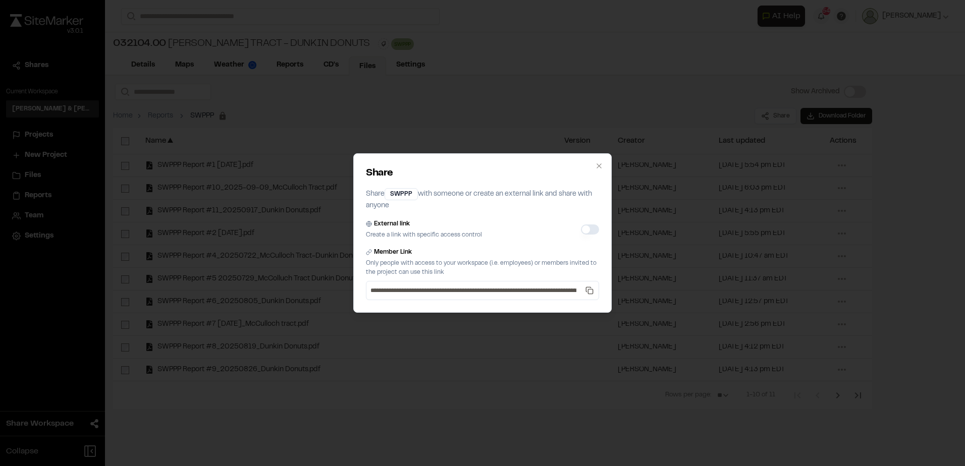
click at [595, 229] on button "External link" at bounding box center [590, 230] width 18 height 10
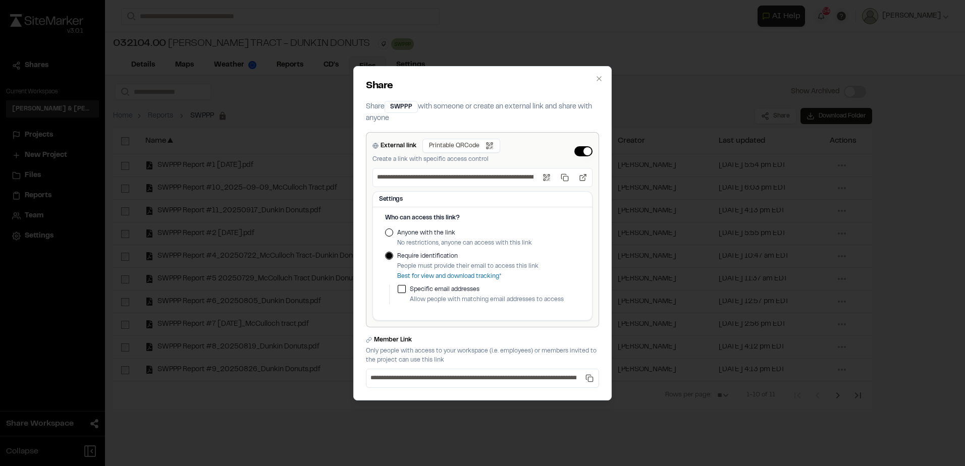
click at [391, 234] on button "Anyone with the link" at bounding box center [389, 233] width 8 height 8
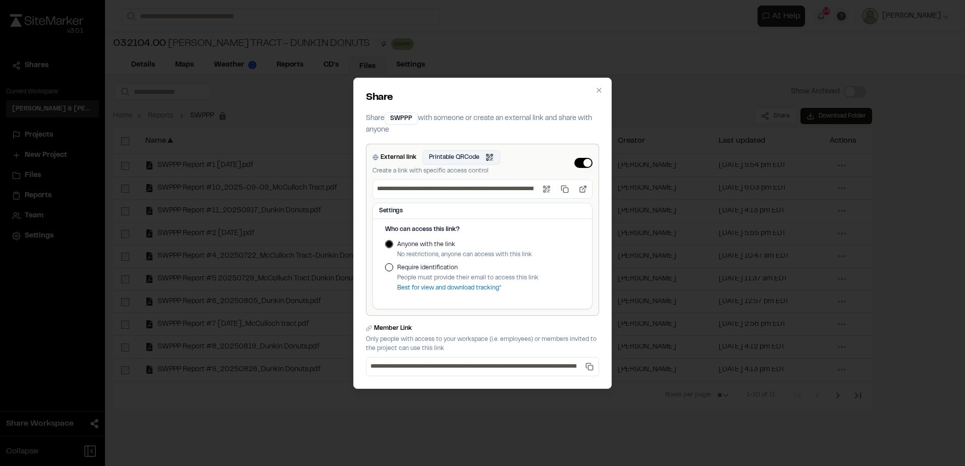
click at [487, 160] on button "Printable QRCode Open QR code" at bounding box center [461, 157] width 78 height 14
